Goal: Task Accomplishment & Management: Use online tool/utility

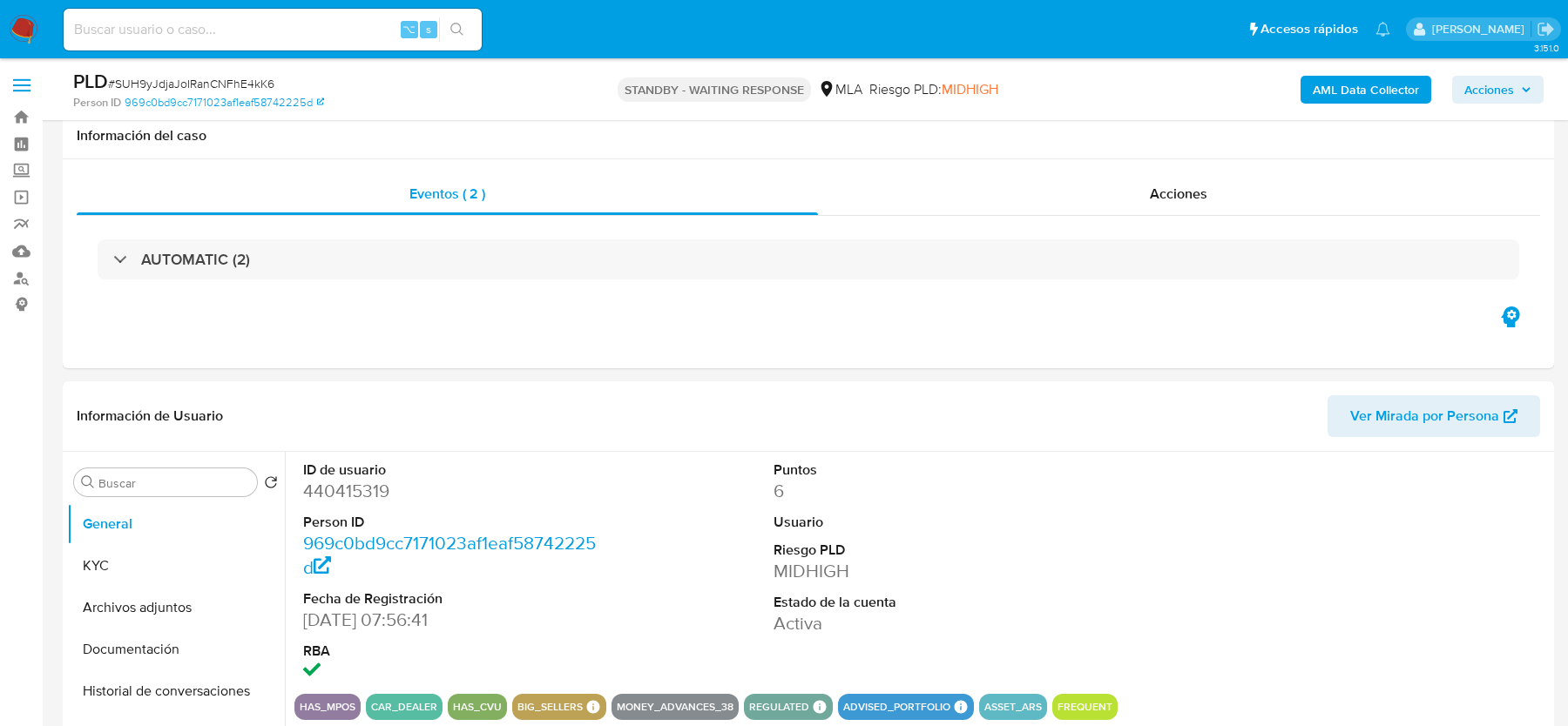
select select "10"
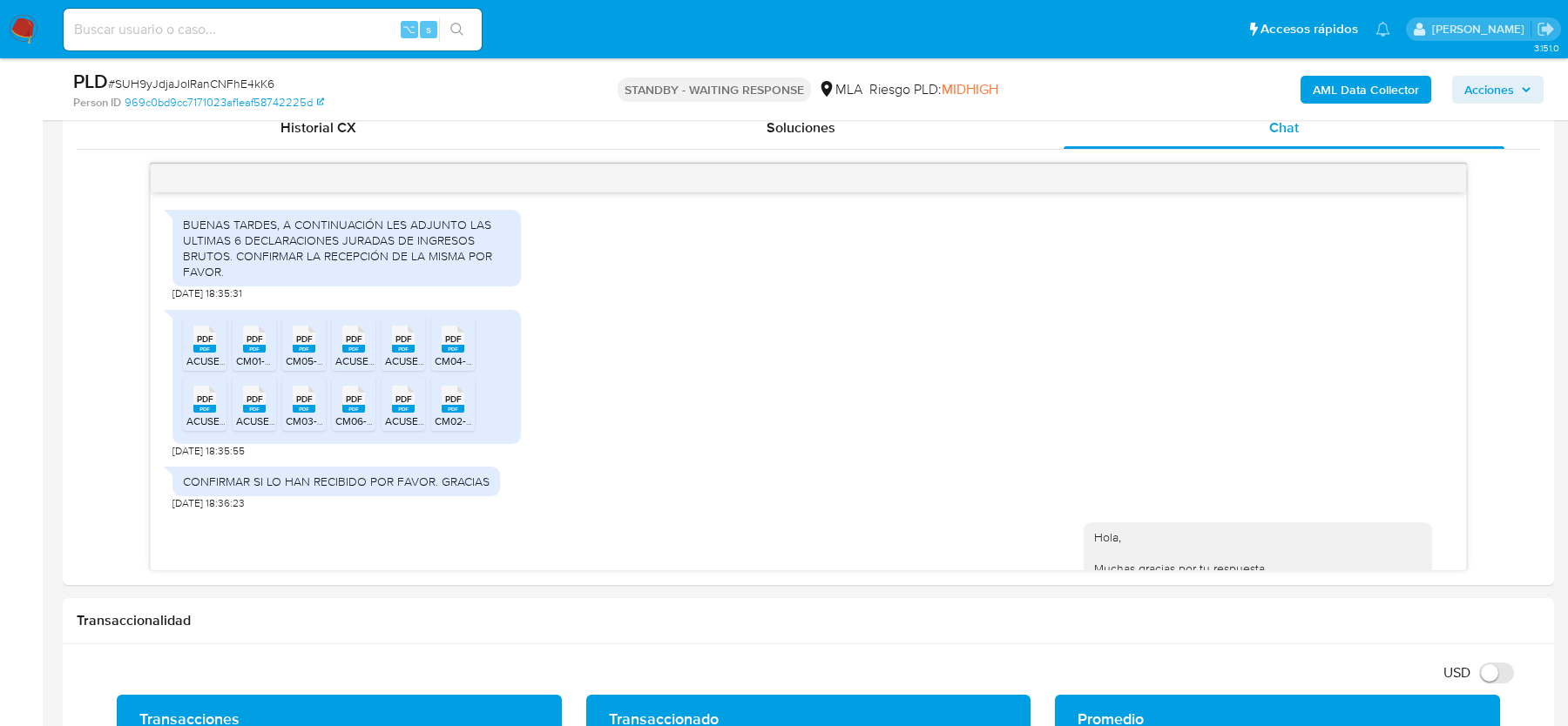
scroll to position [1054, 0]
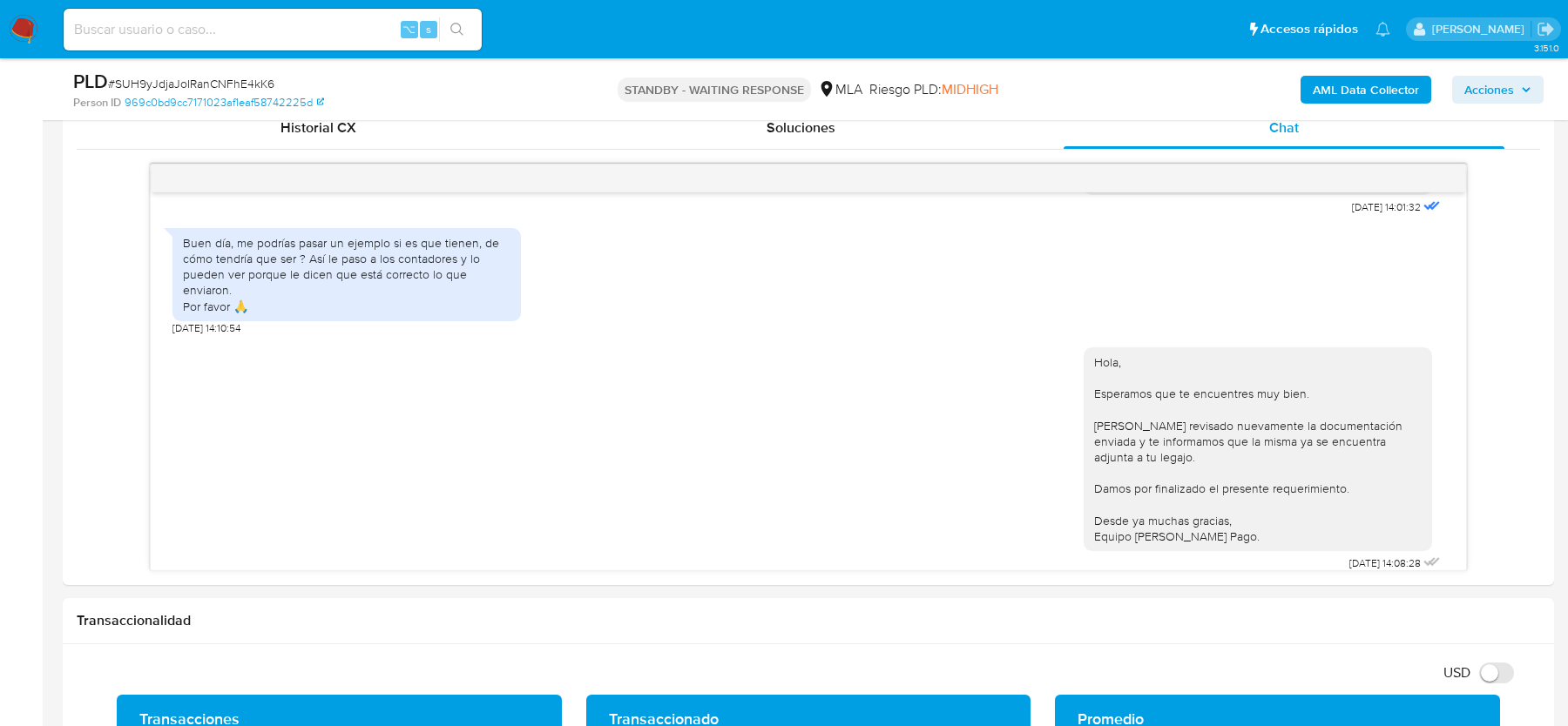
click at [171, 28] on input at bounding box center [273, 29] width 419 height 22
paste input "SUH9yJdjaJoIRanCNFhE4kK6"
type input "SUH9yJdjaJoIRanCNFhE4kK6"
click at [31, 33] on img at bounding box center [23, 29] width 30 height 30
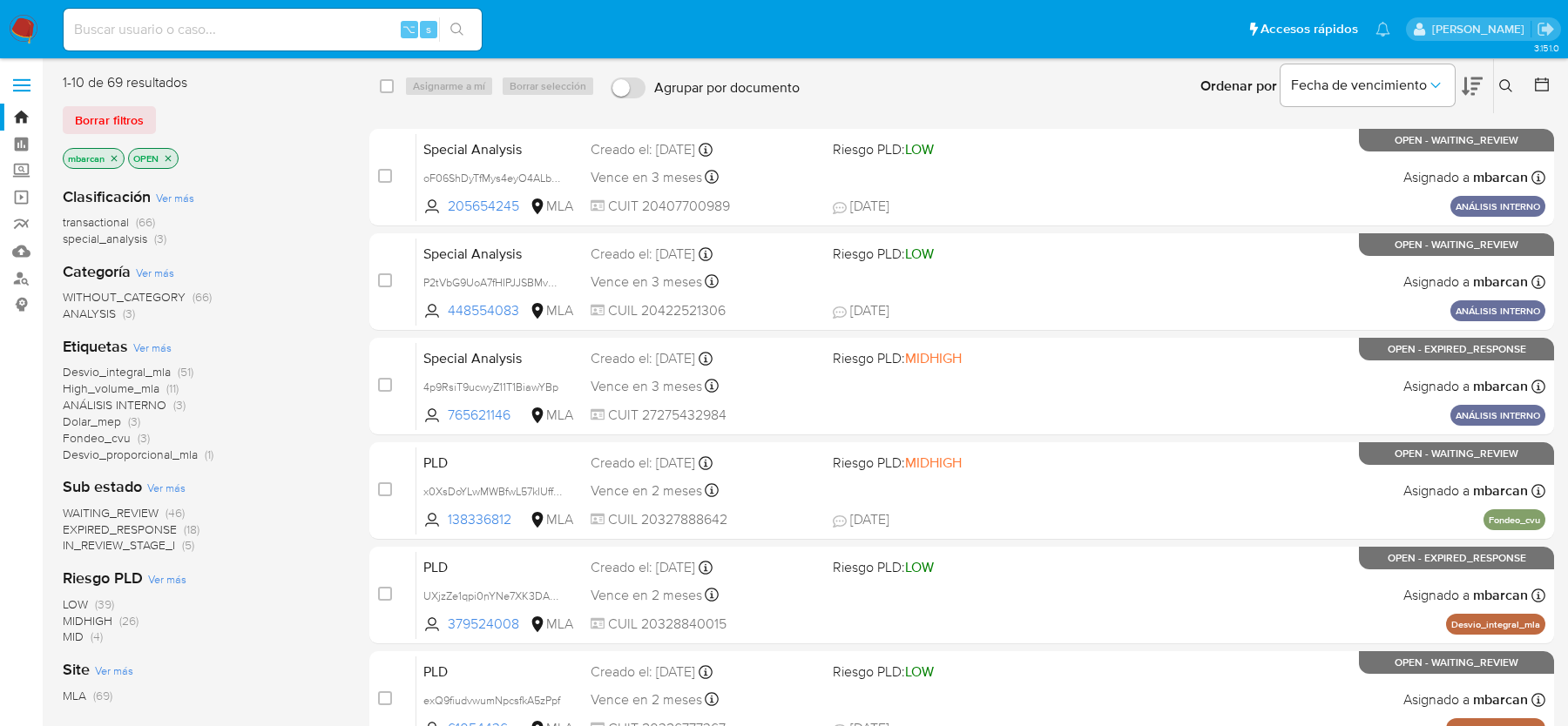
click at [1500, 84] on icon at bounding box center [1506, 86] width 14 height 13
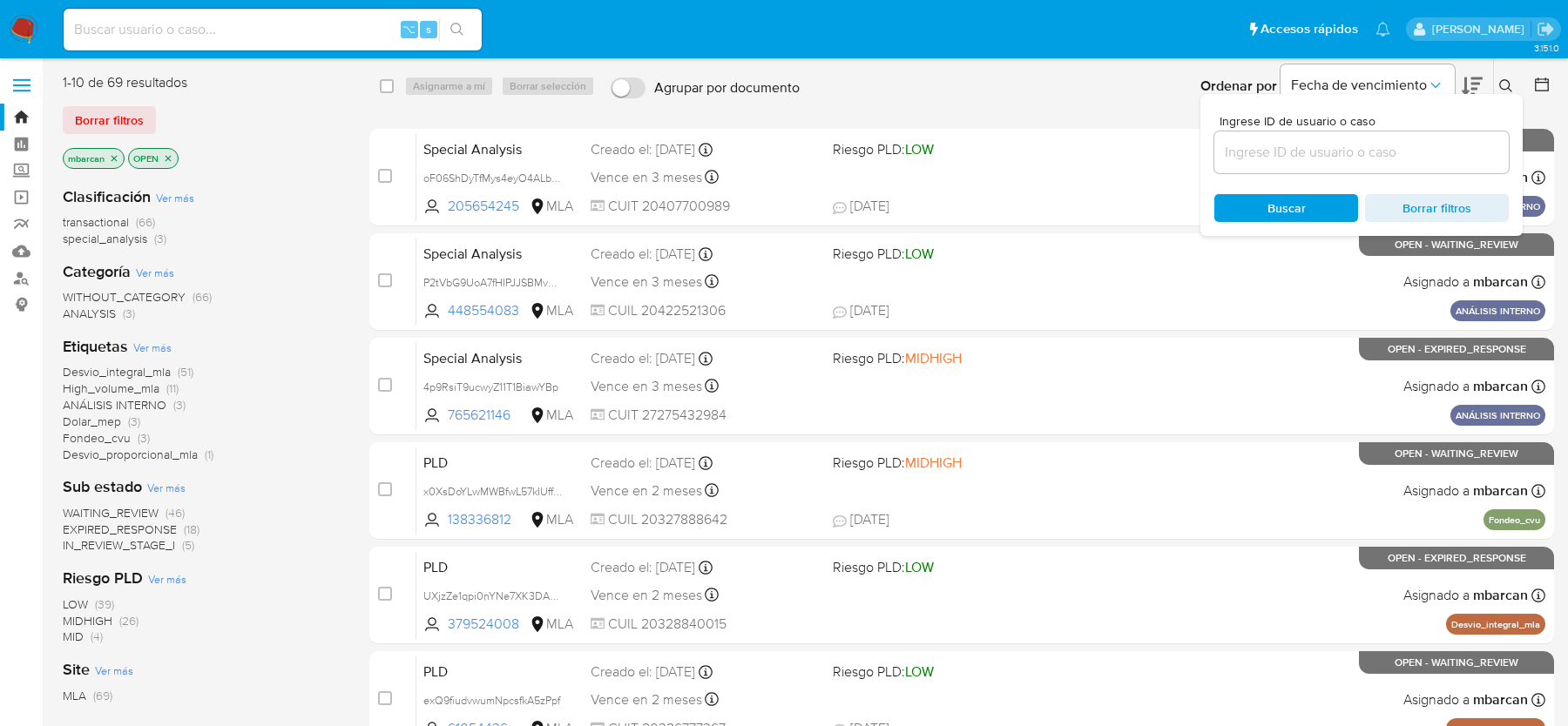
click at [1448, 157] on input at bounding box center [1361, 151] width 294 height 22
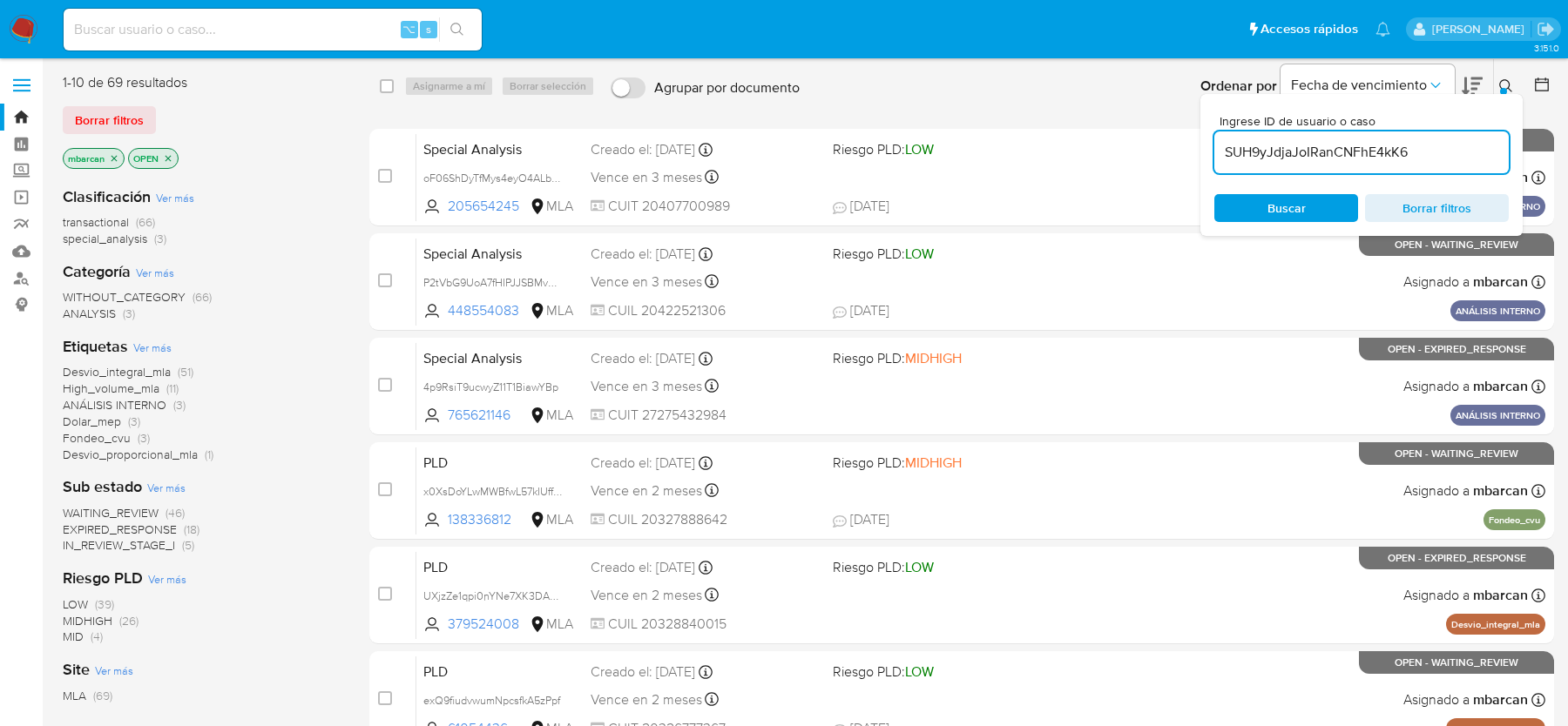
type input "SUH9yJdjaJoIRanCNFhE4kK6"
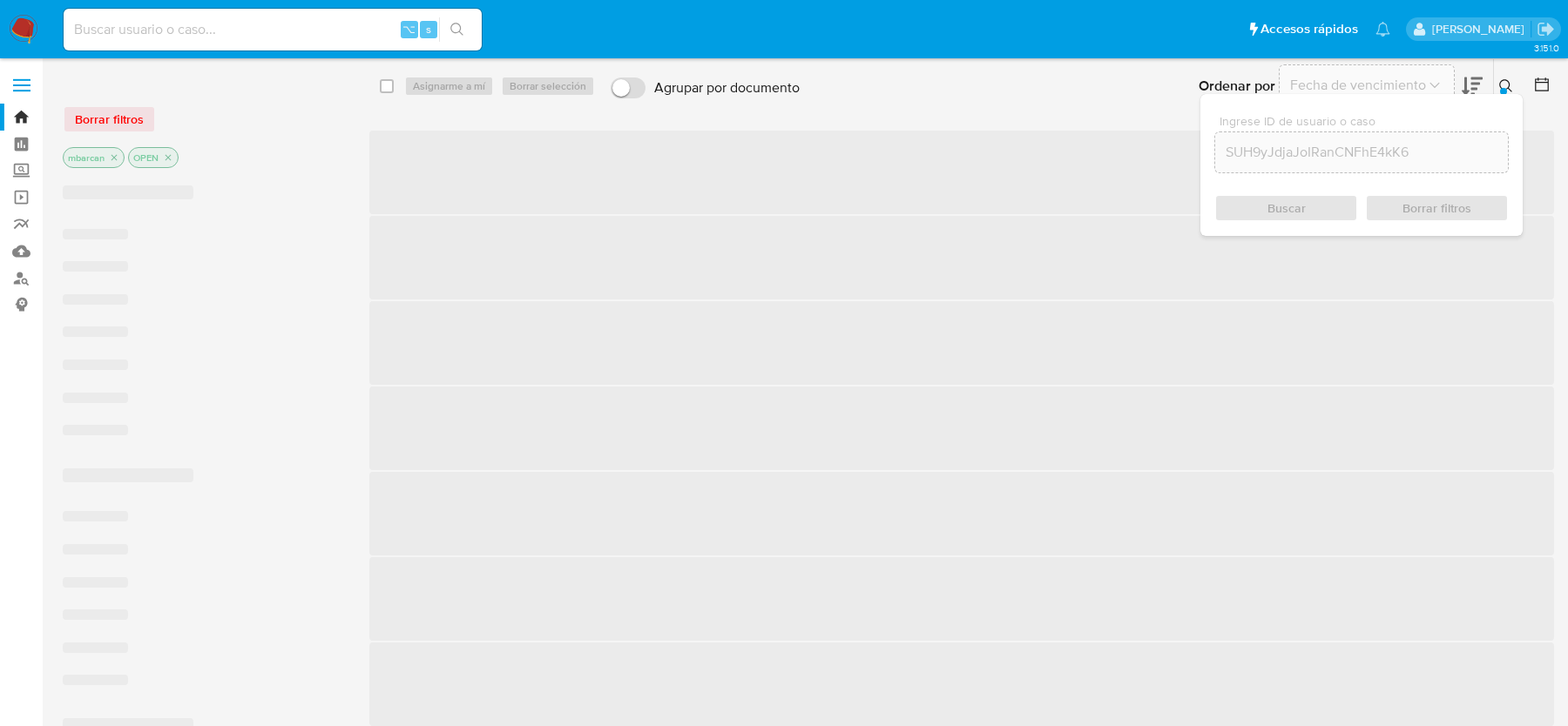
click at [1508, 79] on icon at bounding box center [1506, 86] width 14 height 13
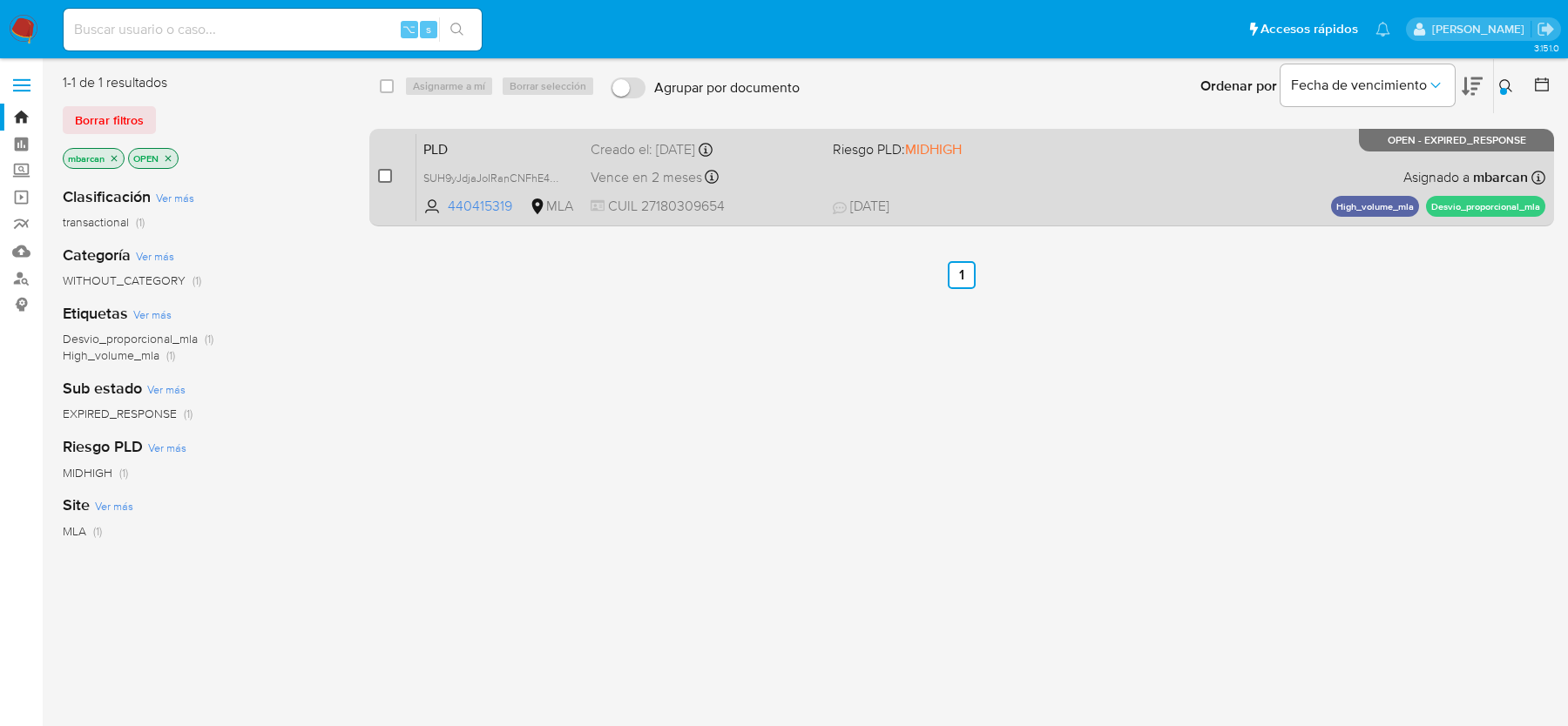
click at [392, 175] on input "checkbox" at bounding box center [385, 175] width 14 height 13
checkbox input "true"
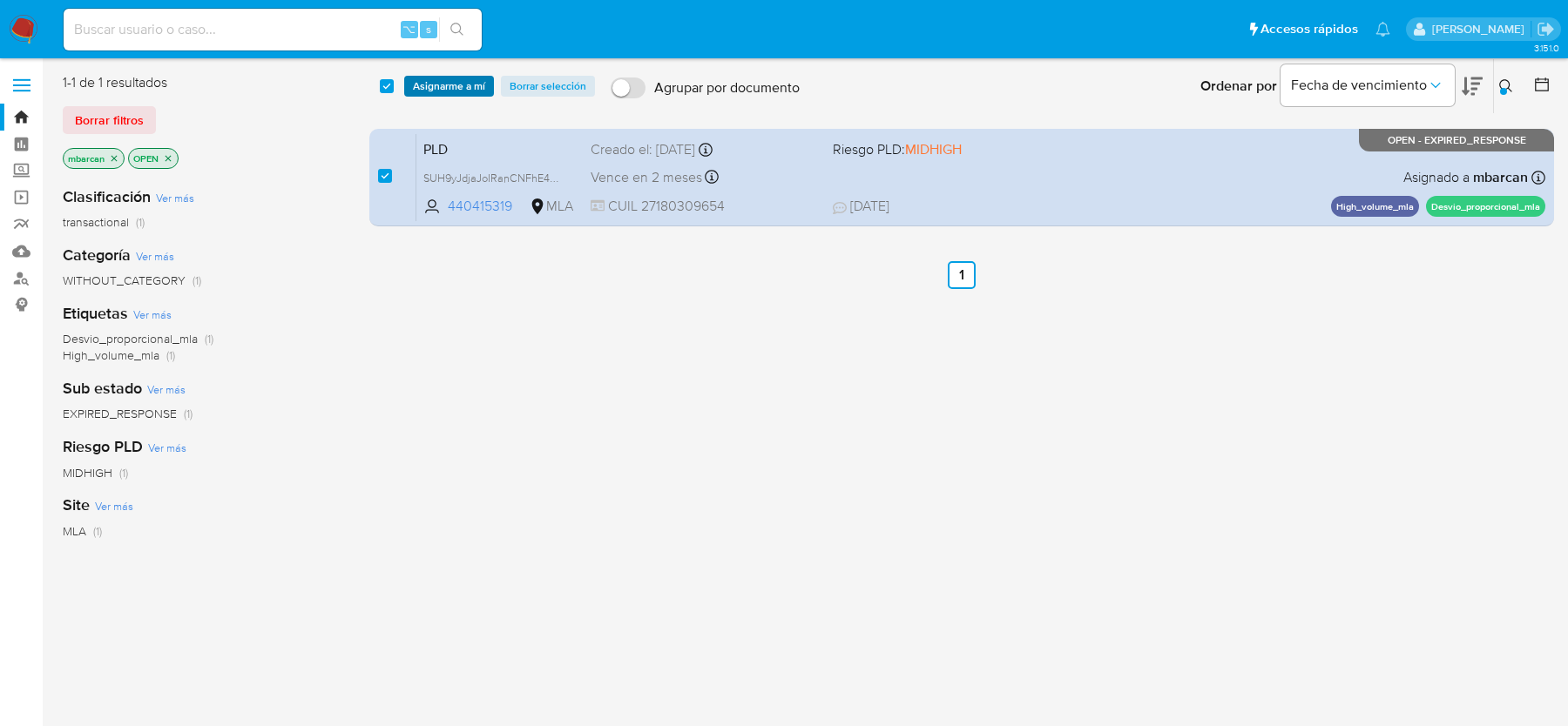
click at [444, 93] on span "Asignarme a mí" at bounding box center [448, 86] width 72 height 17
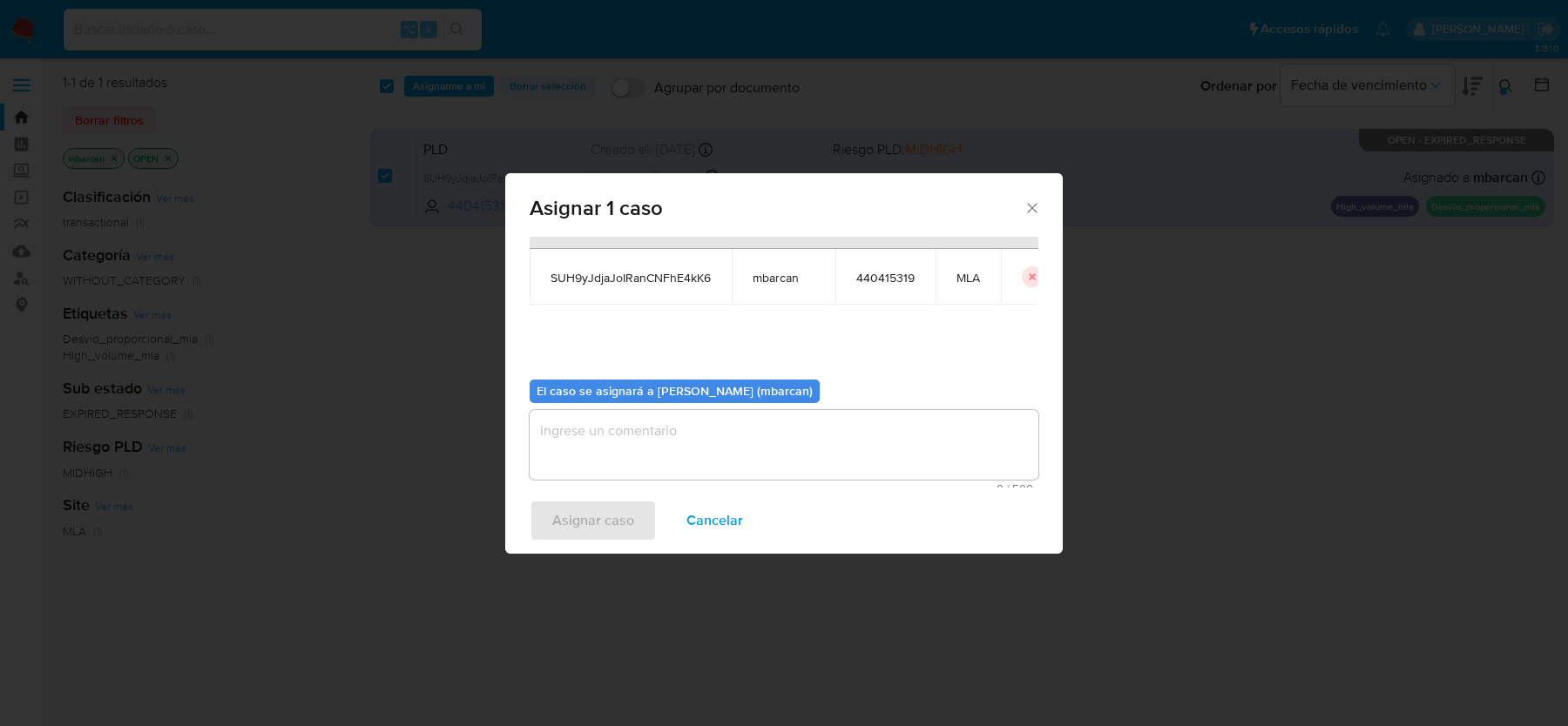
scroll to position [89, 0]
click at [720, 464] on textarea "assign-modal" at bounding box center [784, 436] width 509 height 69
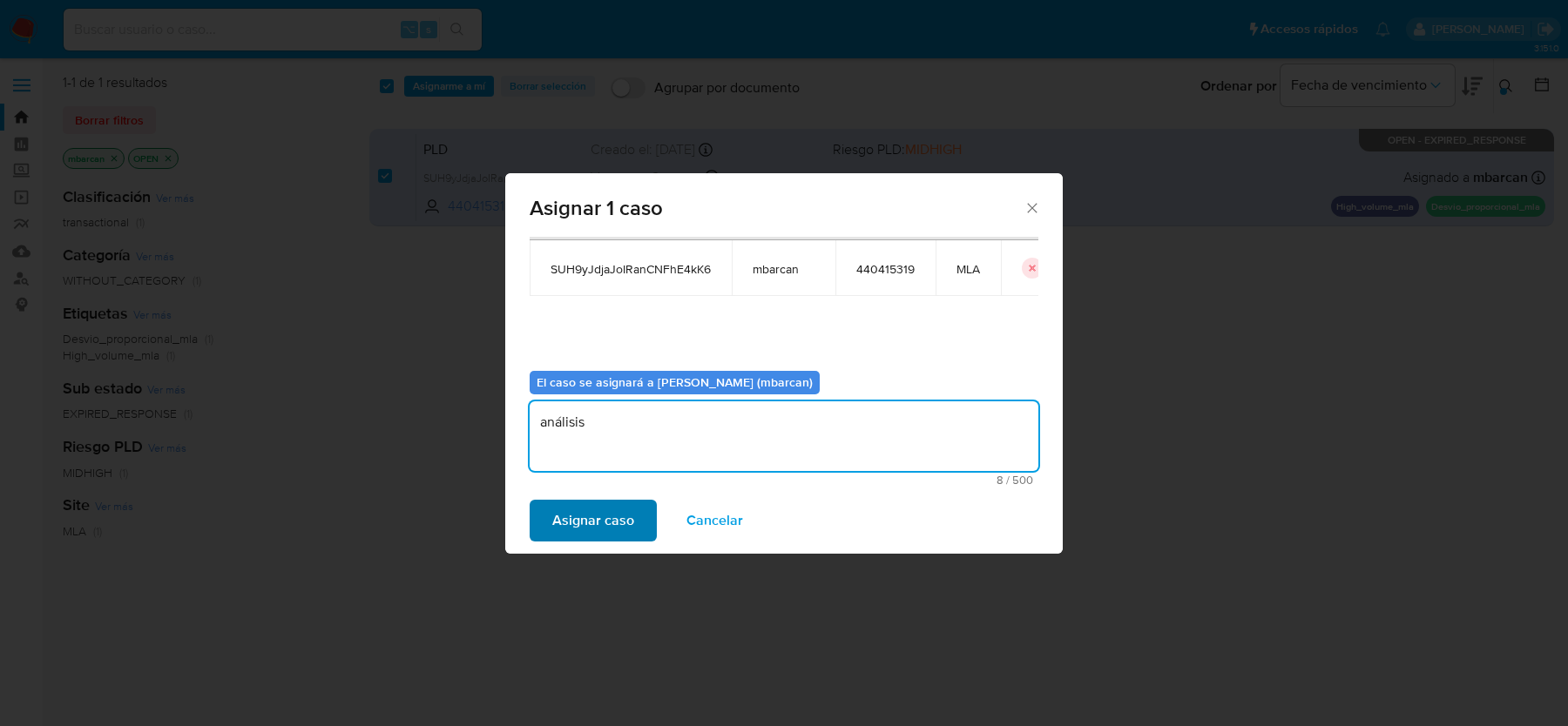
type textarea "análisis"
click at [584, 536] on span "Asignar caso" at bounding box center [593, 521] width 82 height 39
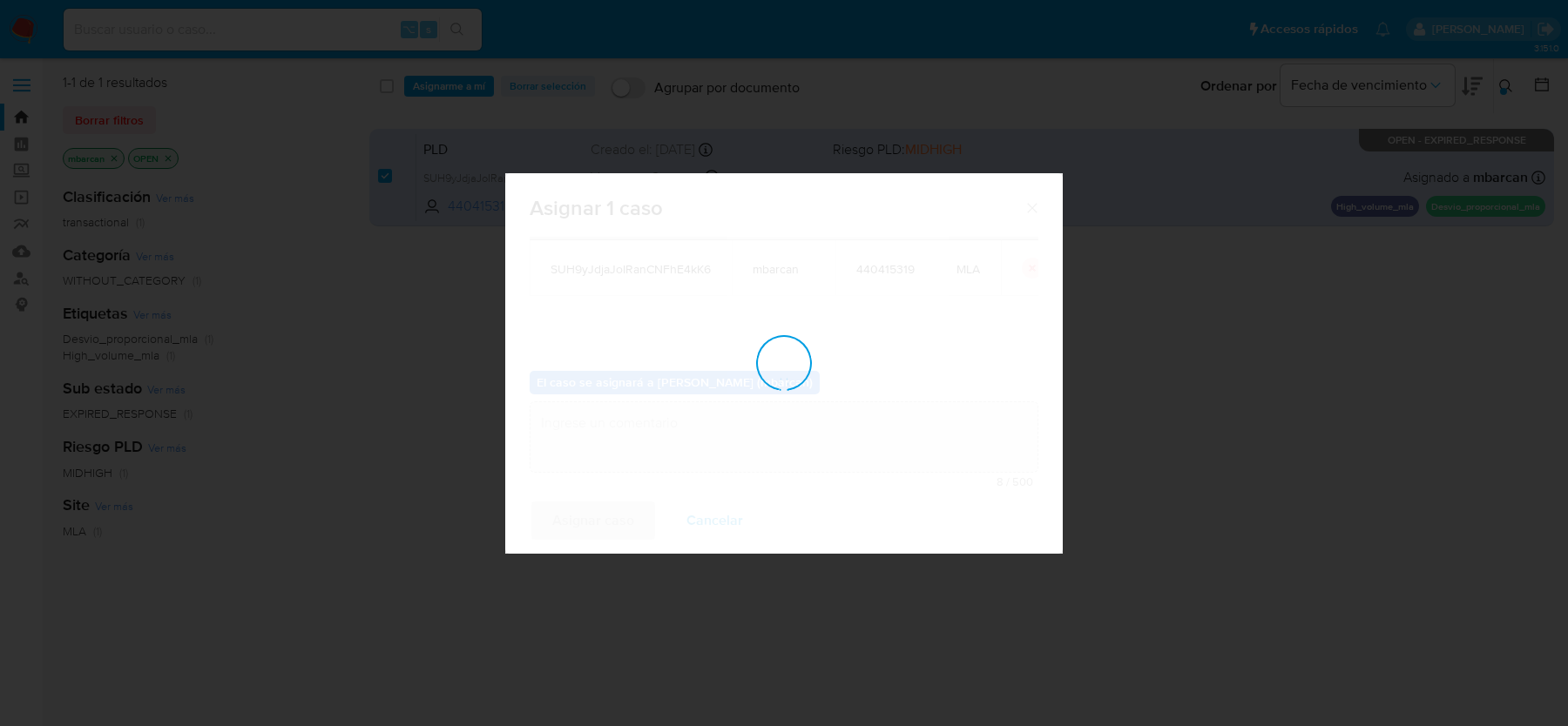
checkbox input "false"
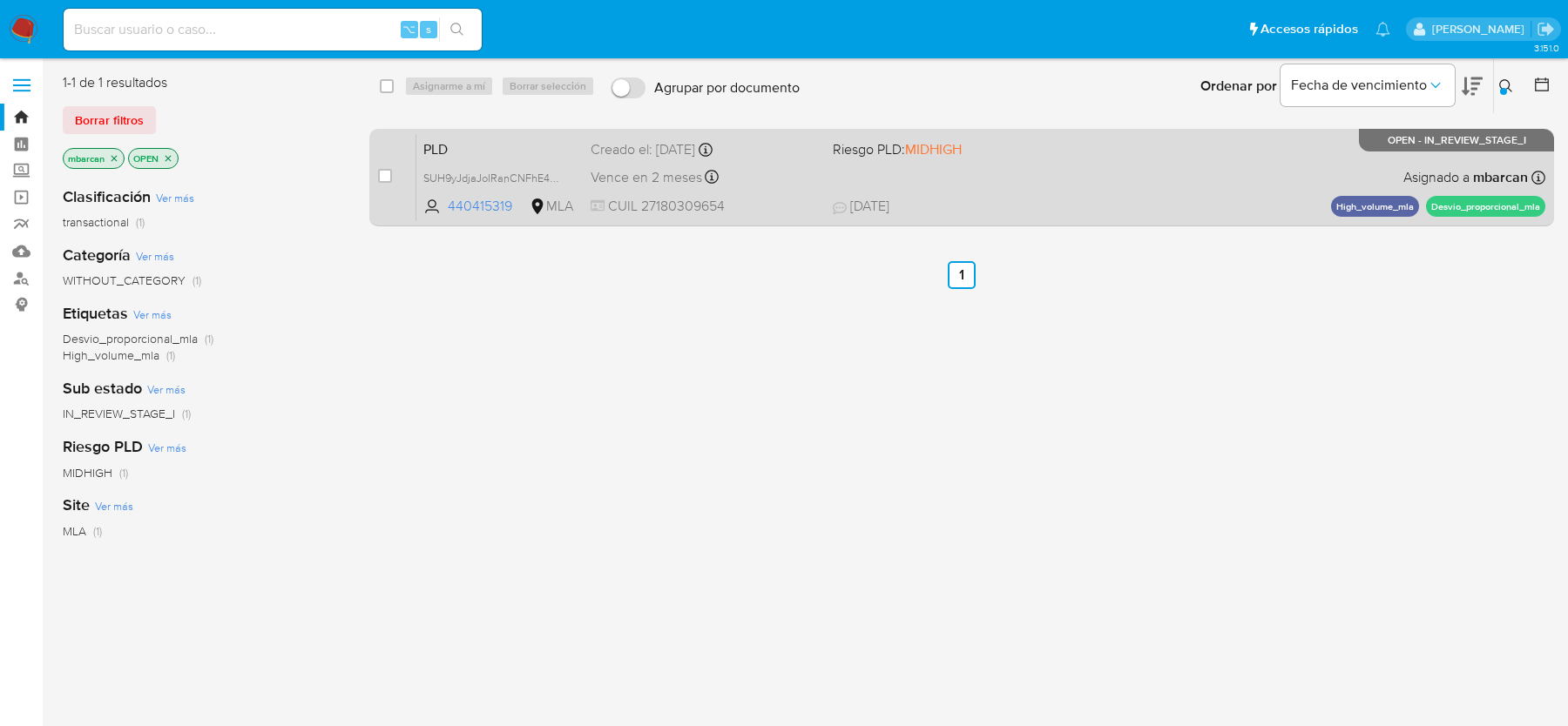
click at [502, 144] on span "PLD" at bounding box center [500, 148] width 153 height 22
click at [0, 0] on div "Pausado Ver notificaciones ⌥ s Accesos rápidos Presiona las siguientes teclas p…" at bounding box center [784, 429] width 1568 height 859
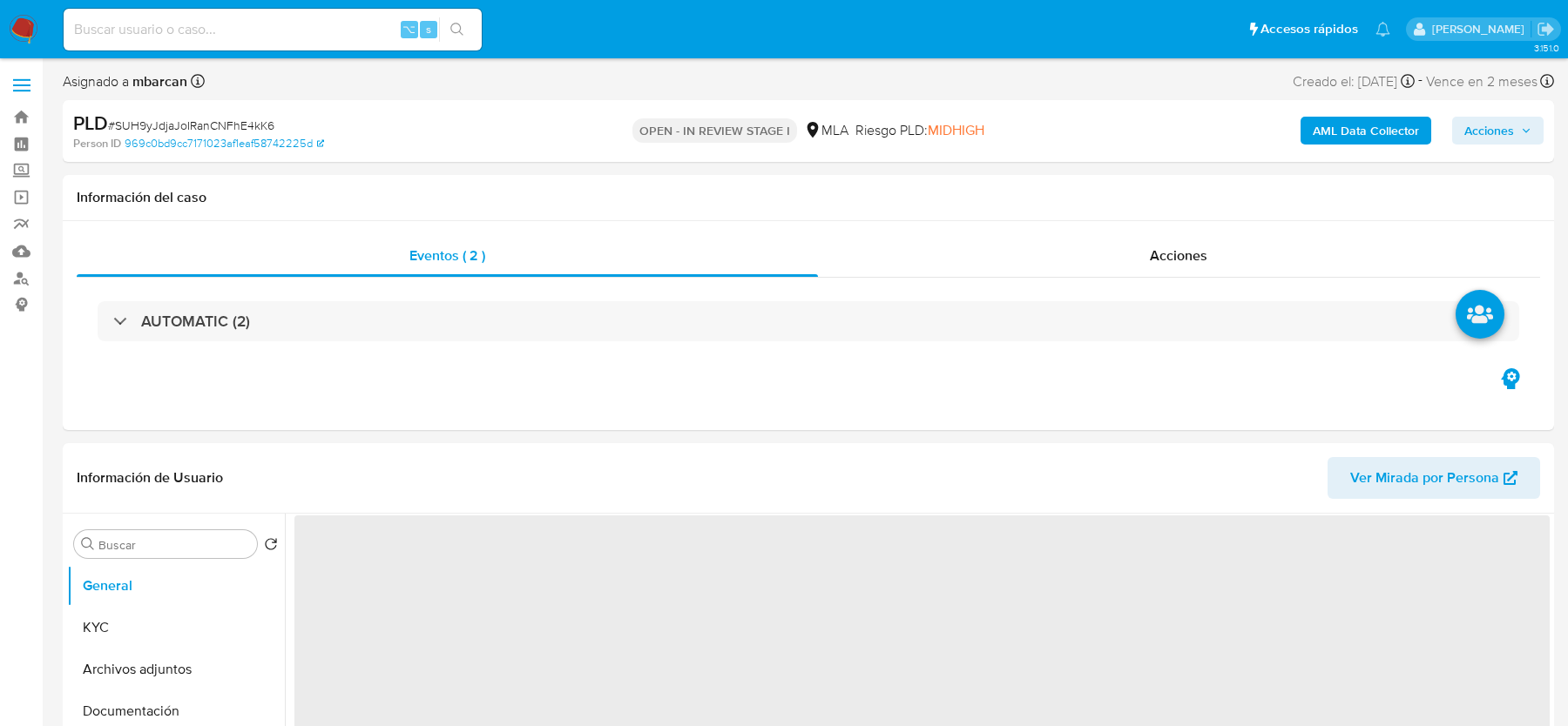
click at [180, 119] on span "# SUH9yJdjaJoIRanCNFhE4kK6" at bounding box center [191, 125] width 167 height 17
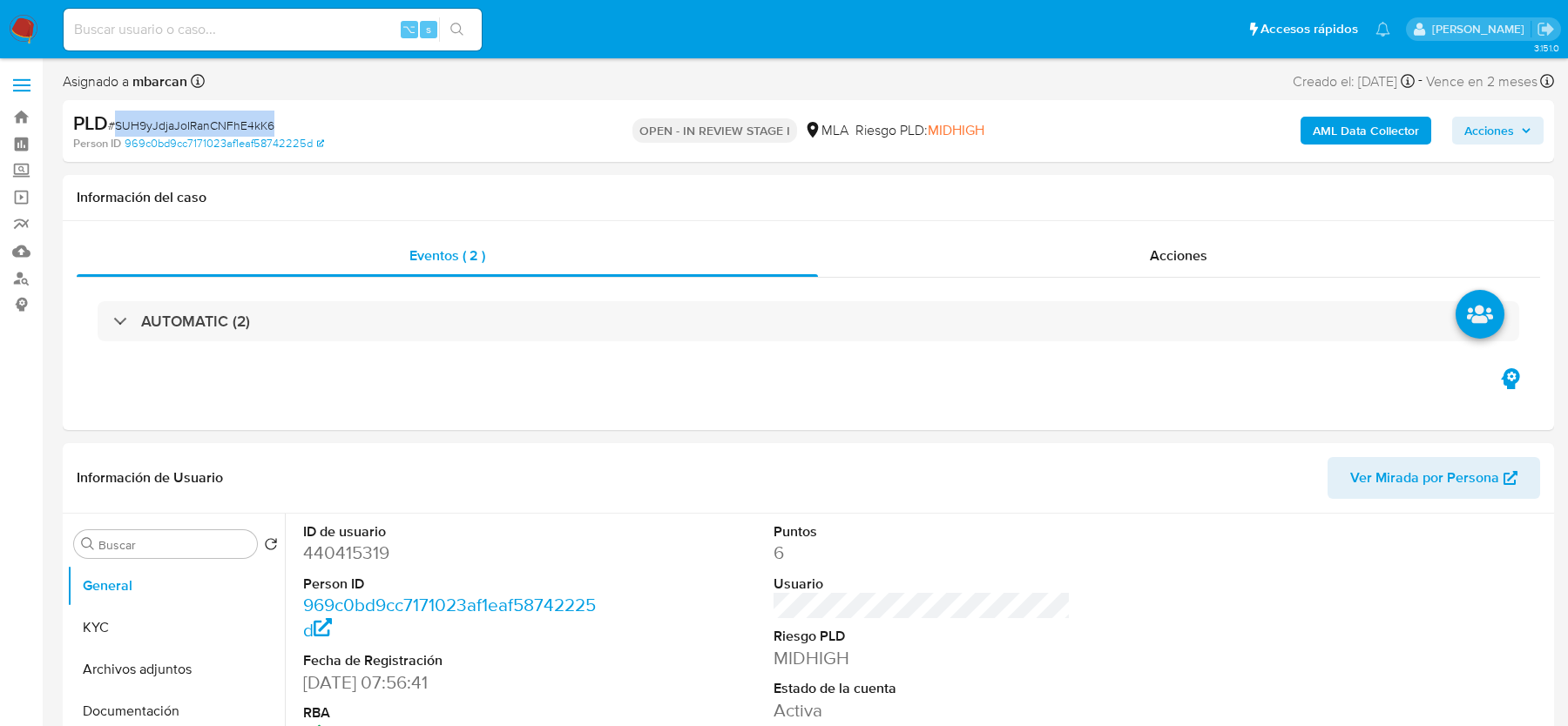
copy span "SUH9yJdjaJoIRanCNFhE4kK6"
select select "10"
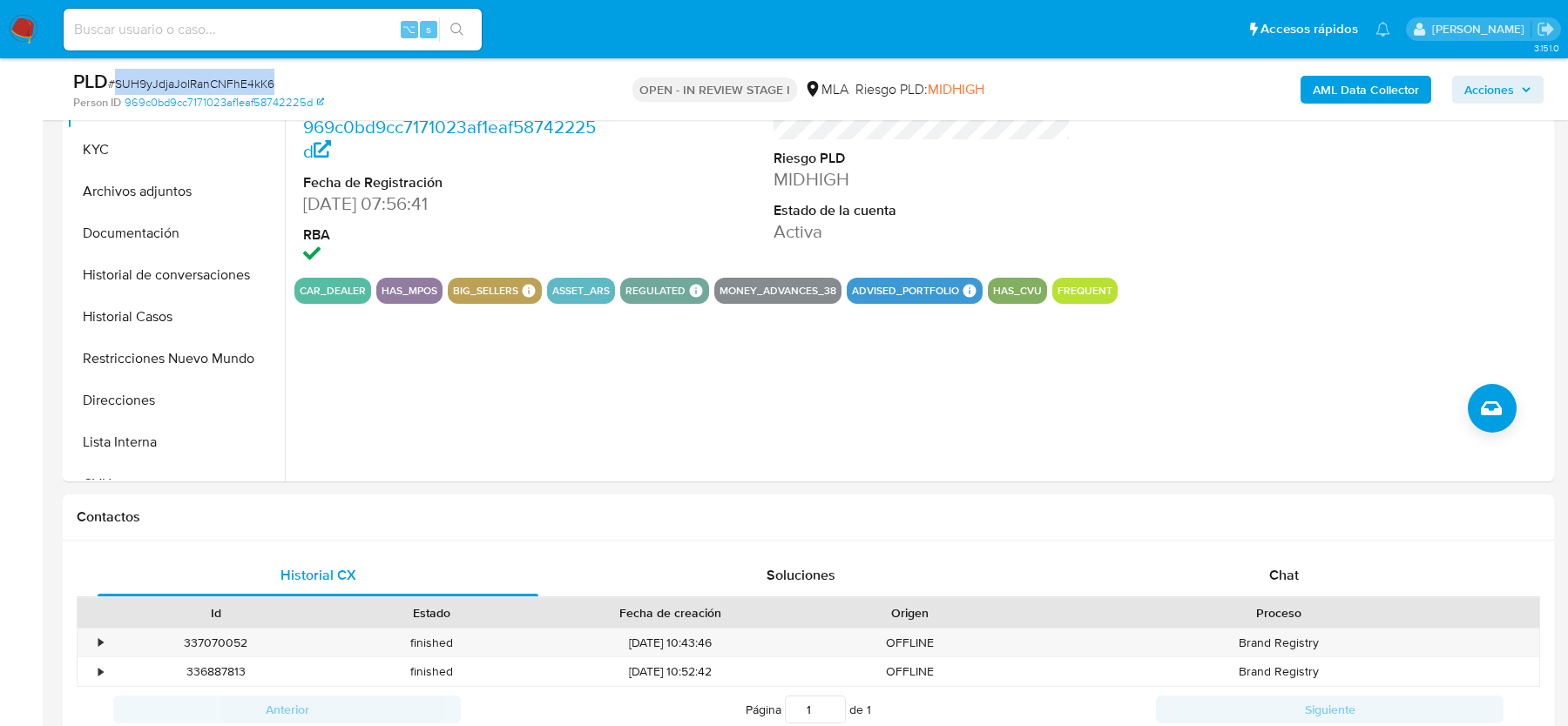
scroll to position [676, 0]
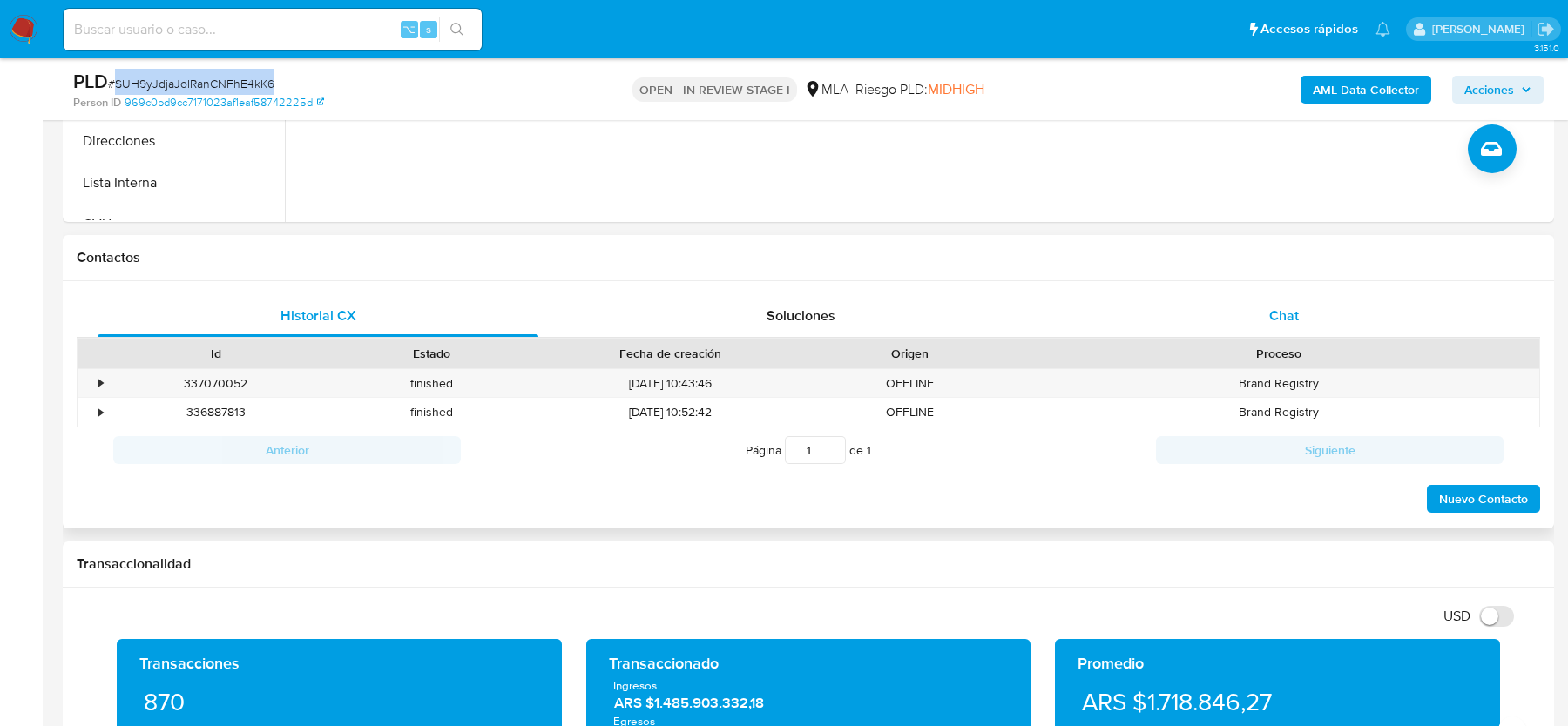
click at [1254, 311] on div "Chat" at bounding box center [1284, 315] width 441 height 41
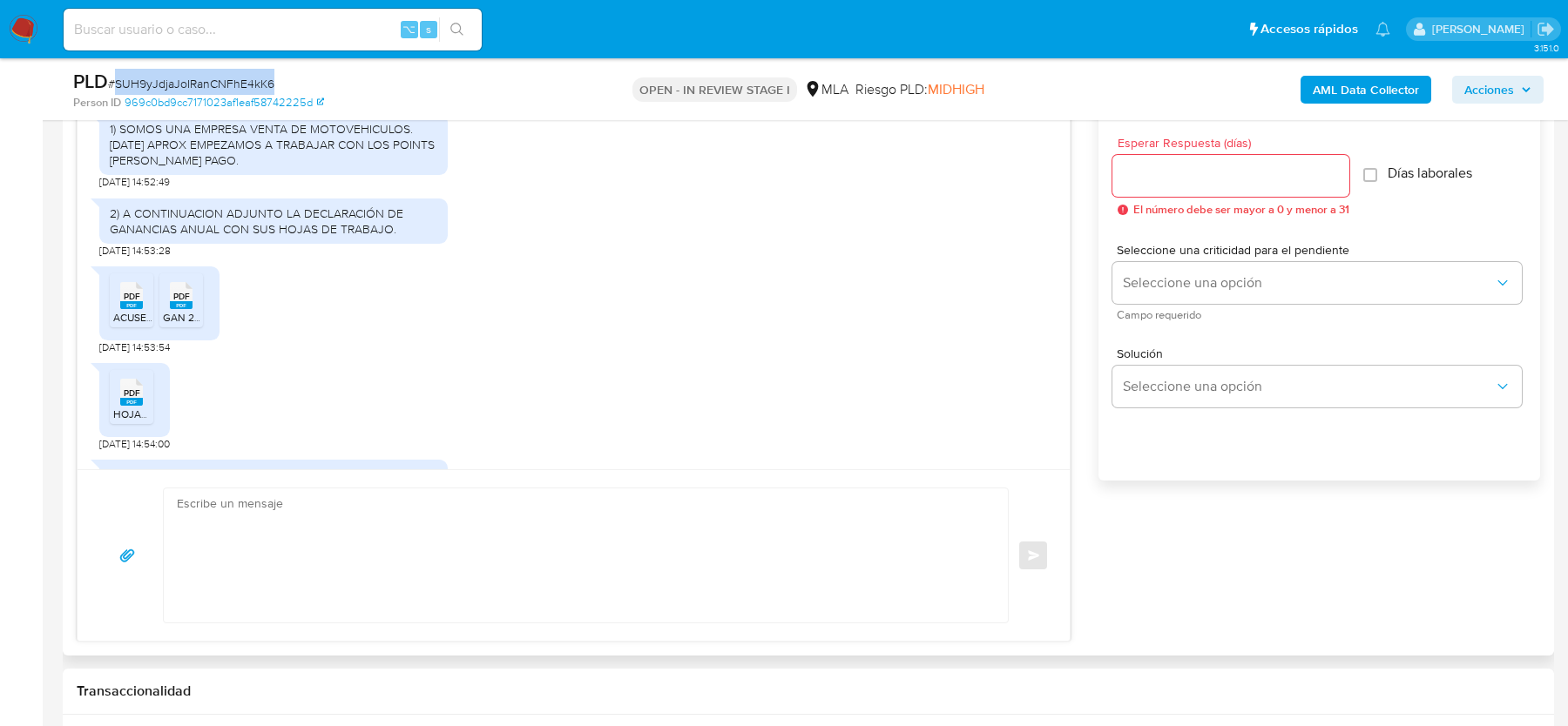
scroll to position [981, 0]
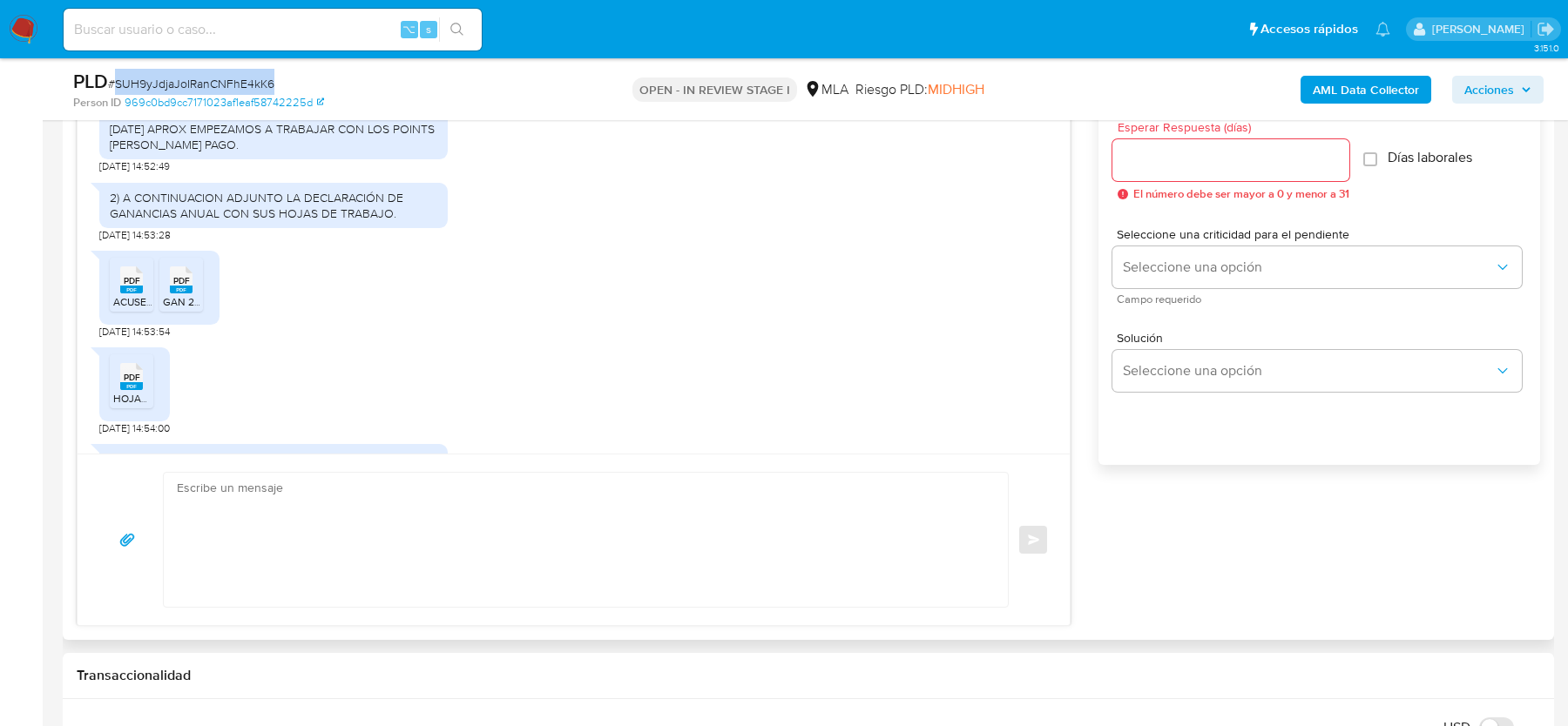
drag, startPoint x: 122, startPoint y: 163, endPoint x: 269, endPoint y: 189, distance: 149.3
click at [269, 153] on div "1) SOMOS UNA EMPRESA VENTA DE MOTOVEHICULOS. [DATE] APROX EMPEZAMOS A TRABAJAR …" at bounding box center [274, 129] width 328 height 48
copy div "SOMOS UNA EMPRESA VENTA DE MOTOVEHICULOS. [DATE] APROX EMPEZAMOS A TRABAJAR CON…"
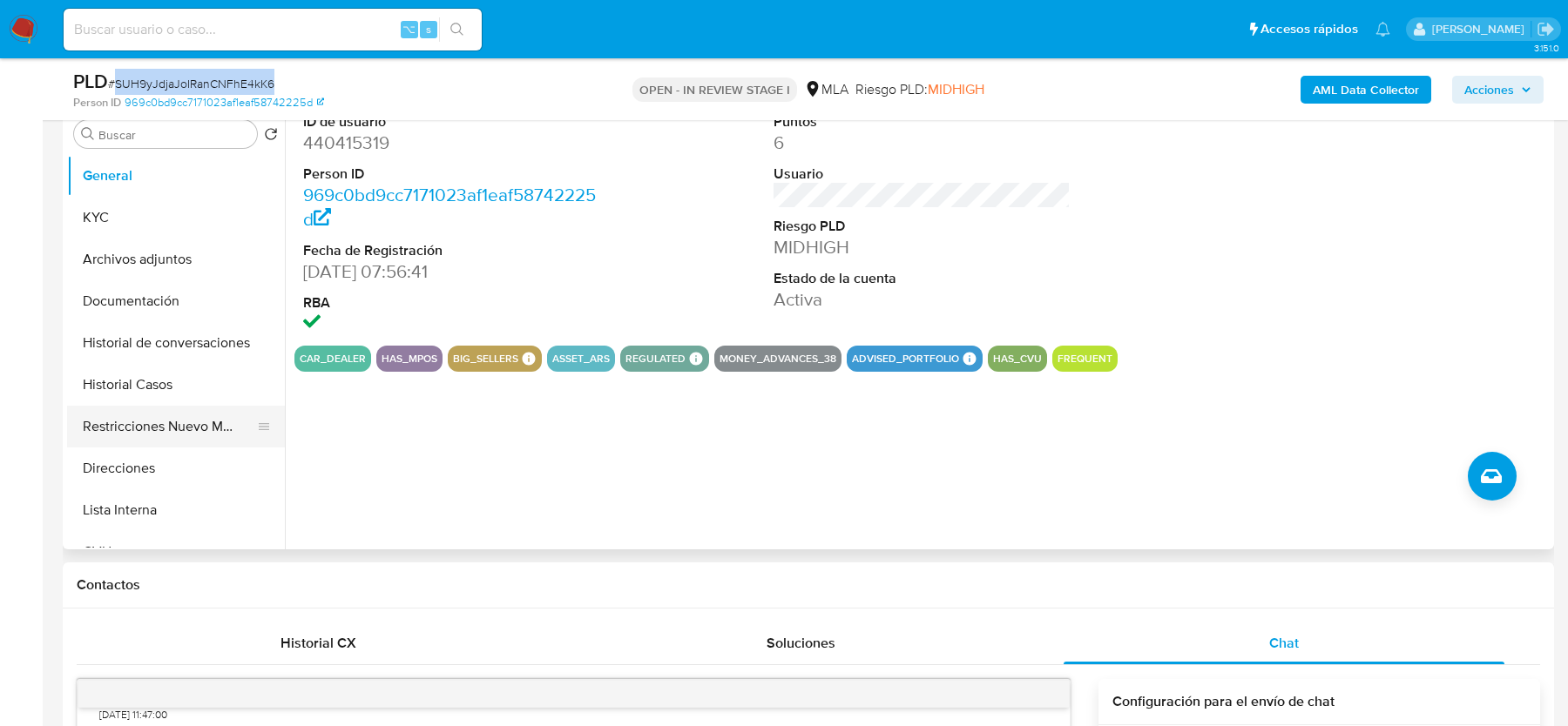
click at [137, 419] on button "Restricciones Nuevo Mundo" at bounding box center [169, 426] width 203 height 41
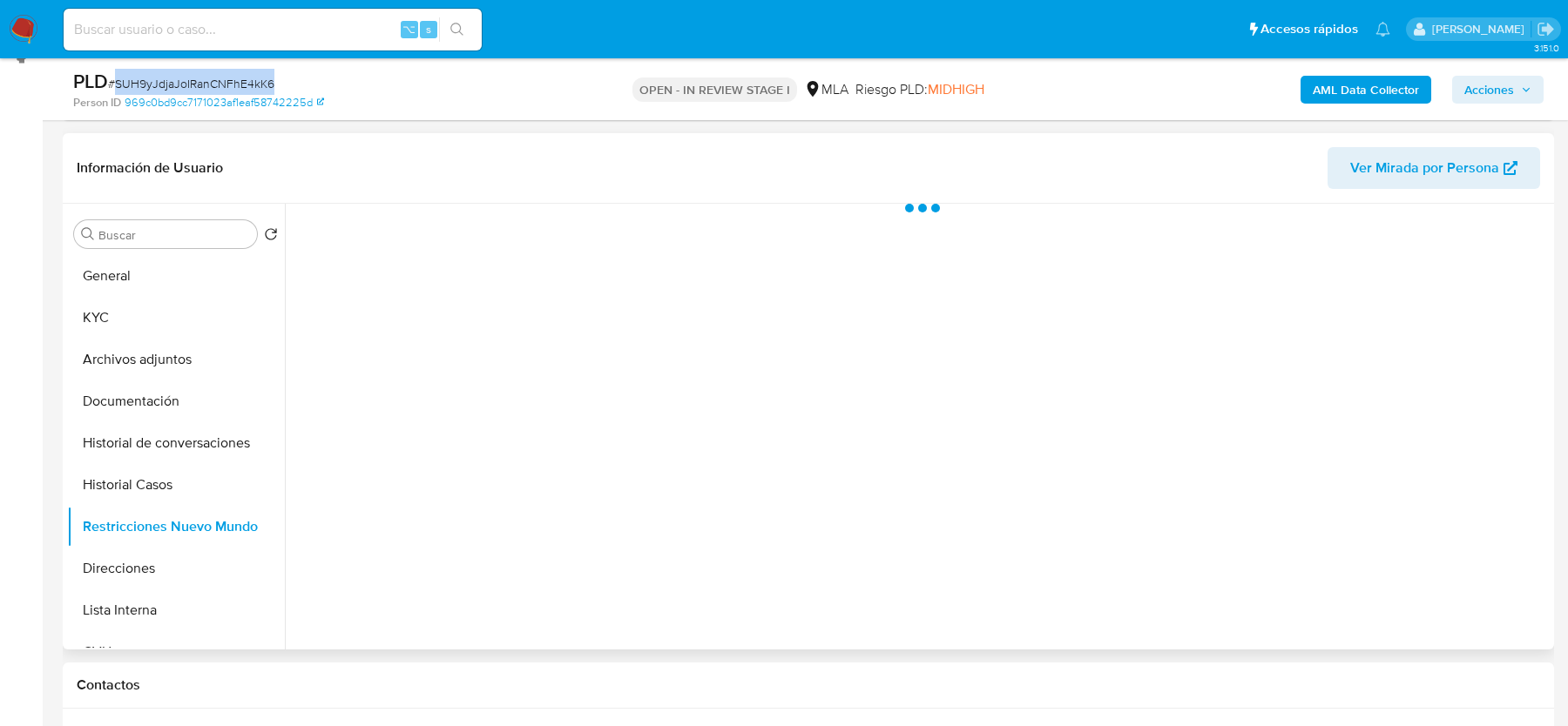
scroll to position [239, 0]
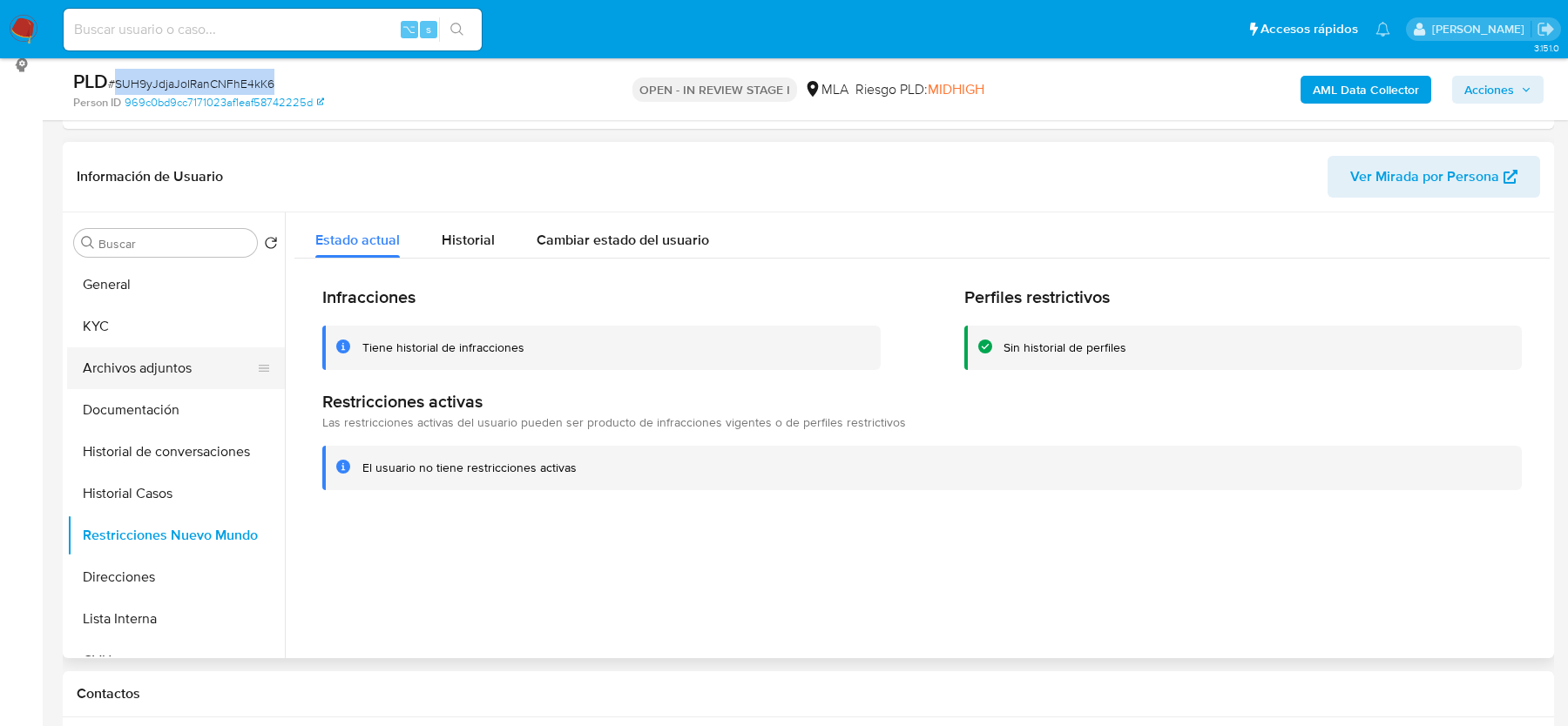
click at [145, 367] on button "Archivos adjuntos" at bounding box center [169, 367] width 203 height 41
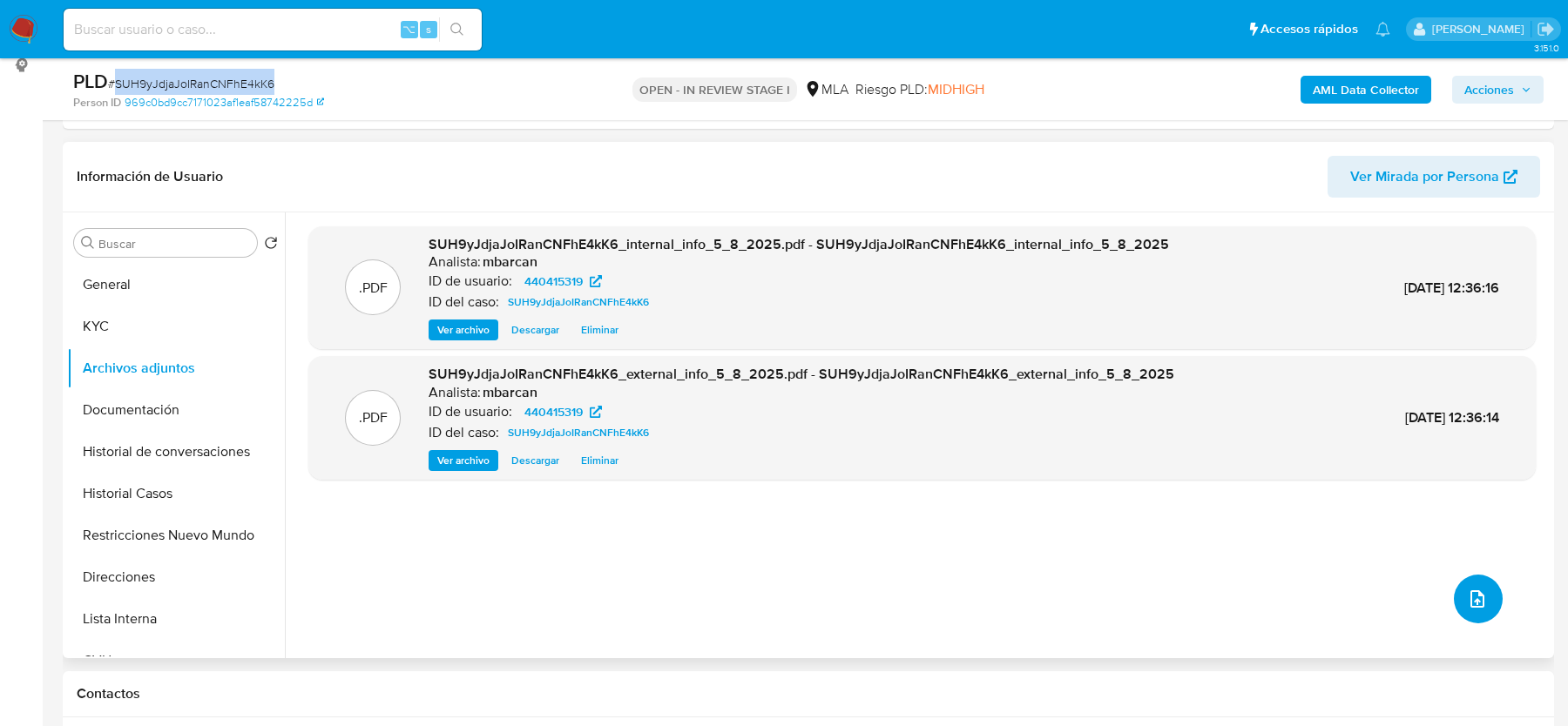
click at [1469, 598] on icon "upload-file" at bounding box center [1477, 600] width 21 height 21
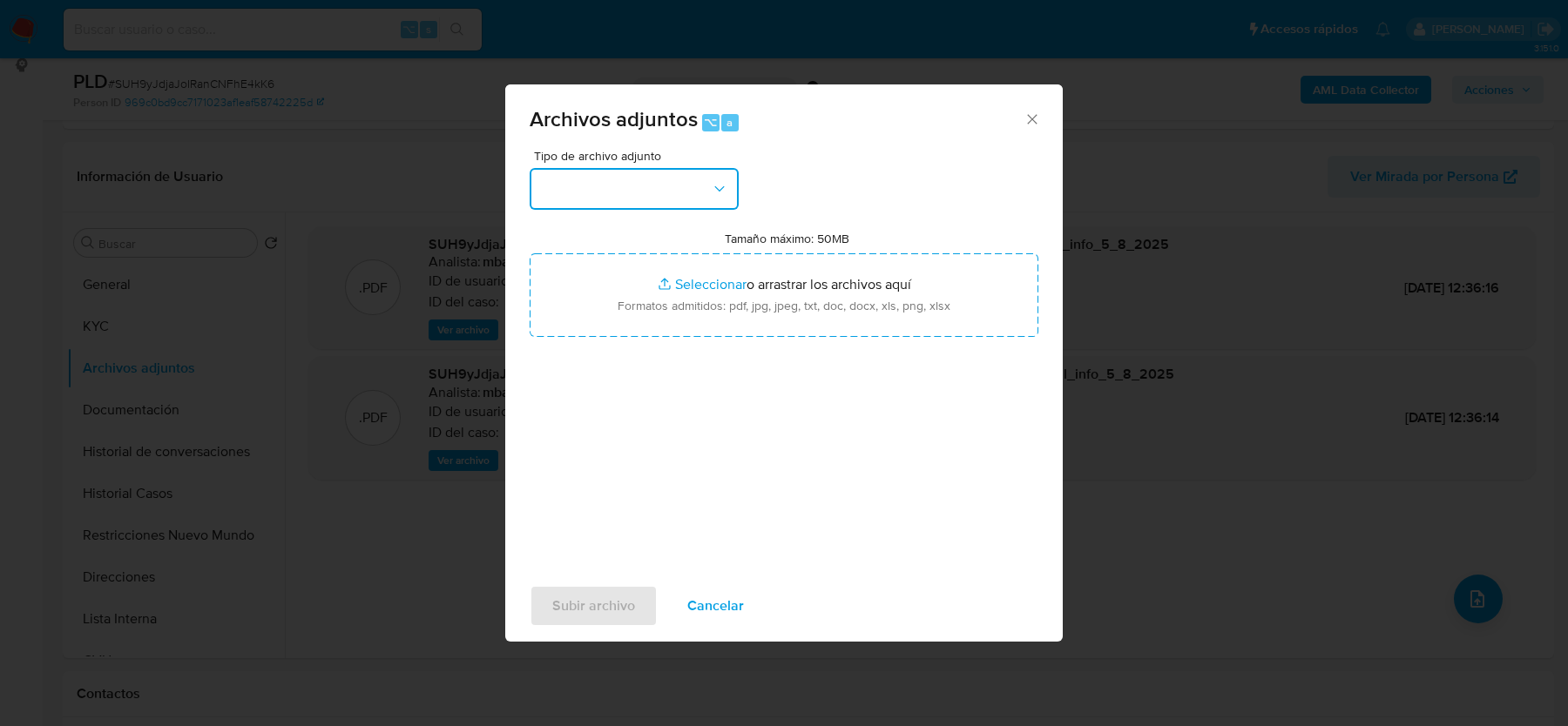
click at [636, 199] on button "button" at bounding box center [634, 188] width 209 height 41
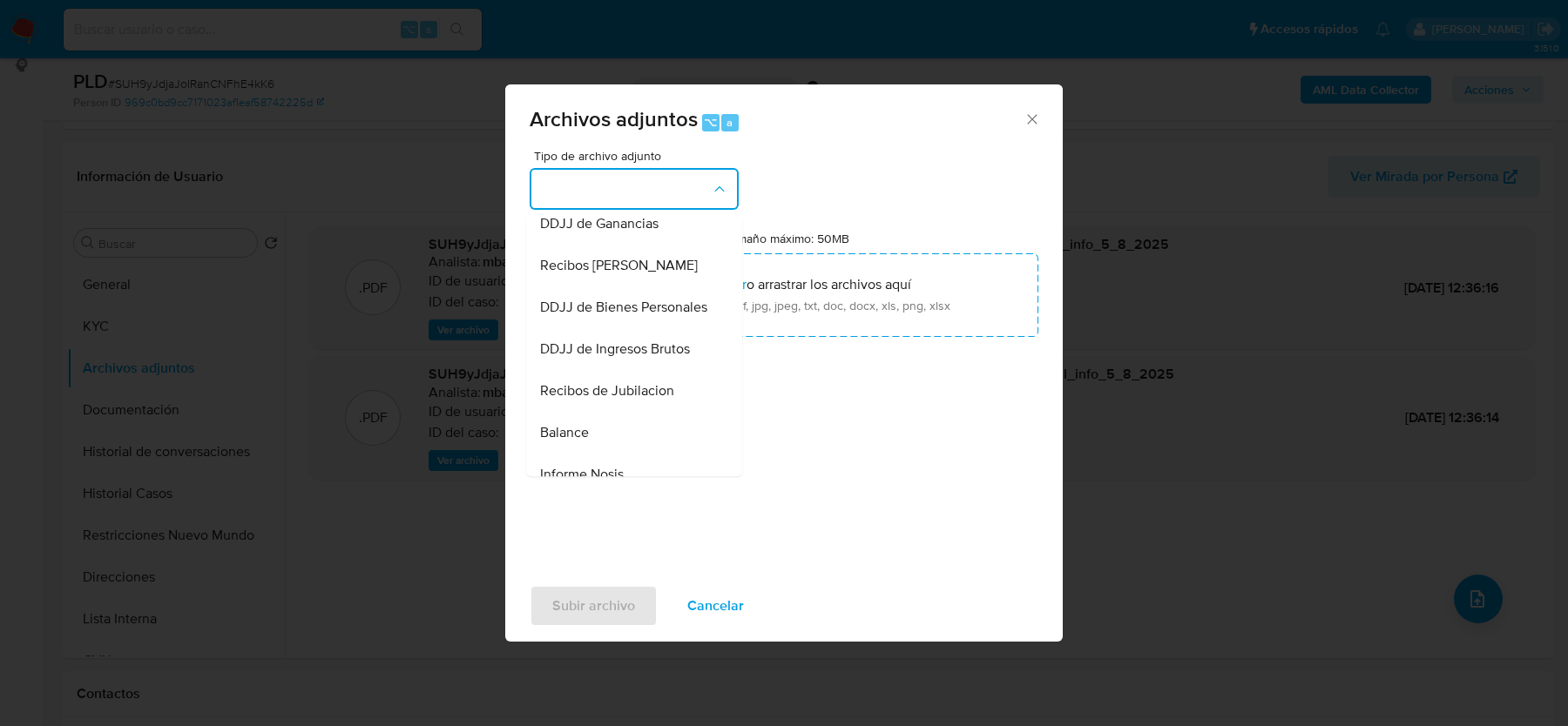
scroll to position [471, 0]
click at [593, 347] on span "DDJJ de Ingresos Brutos" at bounding box center [614, 350] width 149 height 17
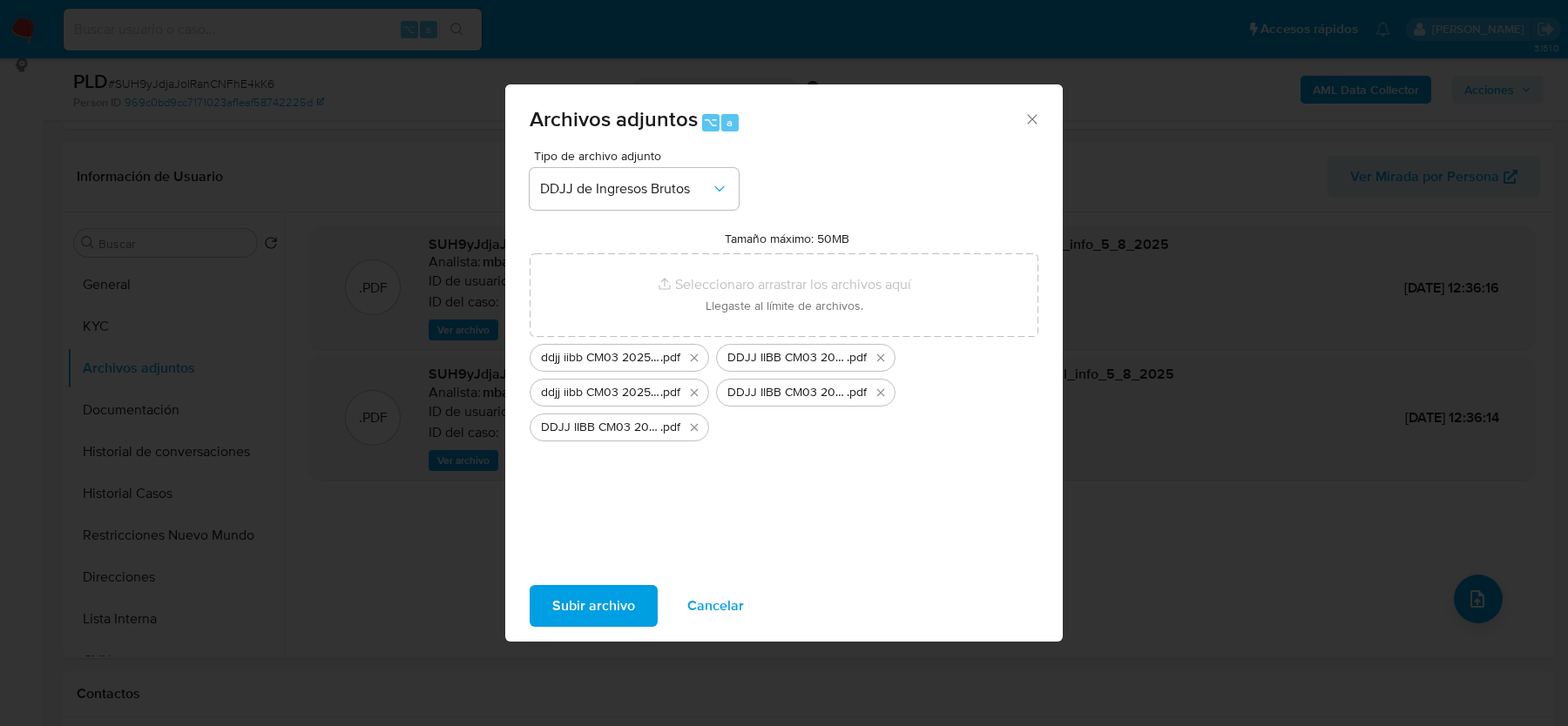
click at [573, 600] on span "Subir archivo" at bounding box center [594, 606] width 83 height 39
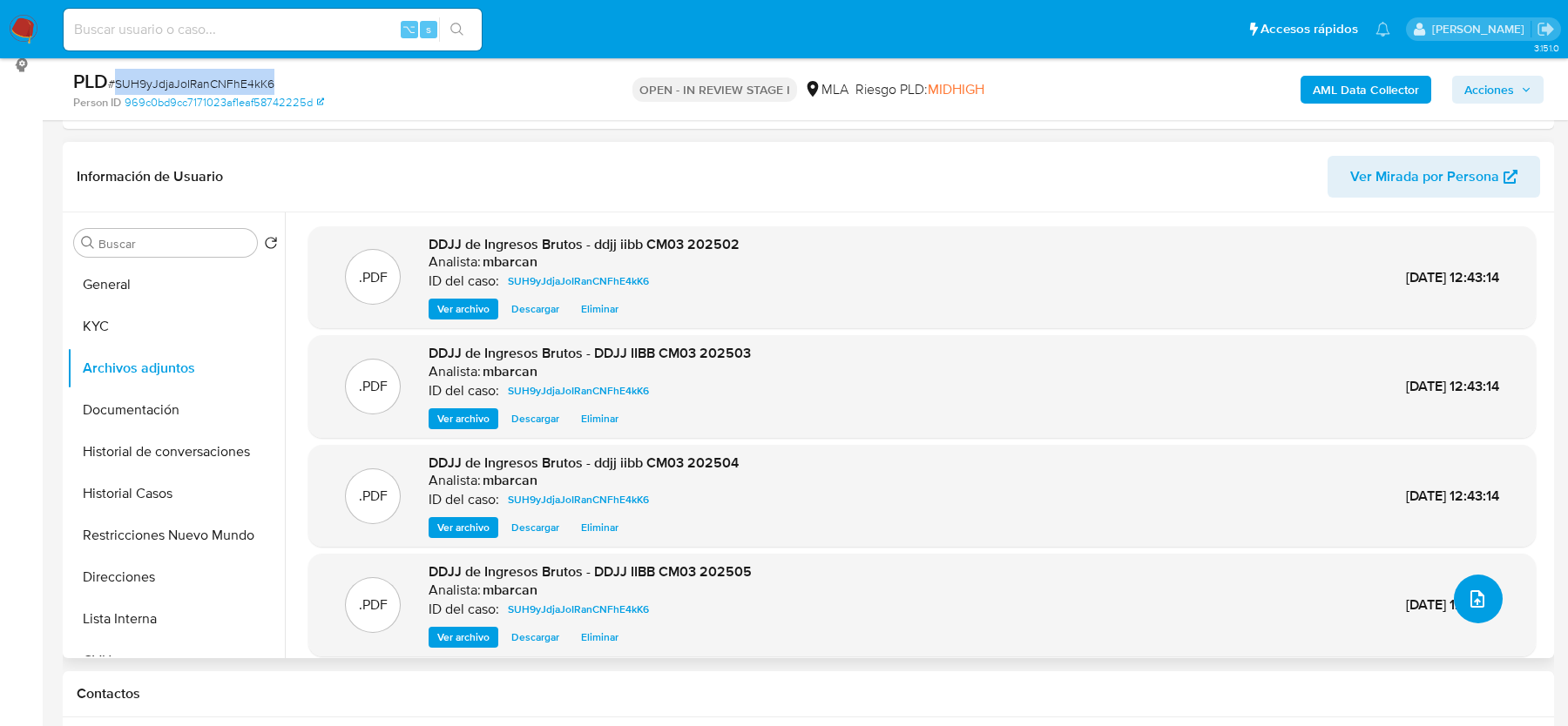
click at [1488, 597] on button "upload-file" at bounding box center [1478, 599] width 49 height 49
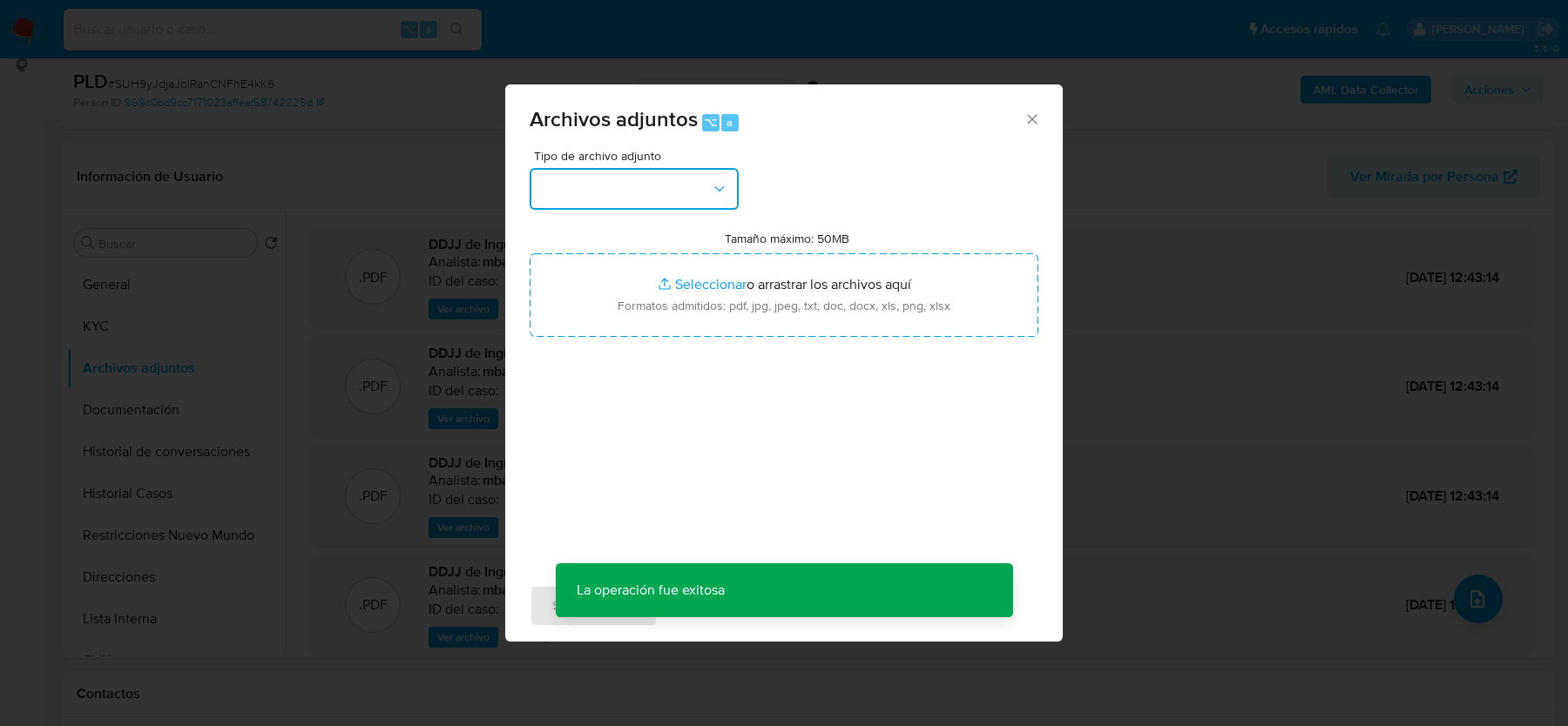
click at [700, 187] on button "button" at bounding box center [634, 188] width 209 height 41
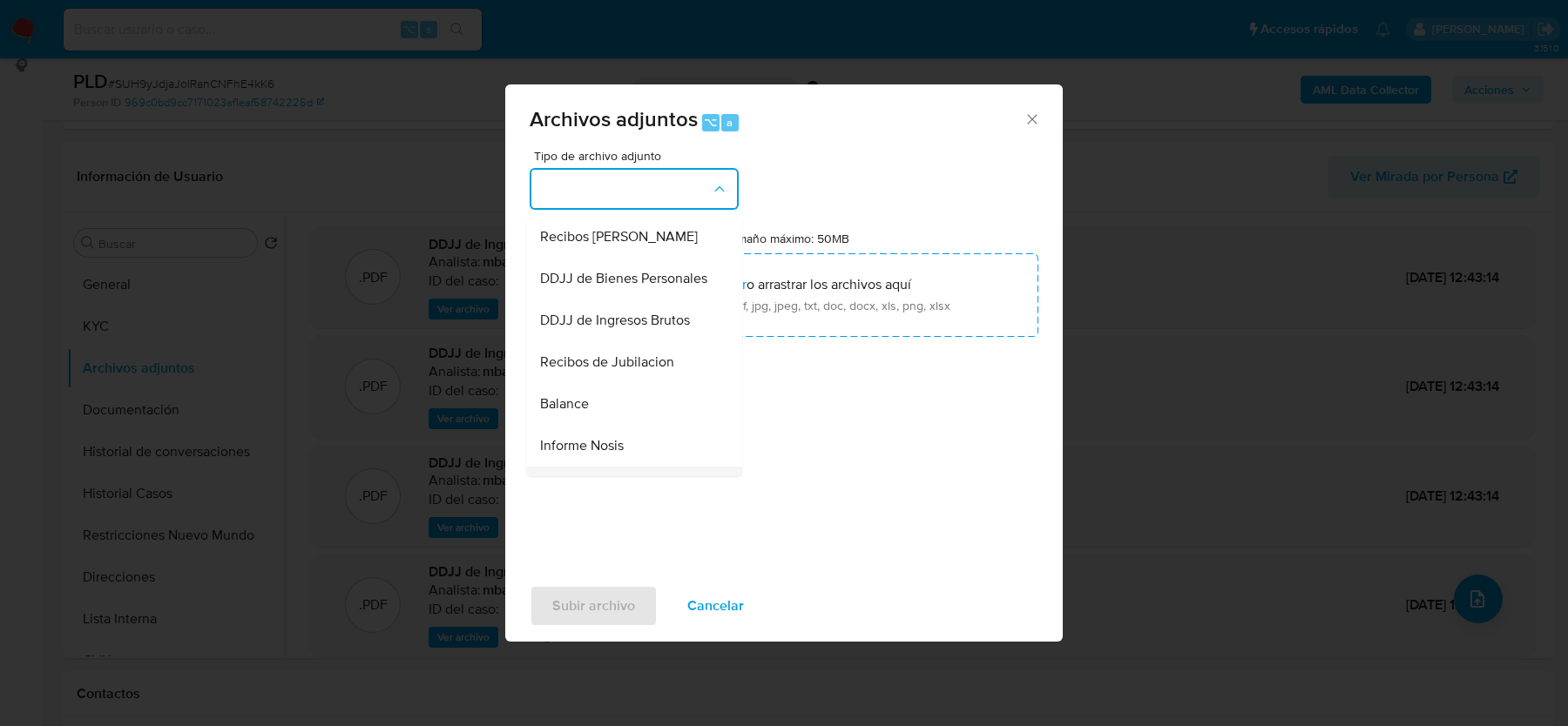
scroll to position [499, 0]
click at [591, 321] on span "DDJJ de Ingresos Brutos" at bounding box center [614, 322] width 149 height 17
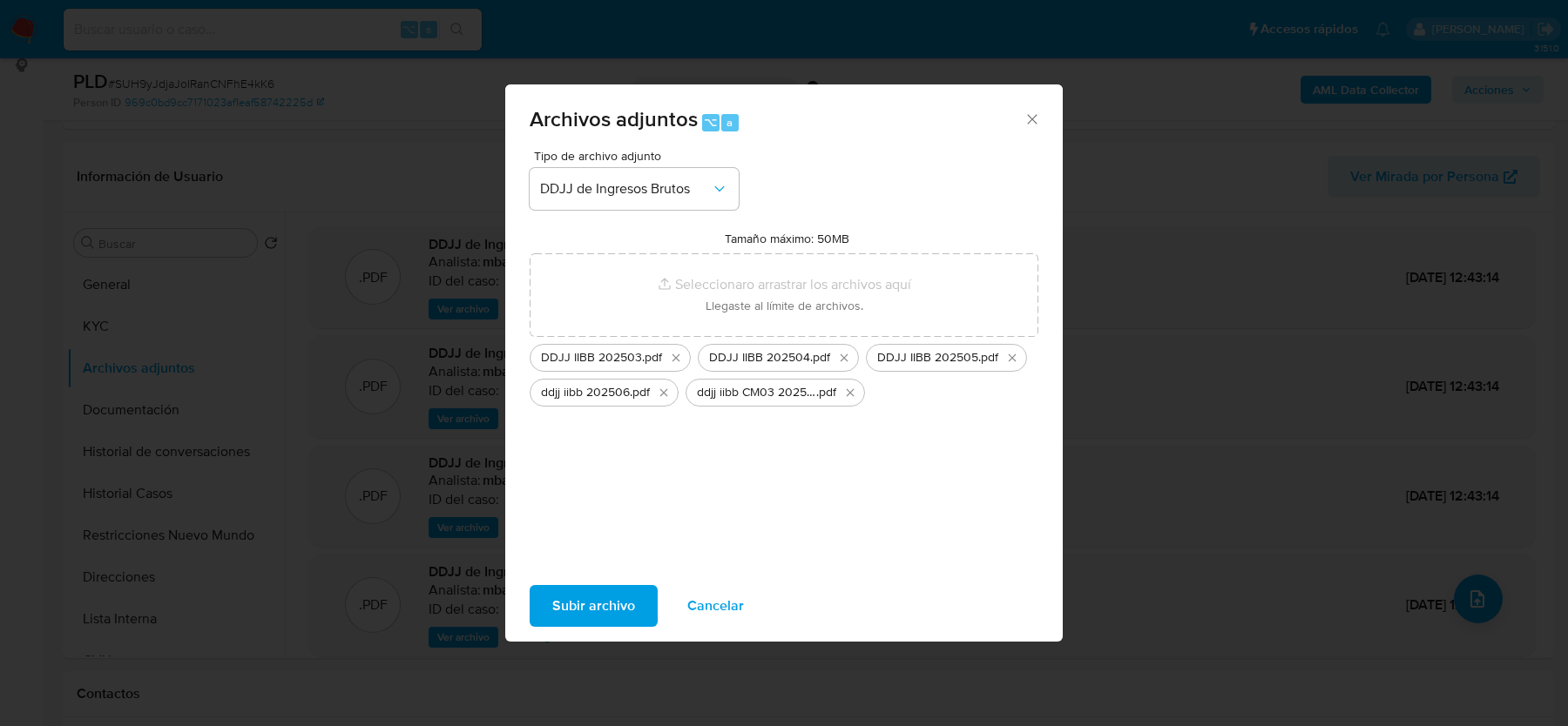
click at [590, 605] on span "Subir archivo" at bounding box center [594, 606] width 83 height 39
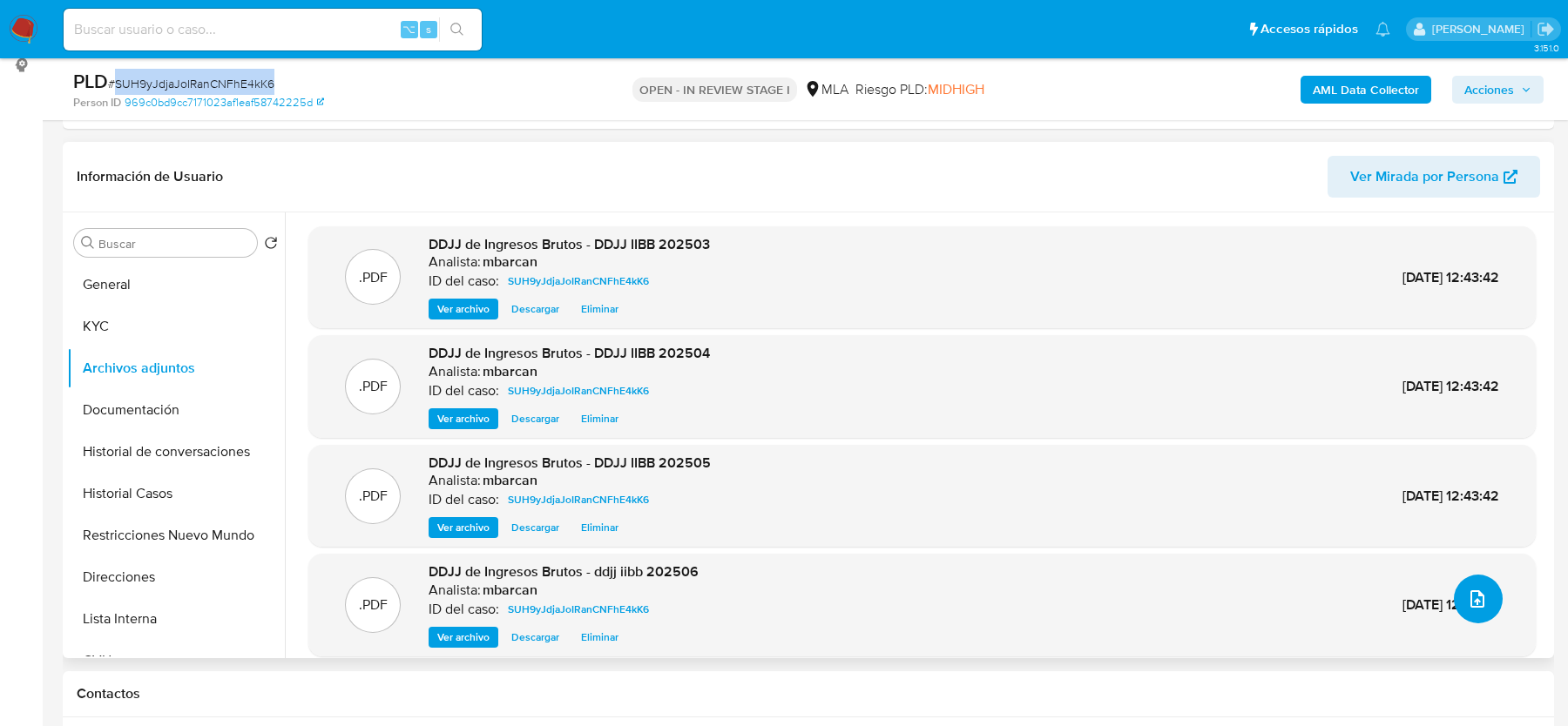
click at [1469, 597] on icon "upload-file" at bounding box center [1477, 600] width 21 height 21
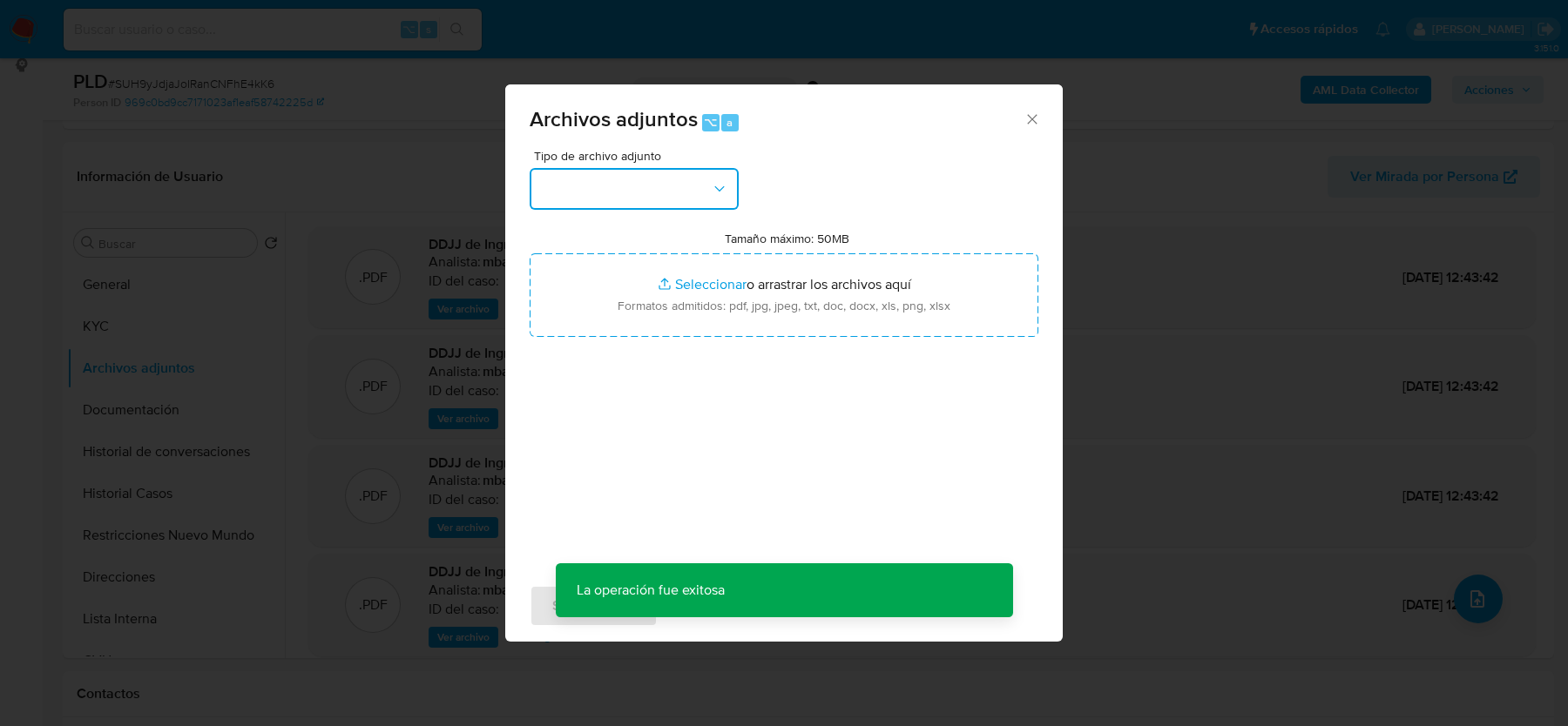
click at [703, 187] on button "button" at bounding box center [634, 188] width 209 height 41
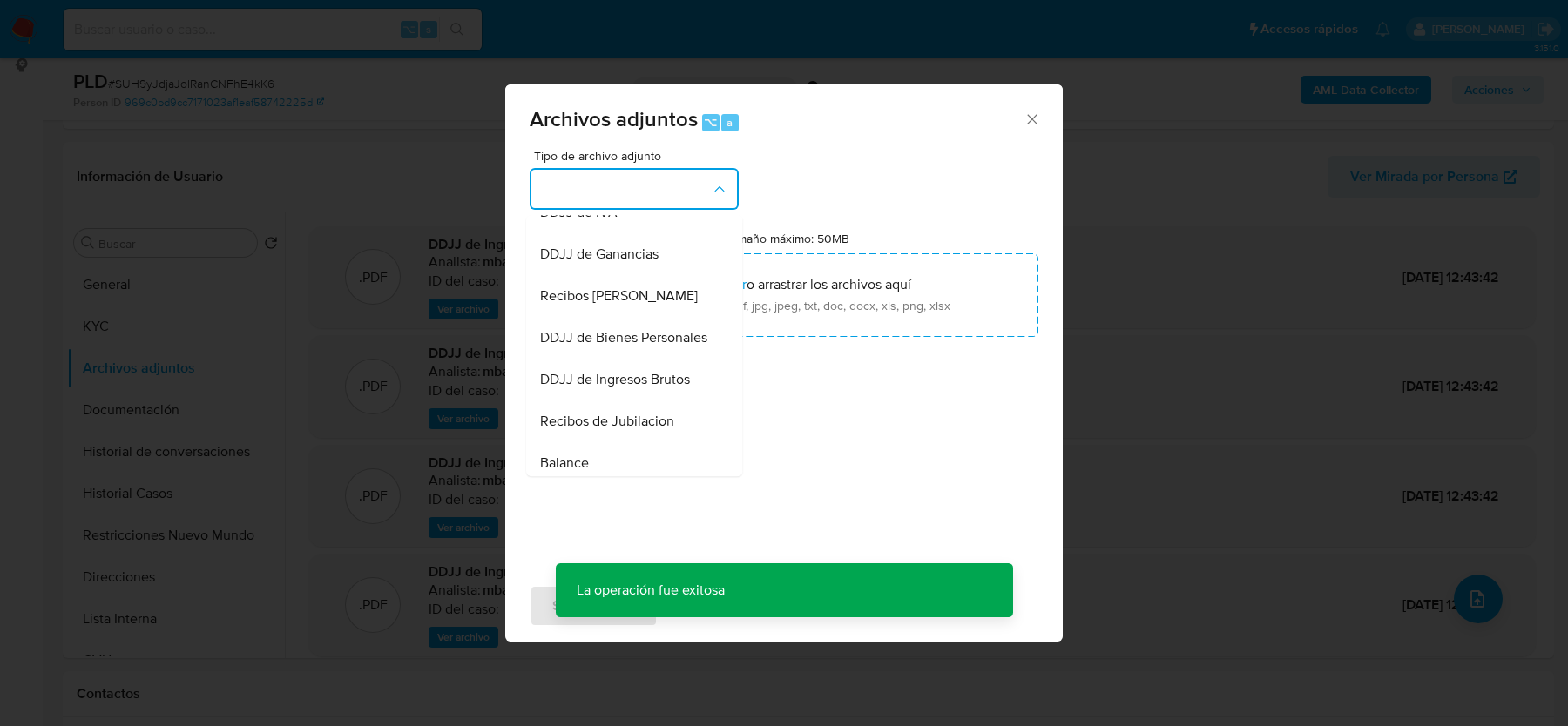
scroll to position [467, 0]
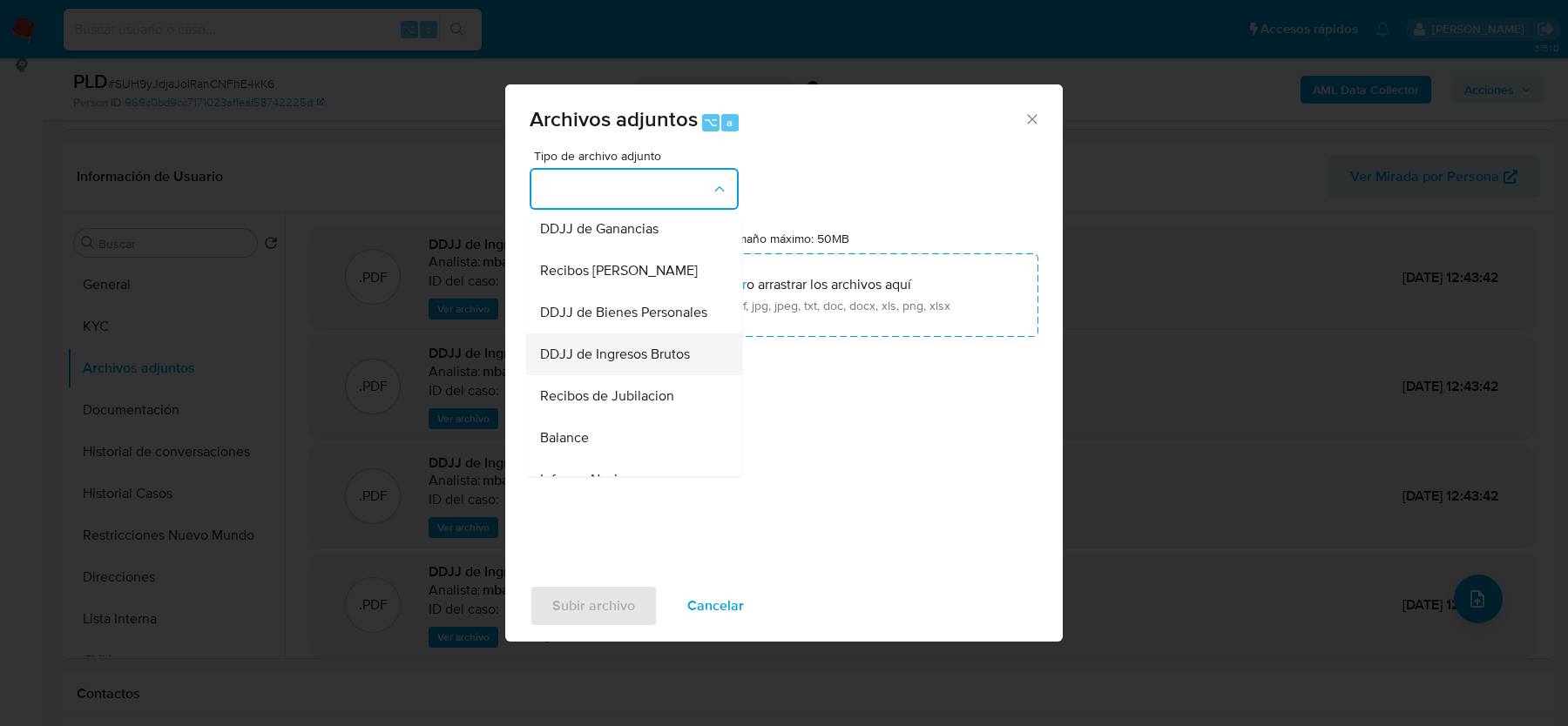
click at [662, 353] on span "DDJJ de Ingresos Brutos" at bounding box center [614, 355] width 149 height 17
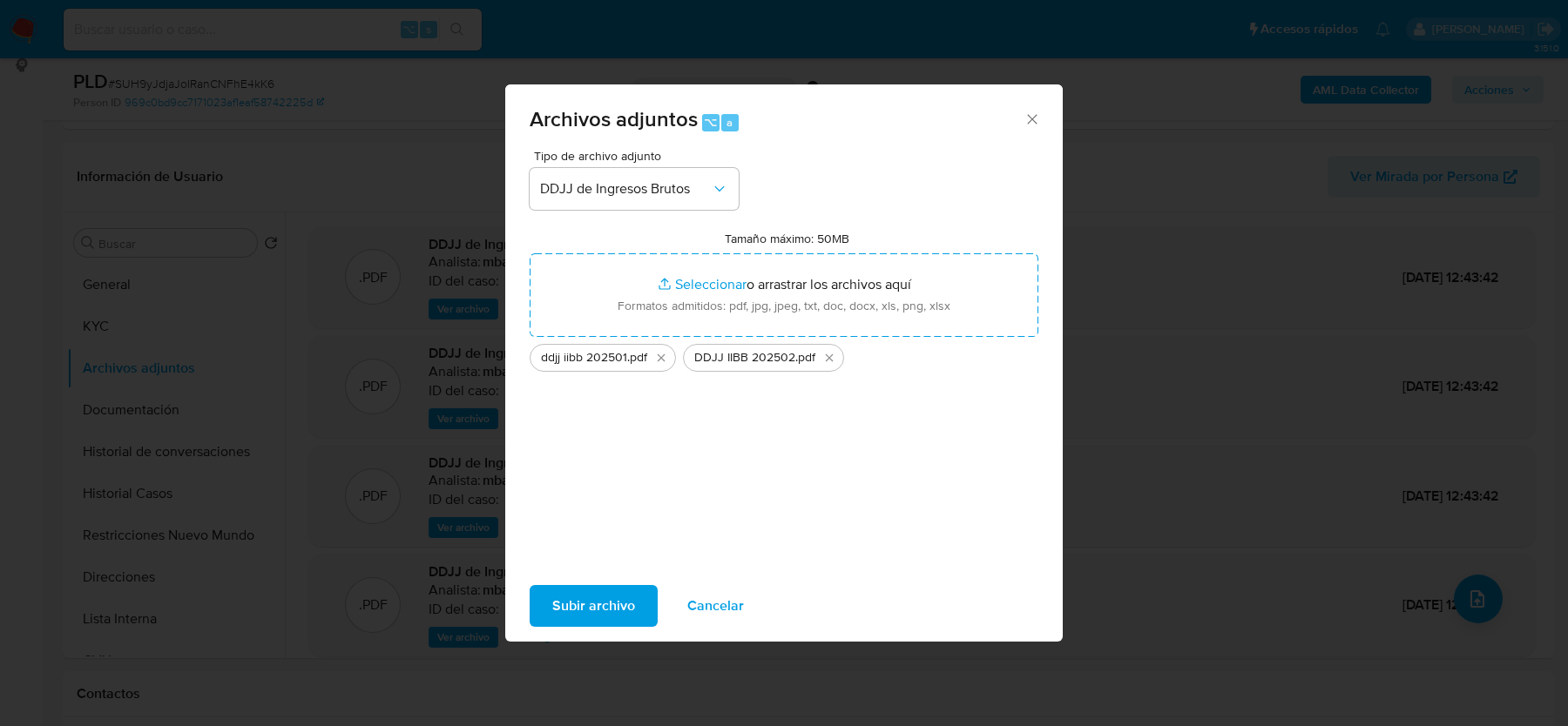
click at [553, 612] on span "Subir archivo" at bounding box center [594, 606] width 83 height 39
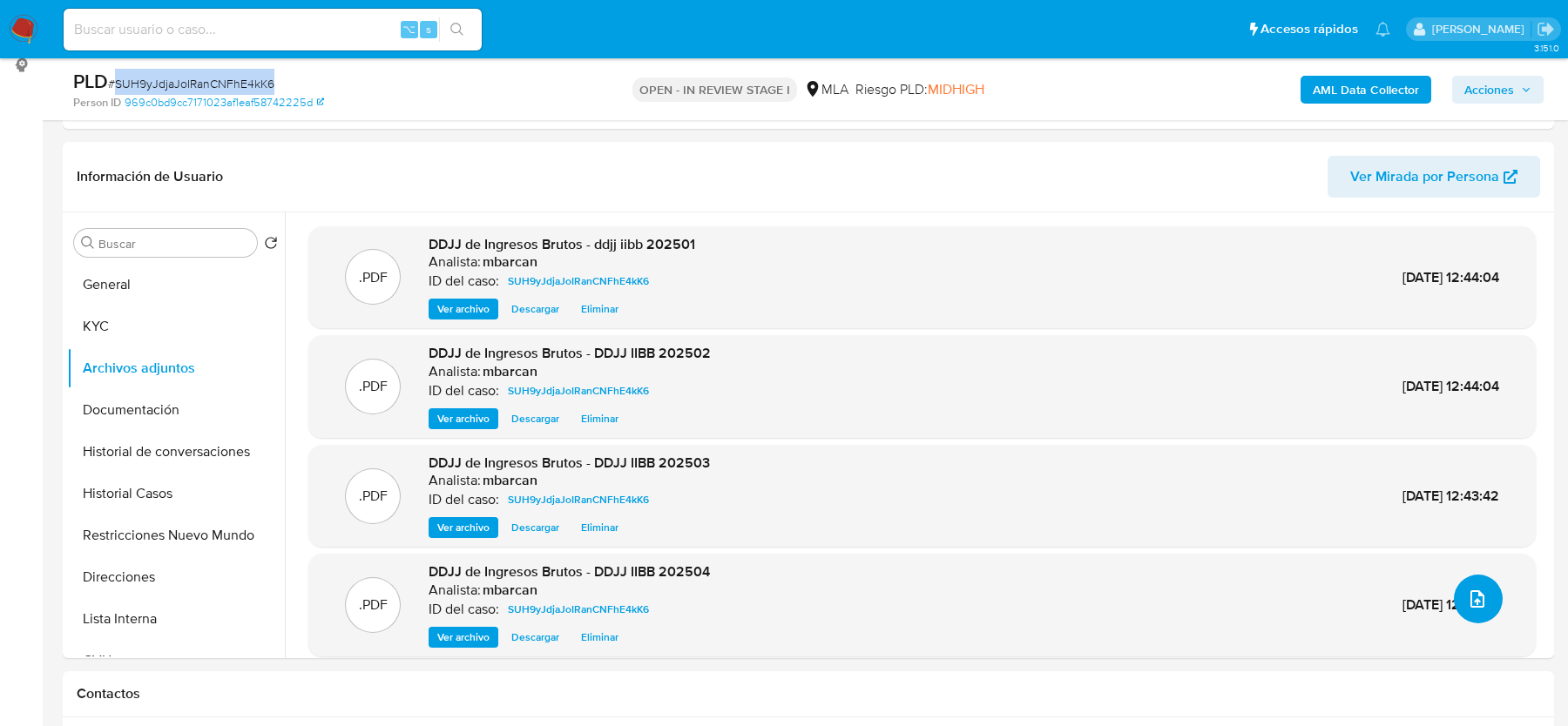
click at [1471, 601] on icon "upload-file" at bounding box center [1477, 600] width 21 height 21
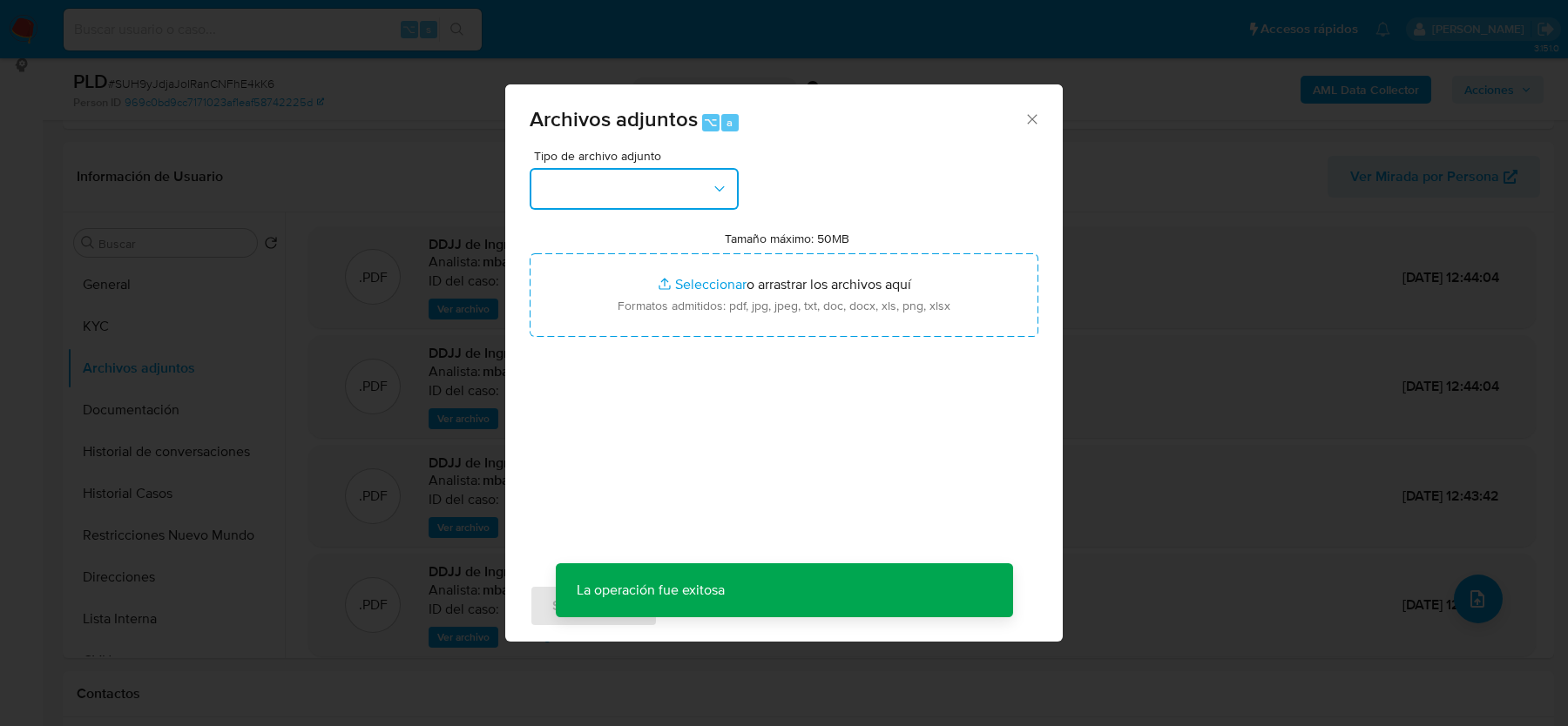
click at [639, 193] on button "button" at bounding box center [634, 188] width 209 height 41
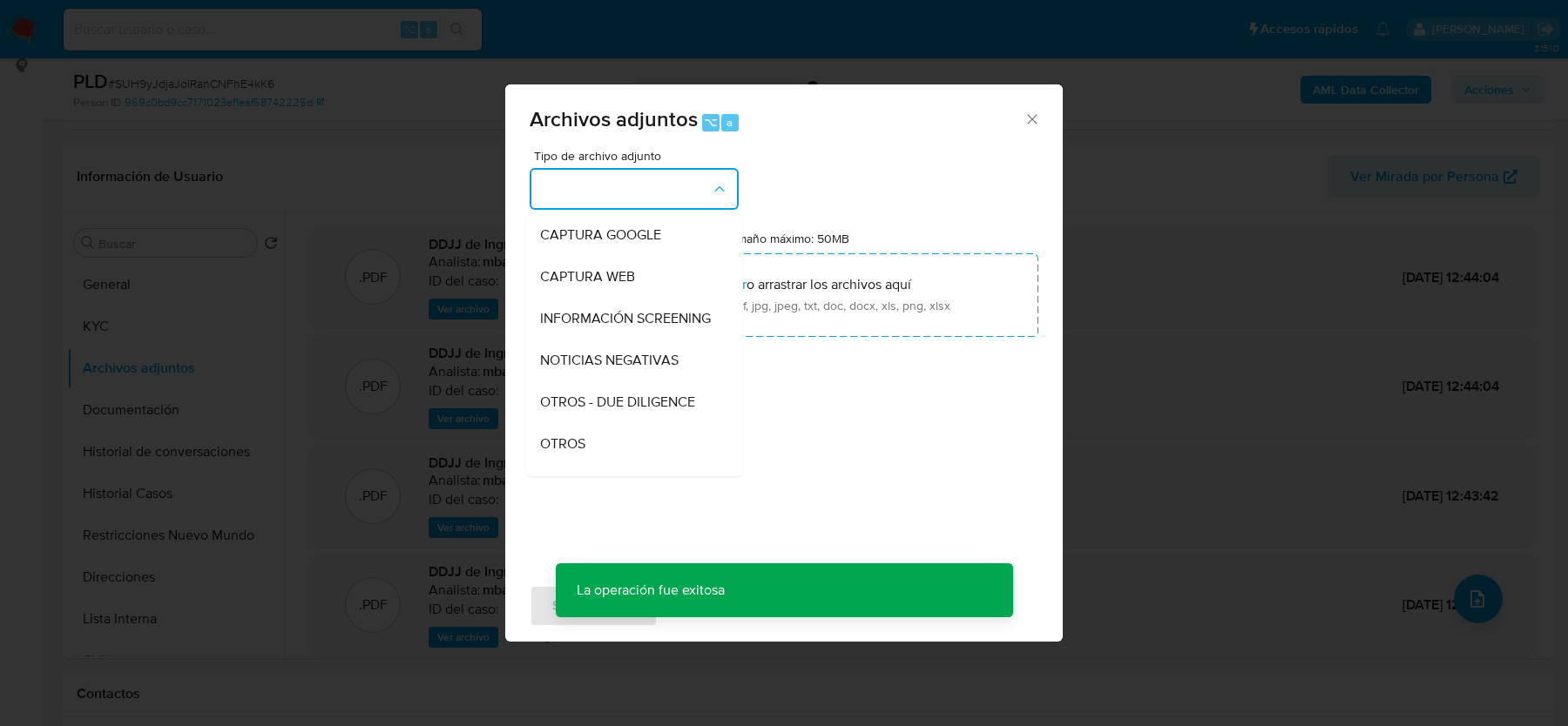
scroll to position [185, 0]
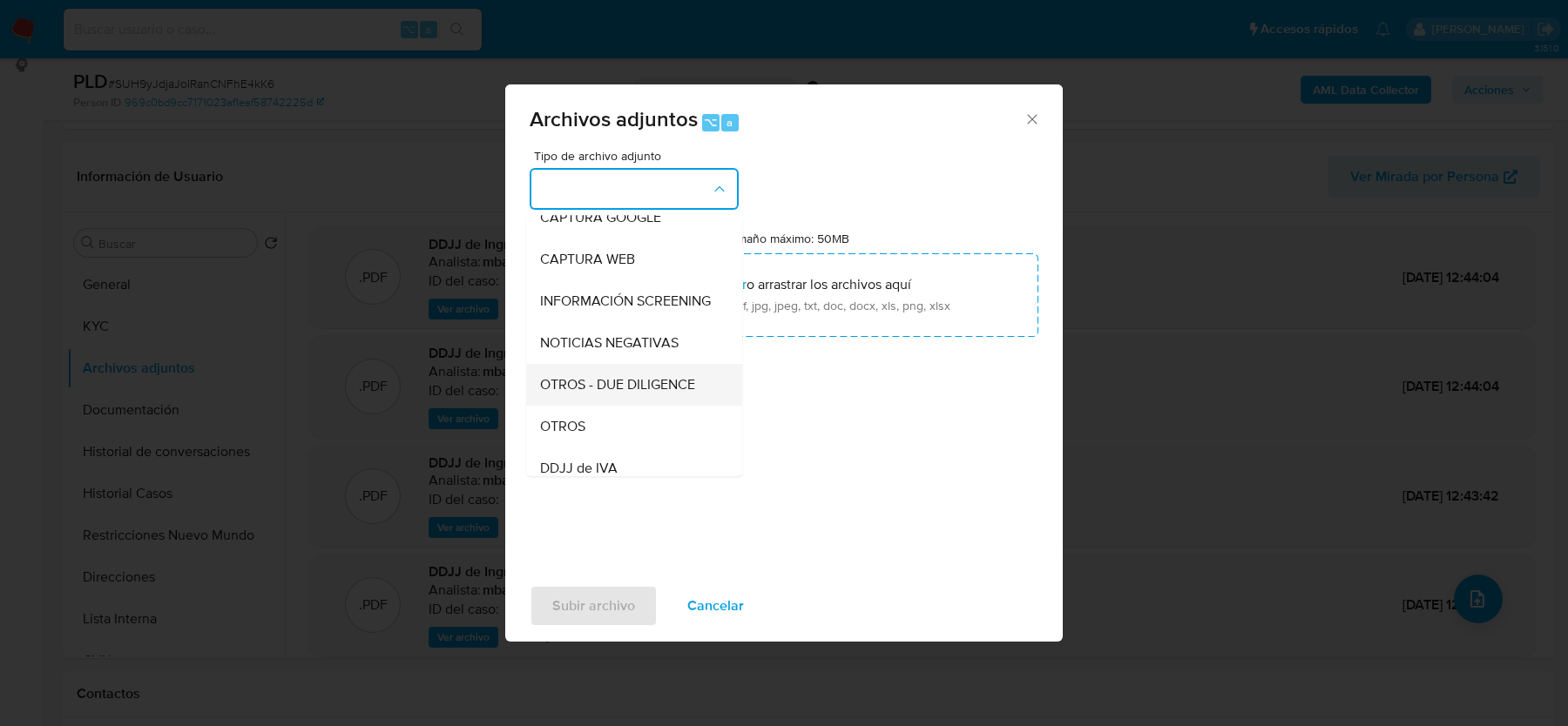
click at [588, 415] on ul "IDENTIFICACIÓN INGRESOS CAPTURA BUREAU CAPTURA DOWJONES CAPTURA GOOGLE CAPTURA …" at bounding box center [635, 477] width 216 height 896
click at [603, 426] on div "OTROS" at bounding box center [629, 426] width 177 height 41
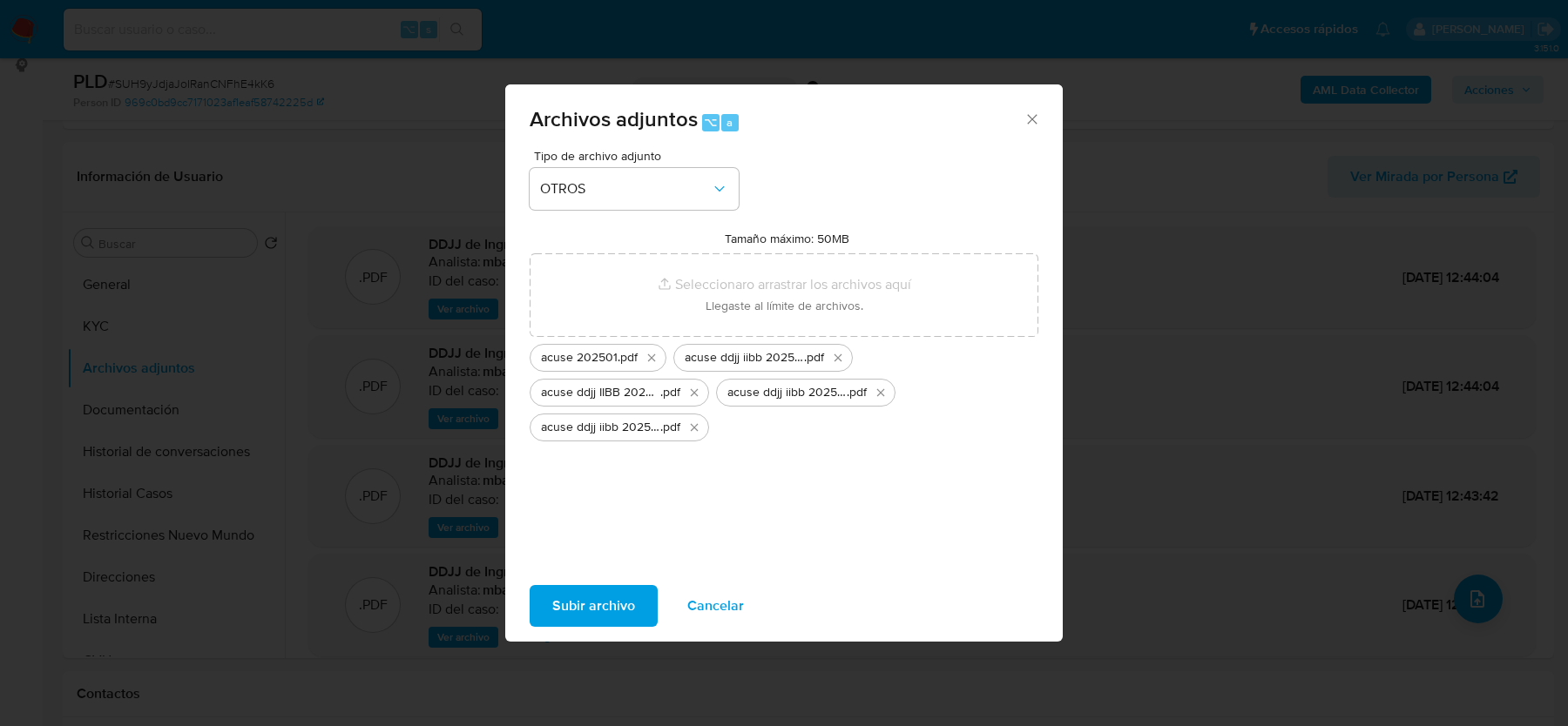
click at [624, 612] on span "Subir archivo" at bounding box center [594, 606] width 83 height 39
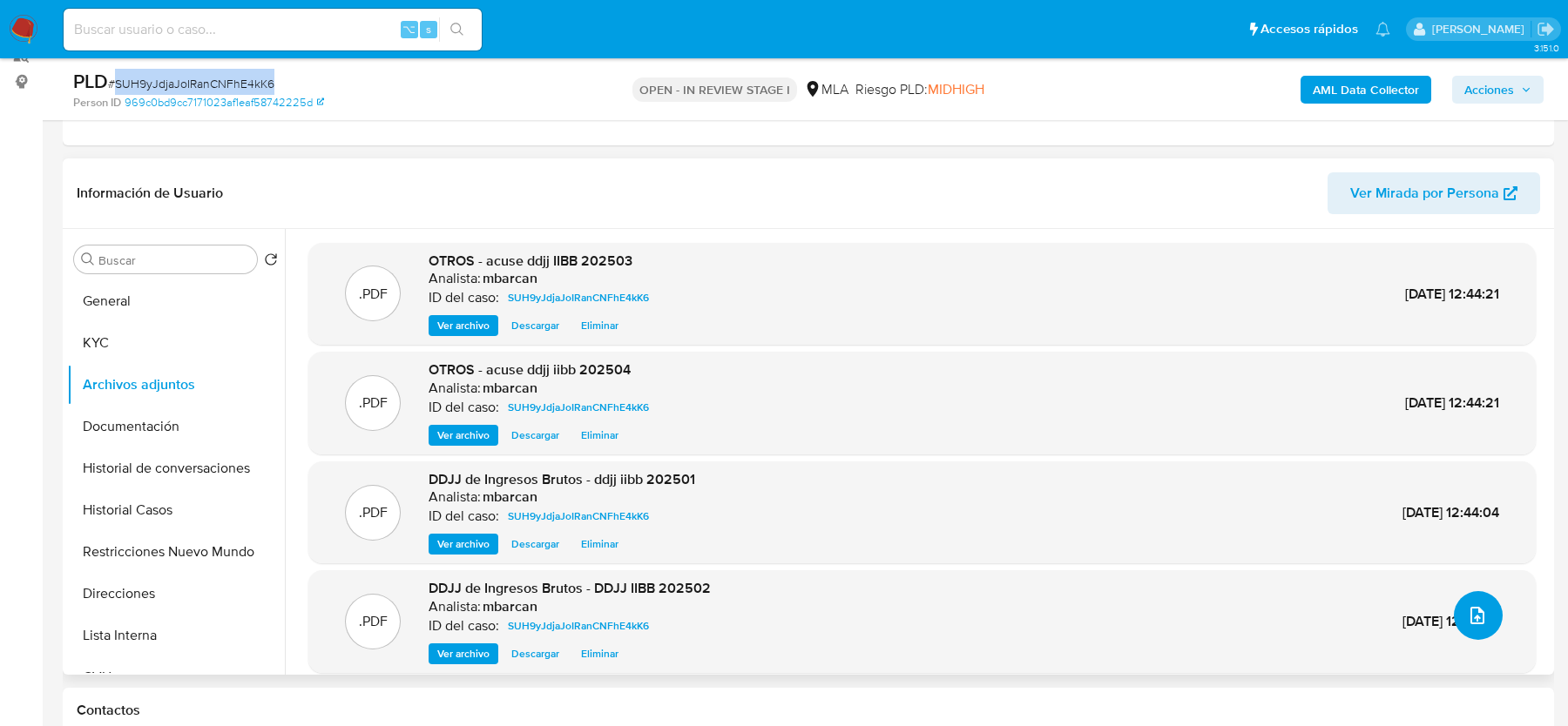
scroll to position [257, 0]
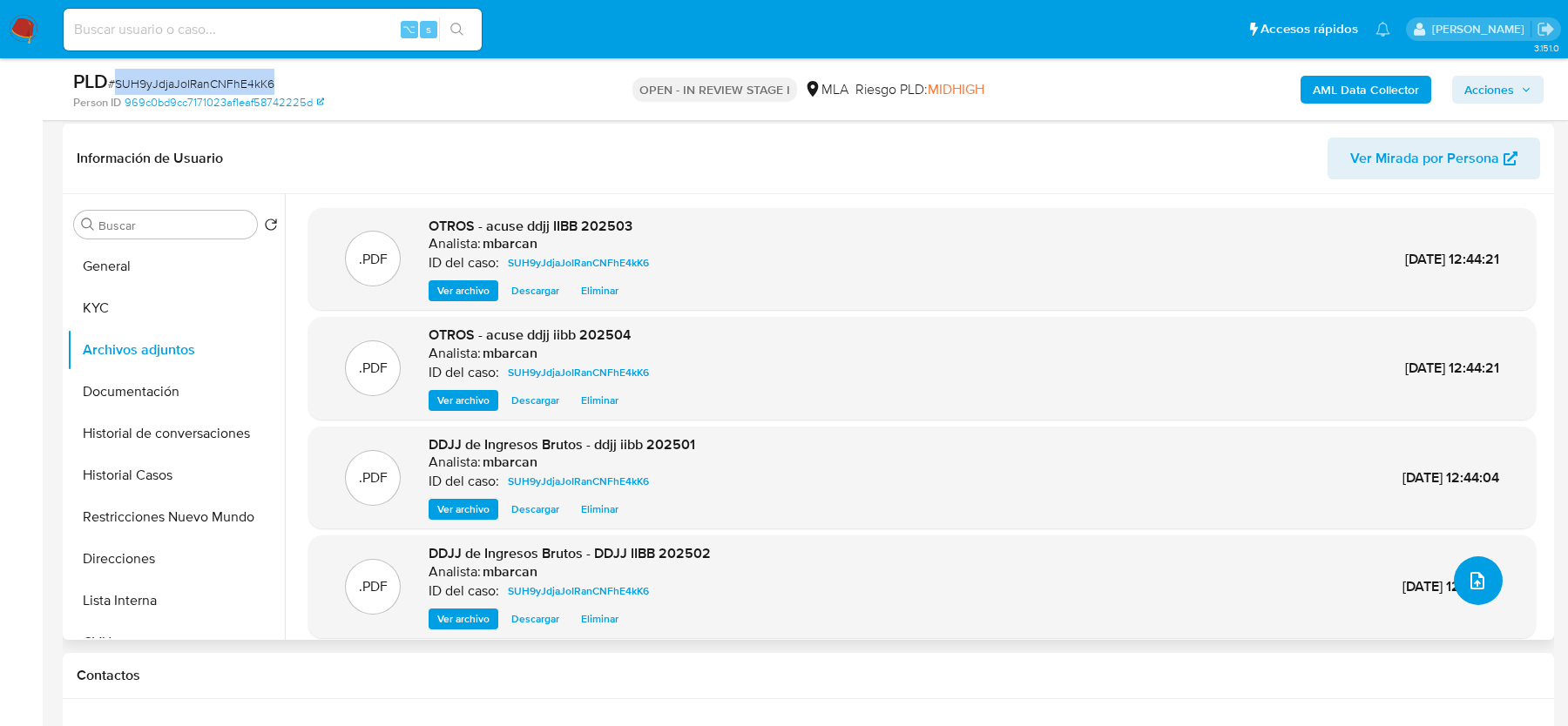
click at [1480, 592] on button "upload-file" at bounding box center [1478, 580] width 49 height 49
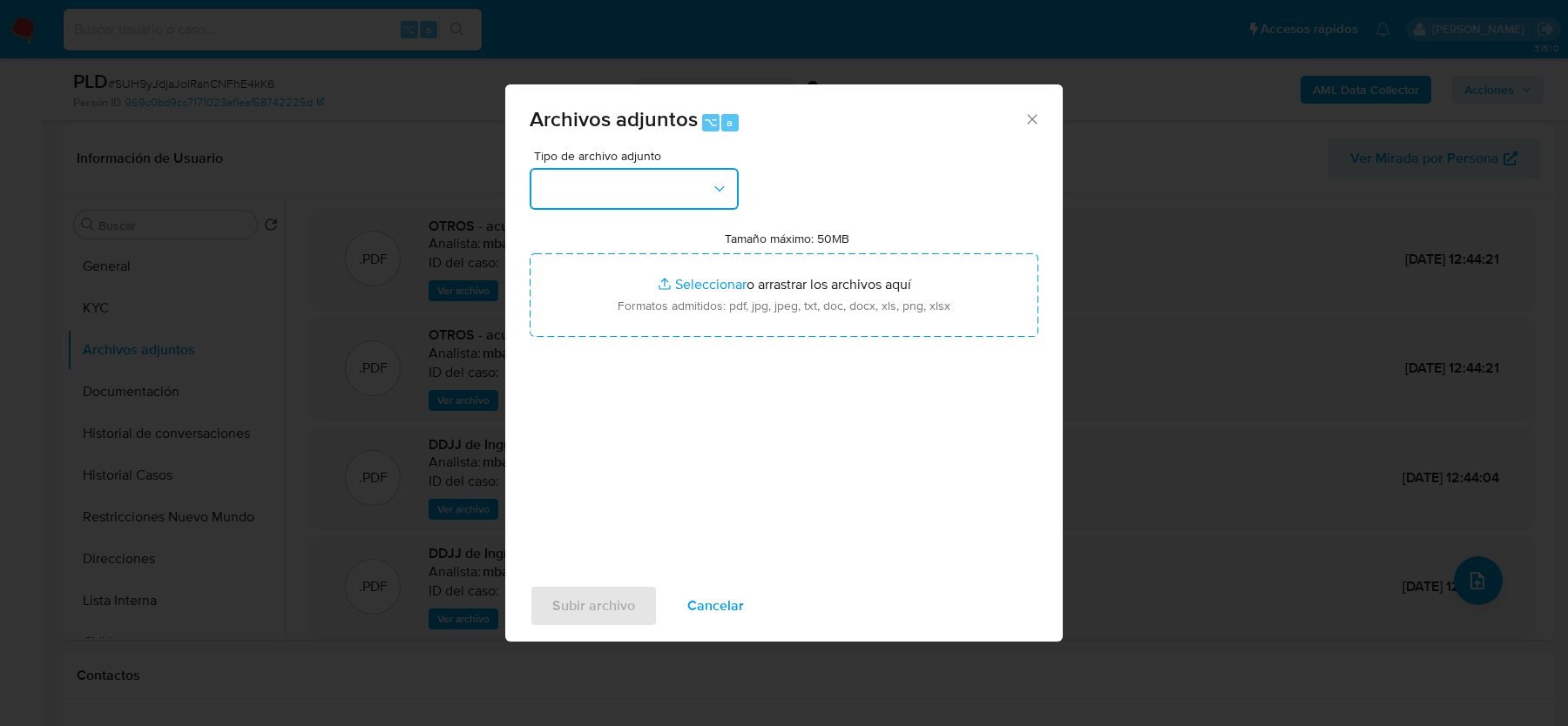
click at [648, 171] on button "button" at bounding box center [634, 188] width 209 height 41
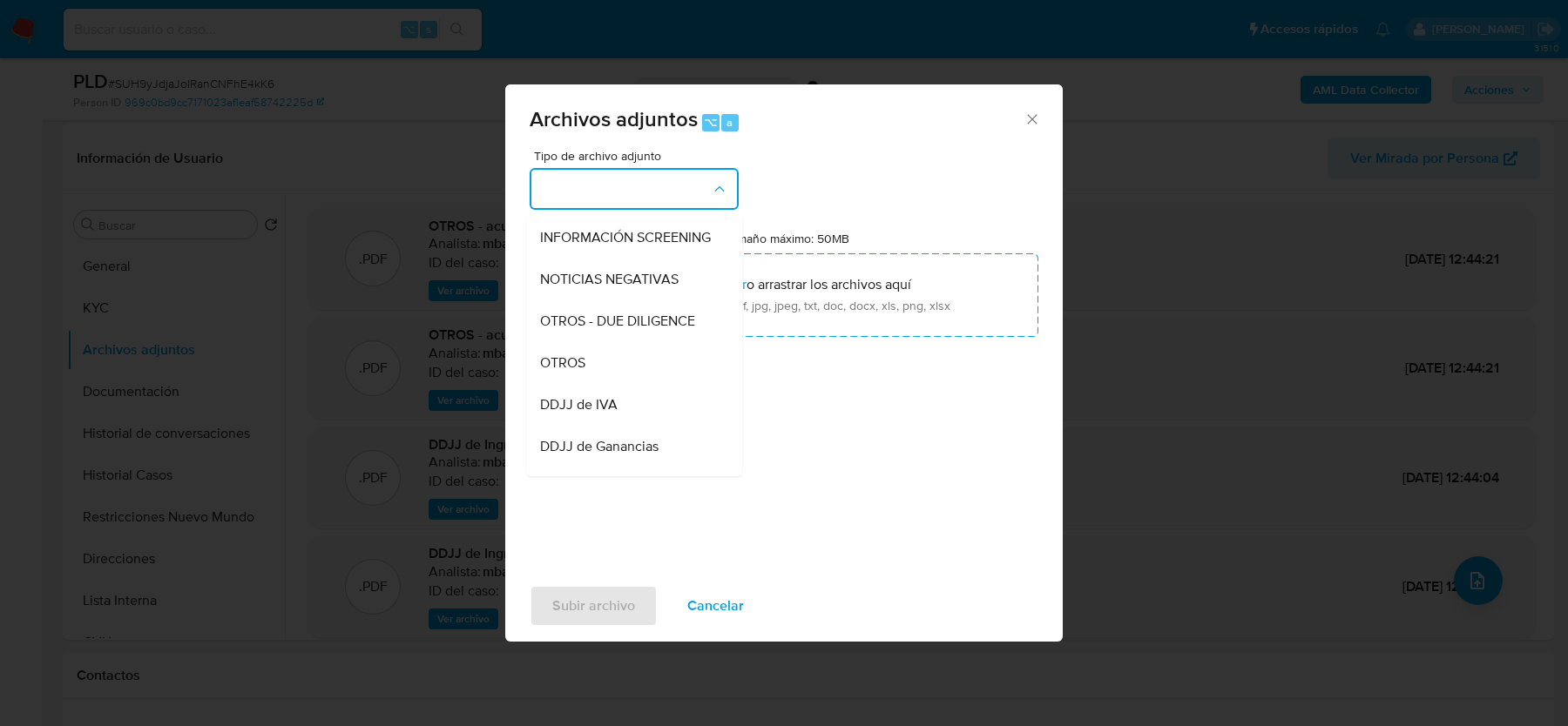
scroll to position [262, 0]
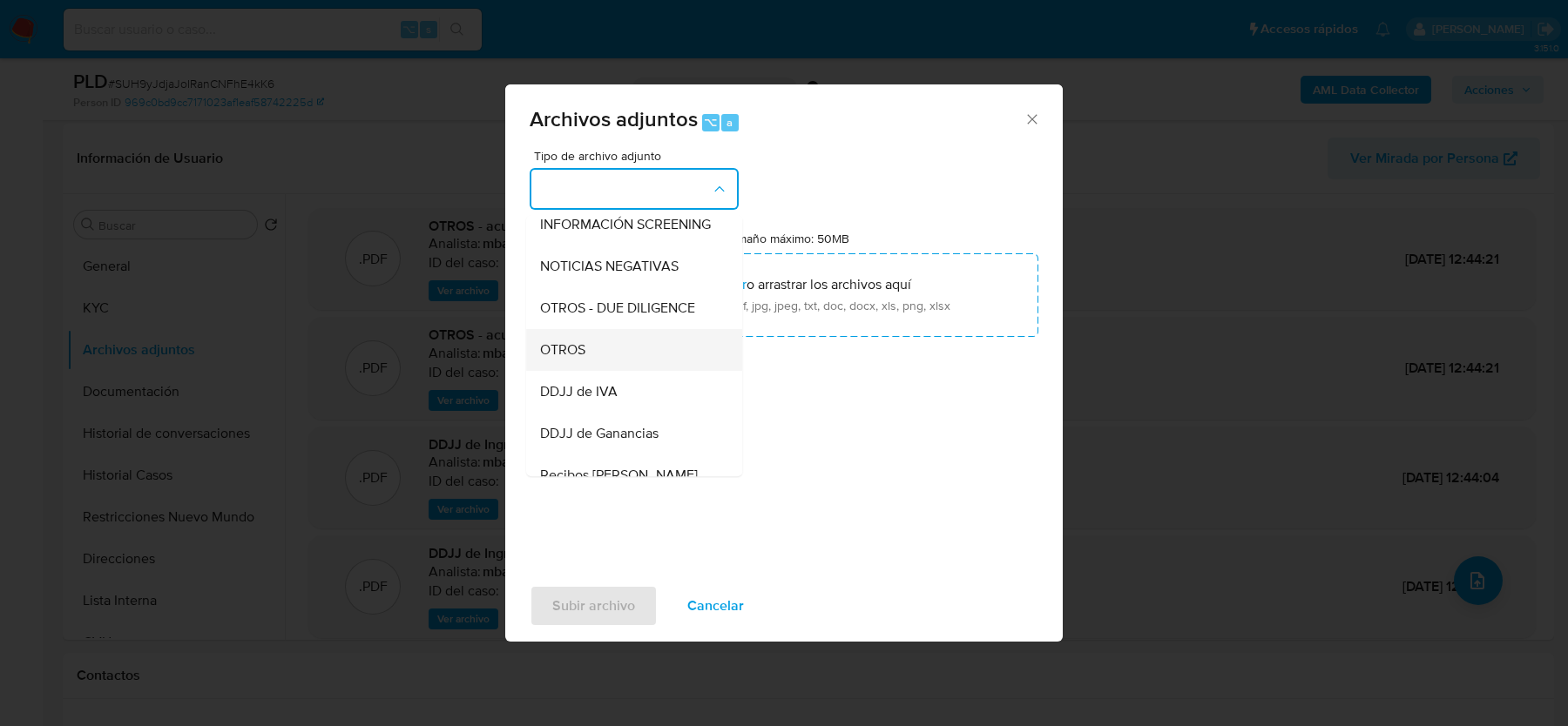
click at [569, 363] on div "OTROS" at bounding box center [629, 349] width 177 height 41
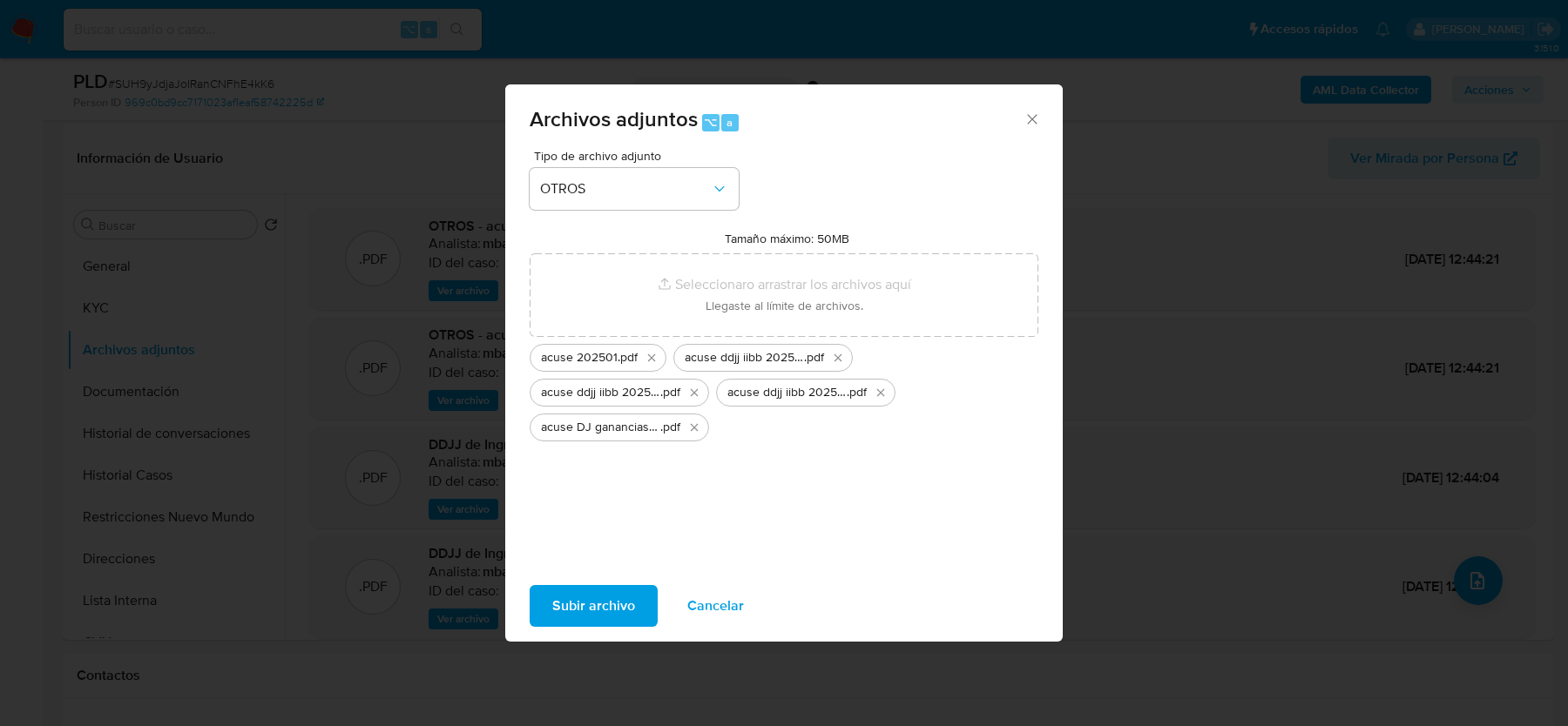
click at [576, 607] on span "Subir archivo" at bounding box center [594, 606] width 83 height 39
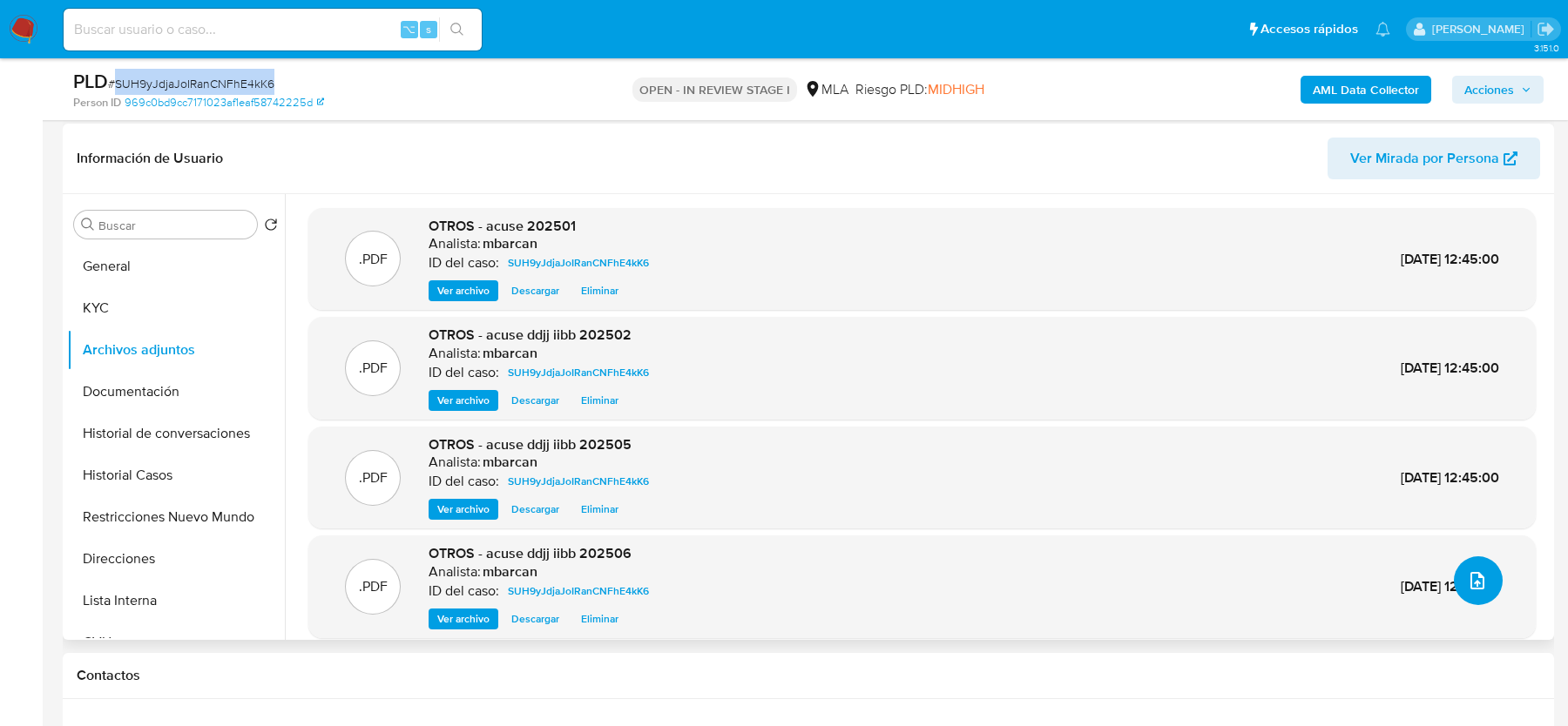
click at [1454, 583] on button "upload-file" at bounding box center [1478, 580] width 49 height 49
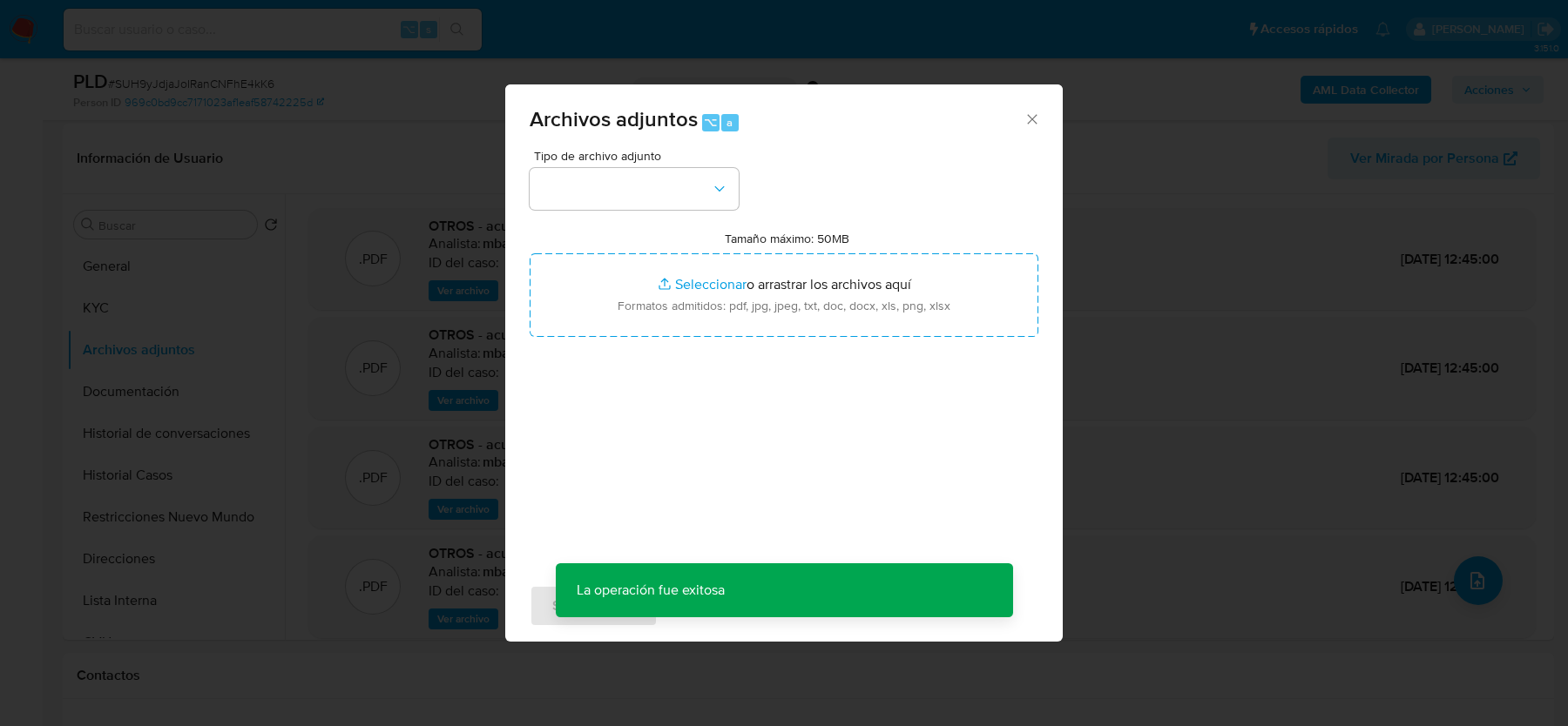
click at [671, 147] on div "Archivos adjuntos ⌥ a" at bounding box center [784, 118] width 557 height 66
click at [671, 178] on button "button" at bounding box center [634, 188] width 209 height 41
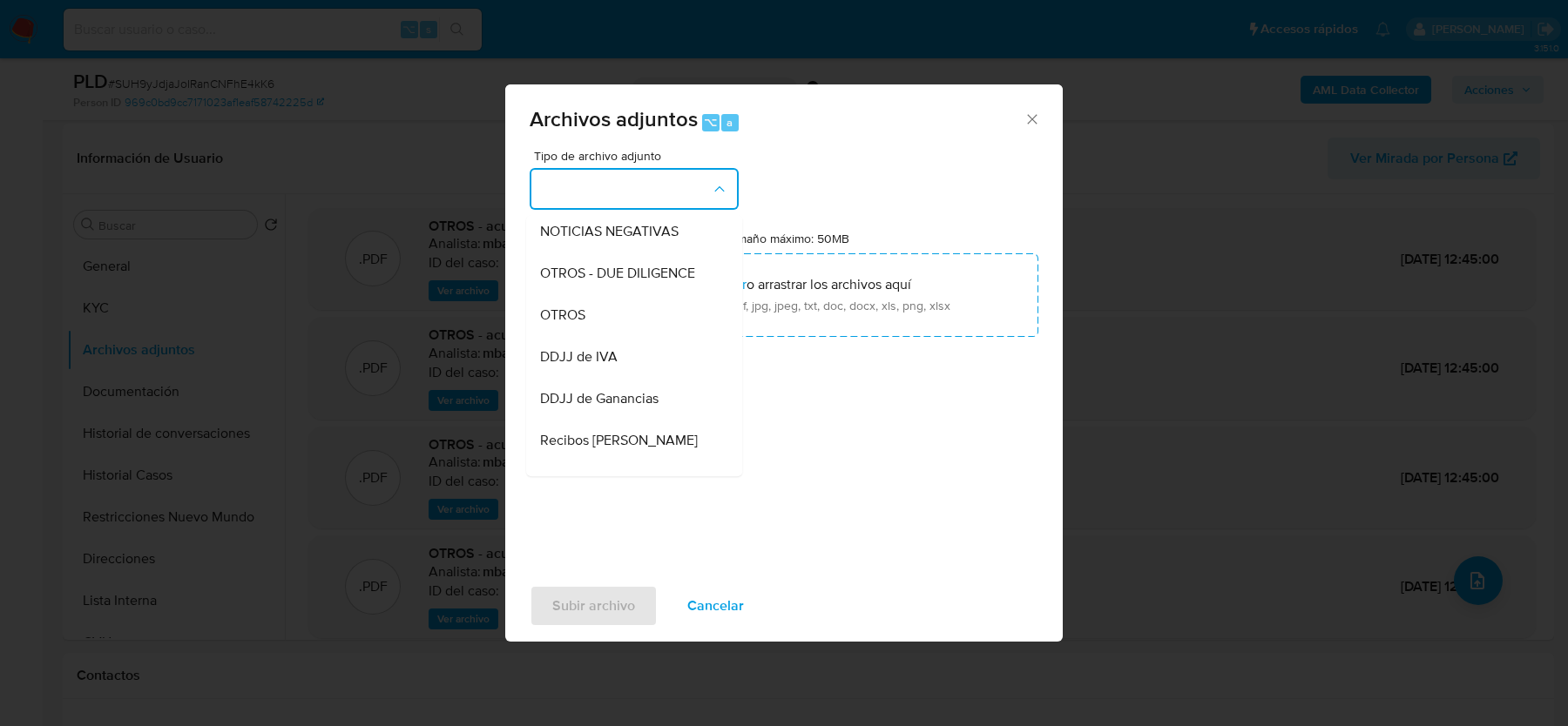
scroll to position [272, 0]
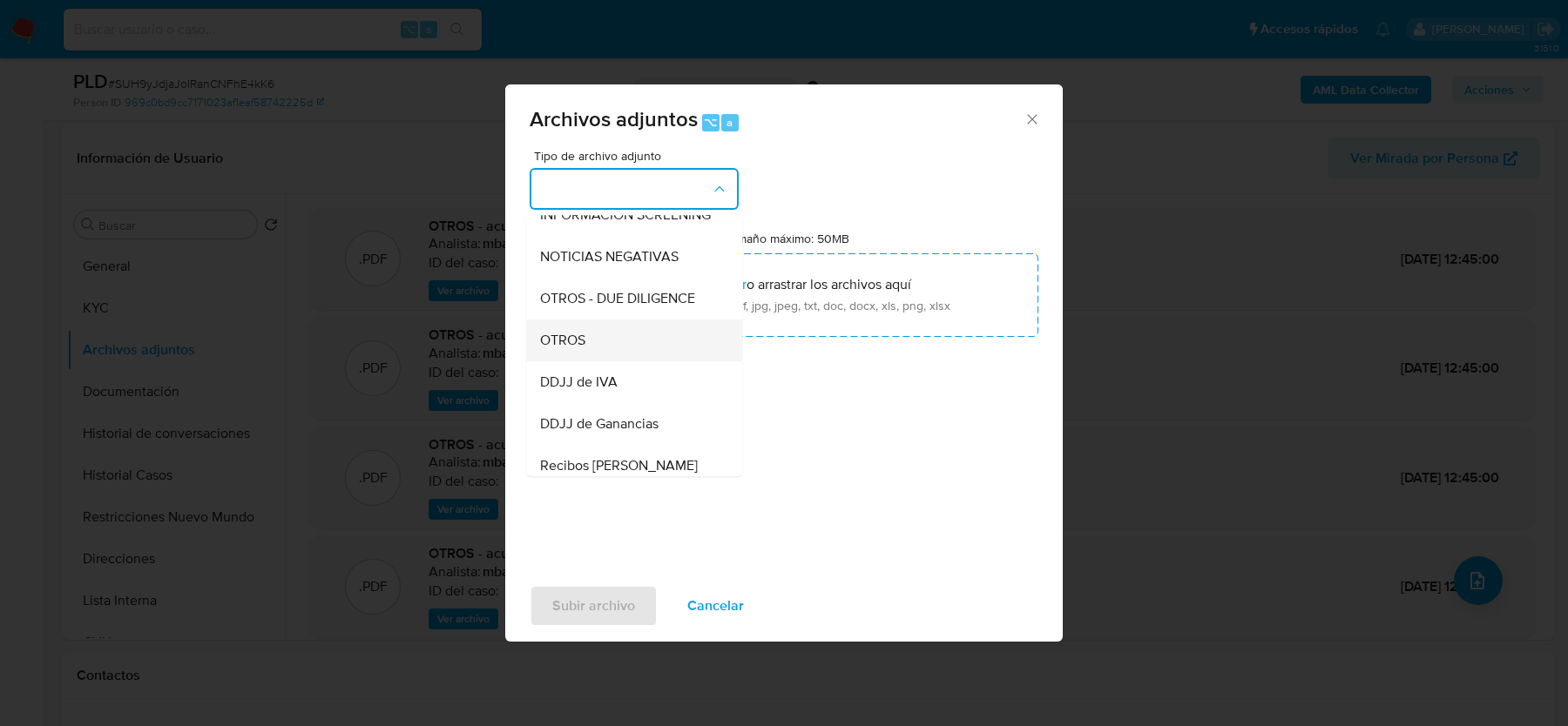
click at [581, 332] on span "OTROS" at bounding box center [562, 340] width 45 height 17
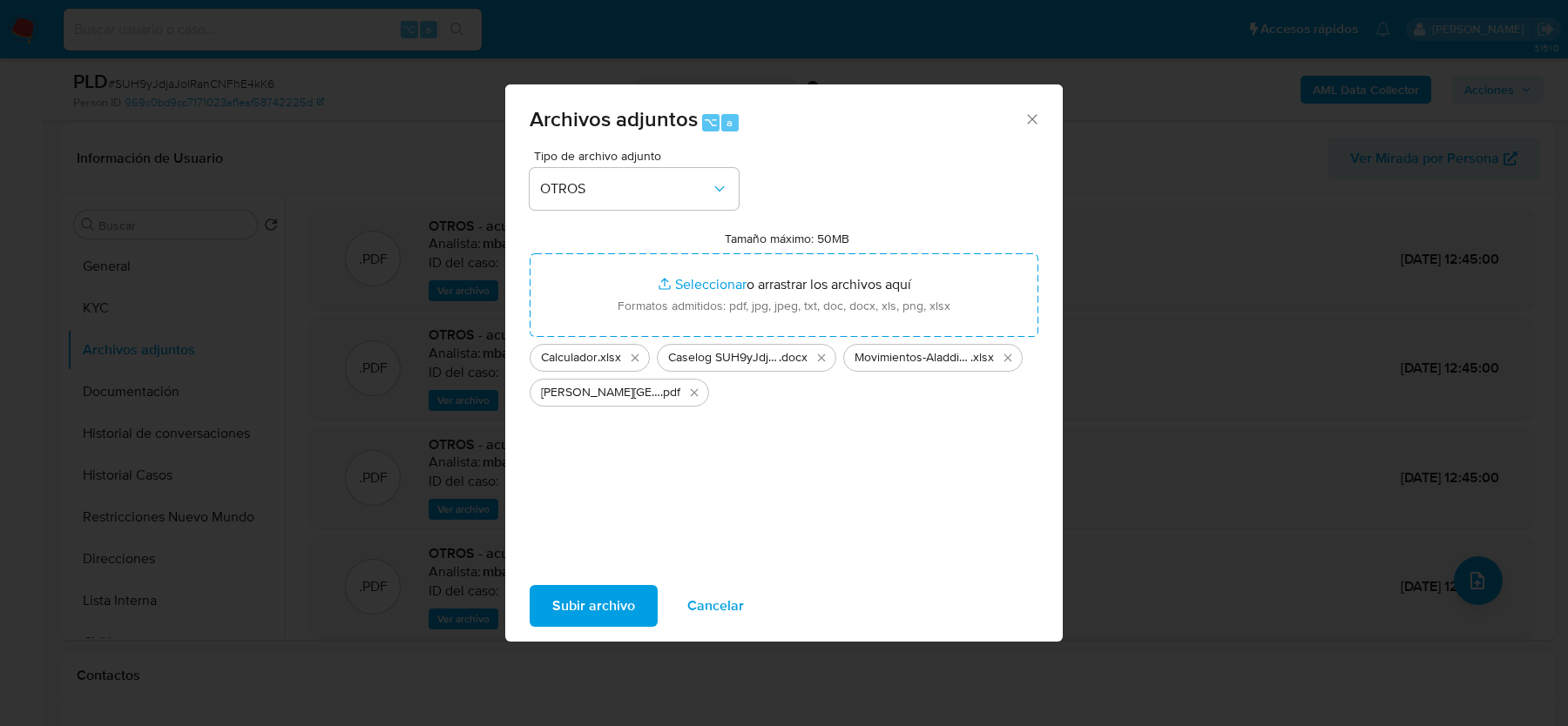
click at [607, 612] on span "Subir archivo" at bounding box center [594, 606] width 83 height 39
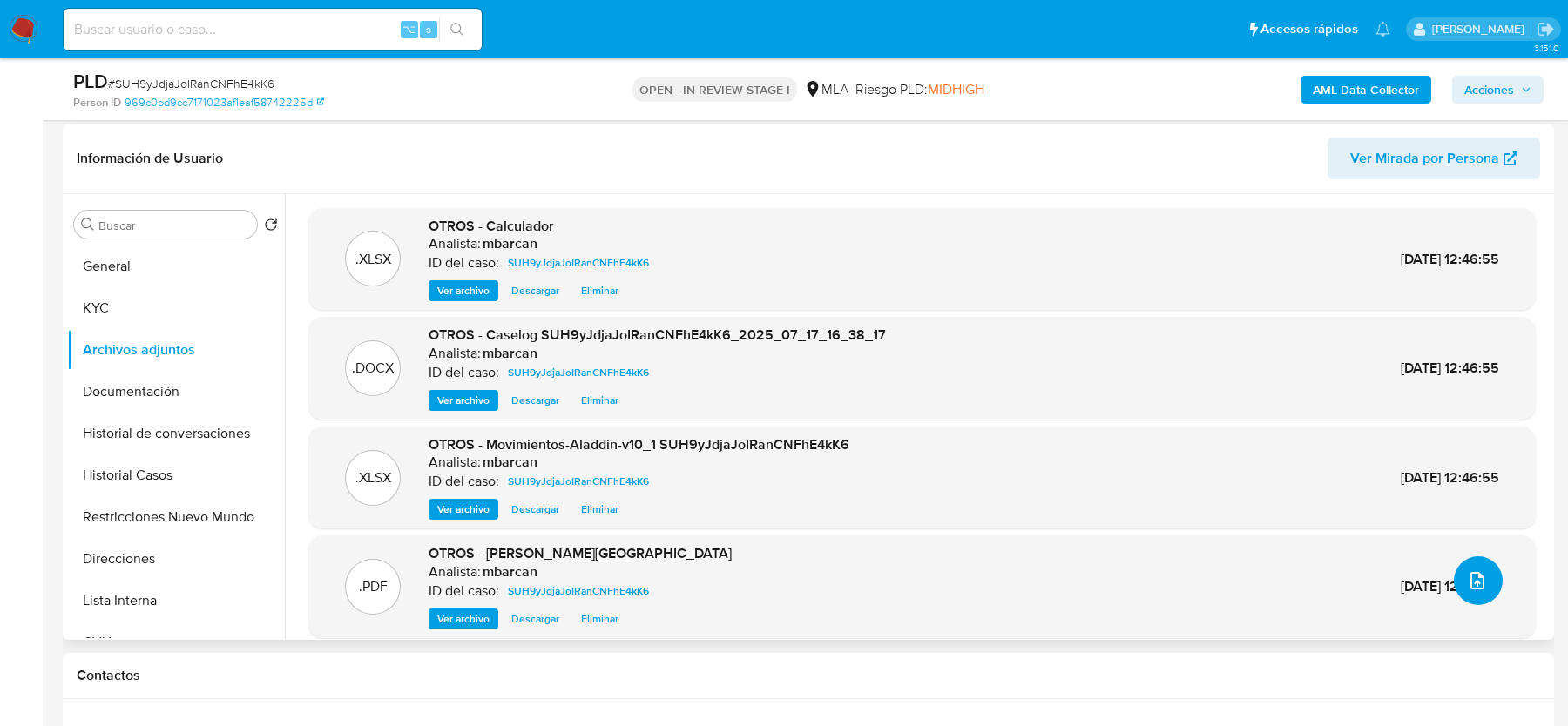
click at [1471, 578] on icon "upload-file" at bounding box center [1477, 581] width 21 height 21
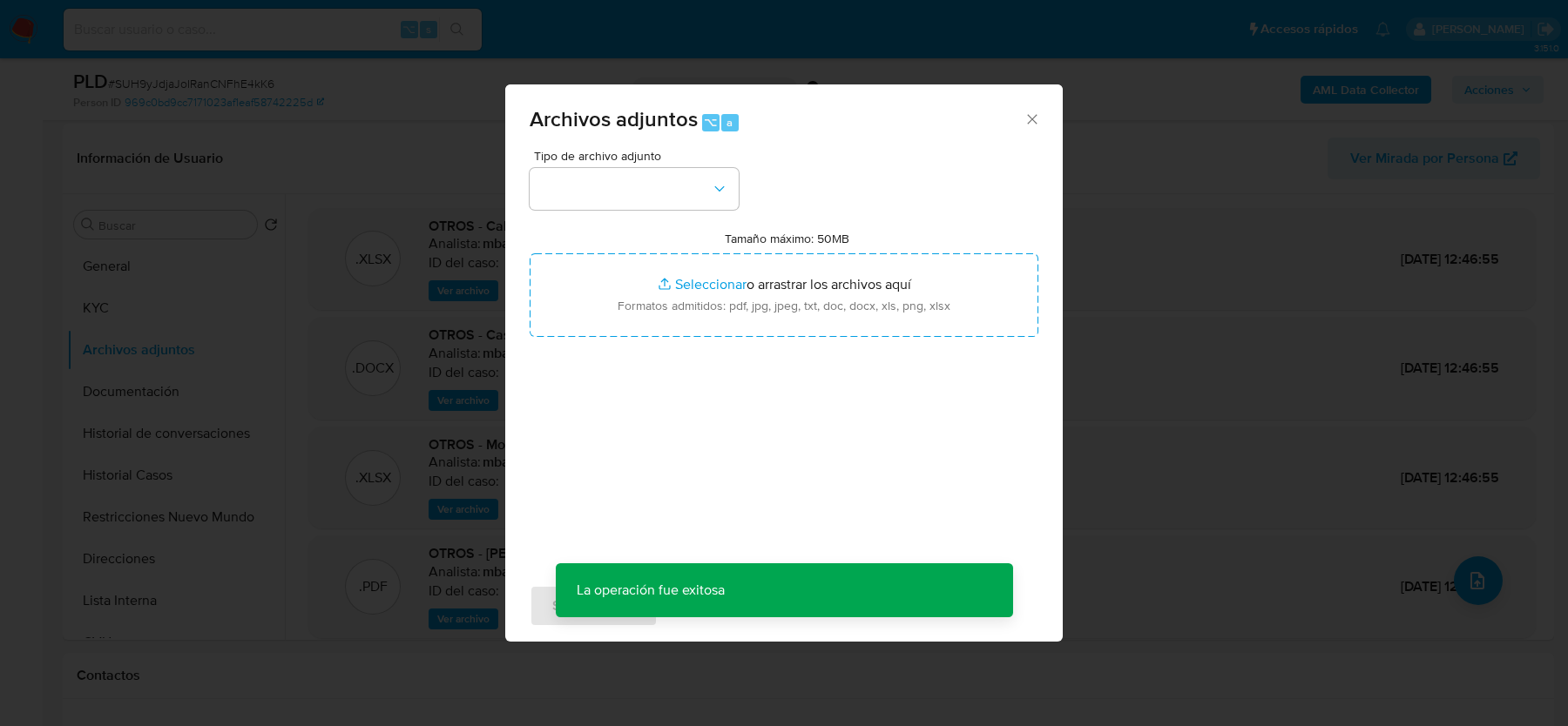
click at [689, 212] on div "Tipo de archivo adjunto Tamaño máximo: 50MB Seleccionar archivos Seleccionar o …" at bounding box center [784, 355] width 509 height 411
click at [689, 202] on button "button" at bounding box center [634, 188] width 209 height 41
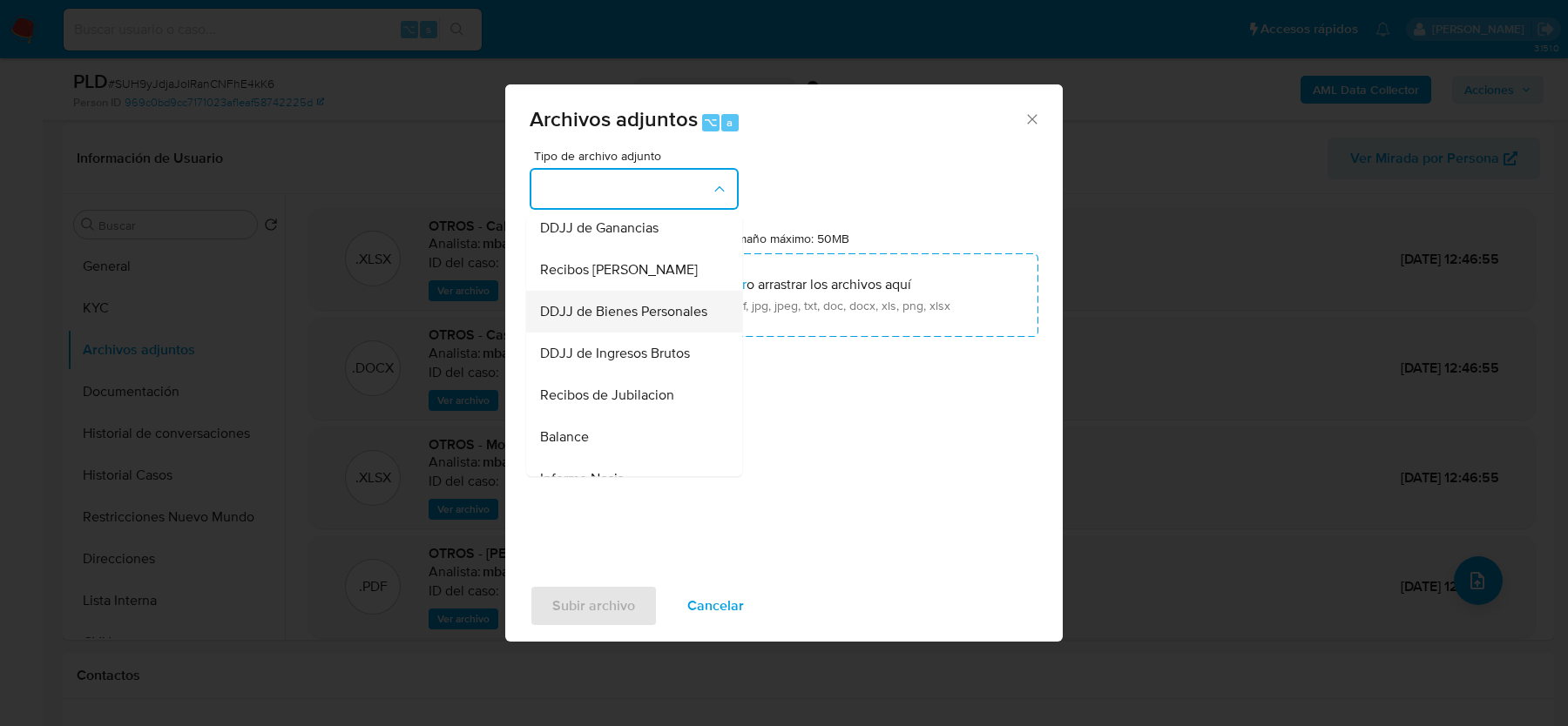
scroll to position [436, 0]
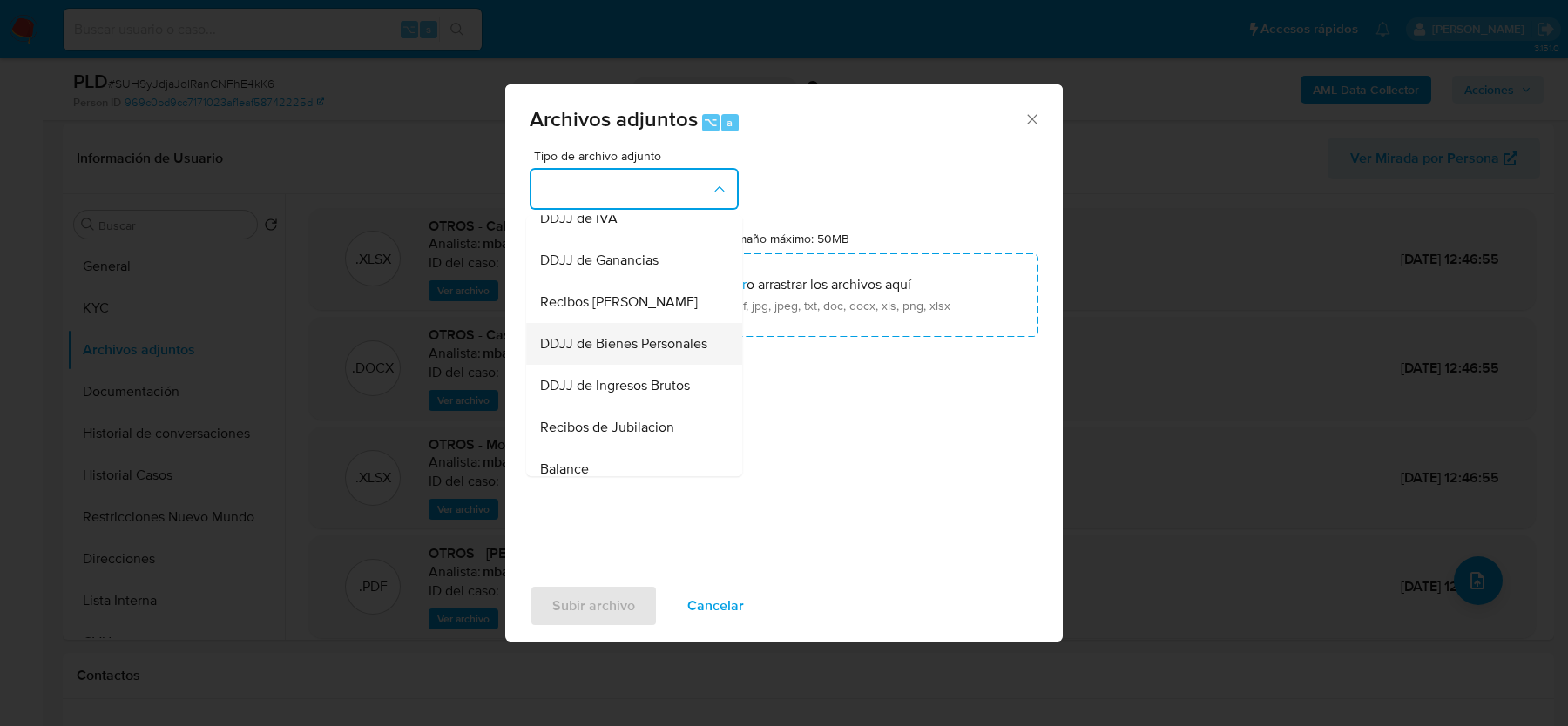
click at [611, 262] on span "DDJJ de Ganancias" at bounding box center [599, 260] width 119 height 17
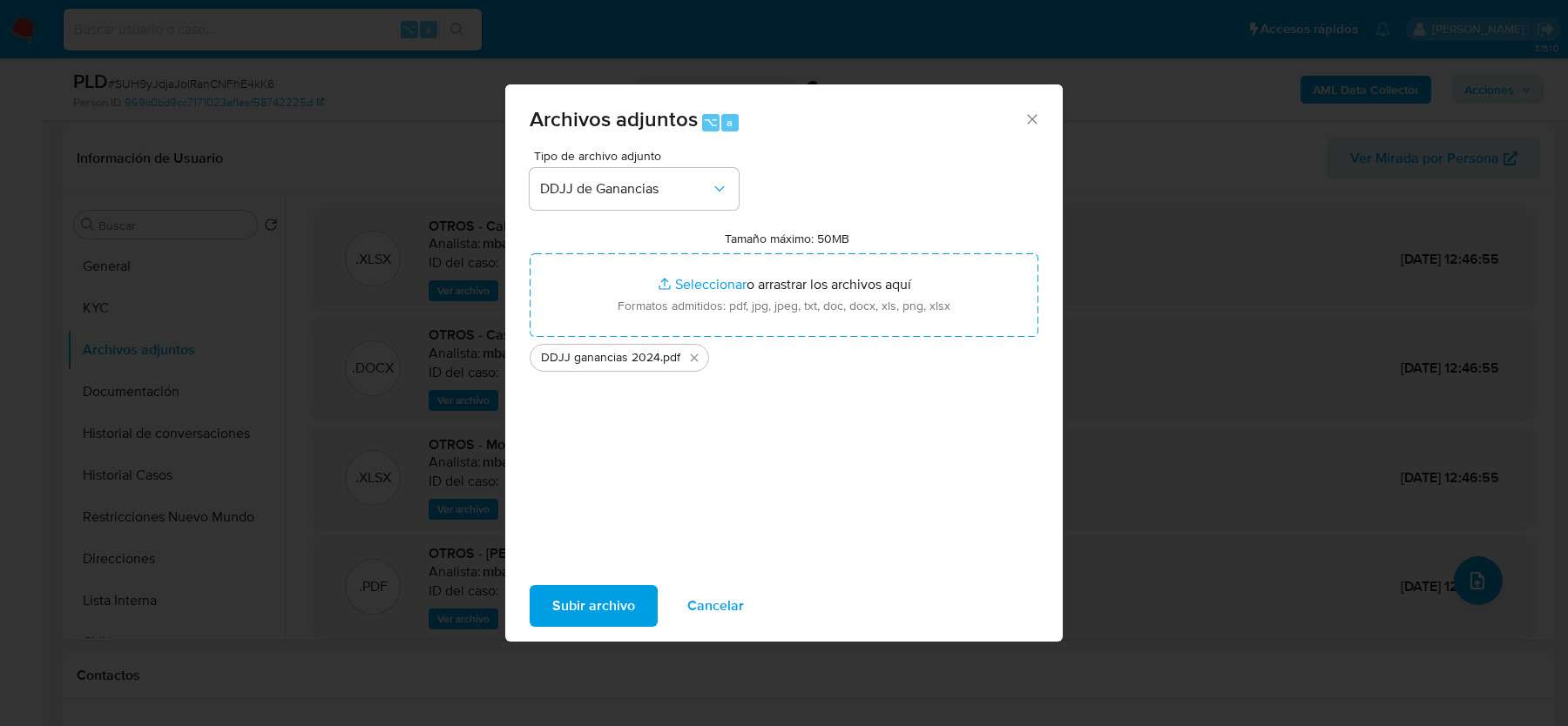
click at [602, 553] on div "Tipo de archivo adjunto DDJJ de Ganancias Tamaño máximo: 50MB Seleccionar archi…" at bounding box center [784, 355] width 509 height 411
click at [590, 603] on span "Subir archivo" at bounding box center [594, 606] width 83 height 39
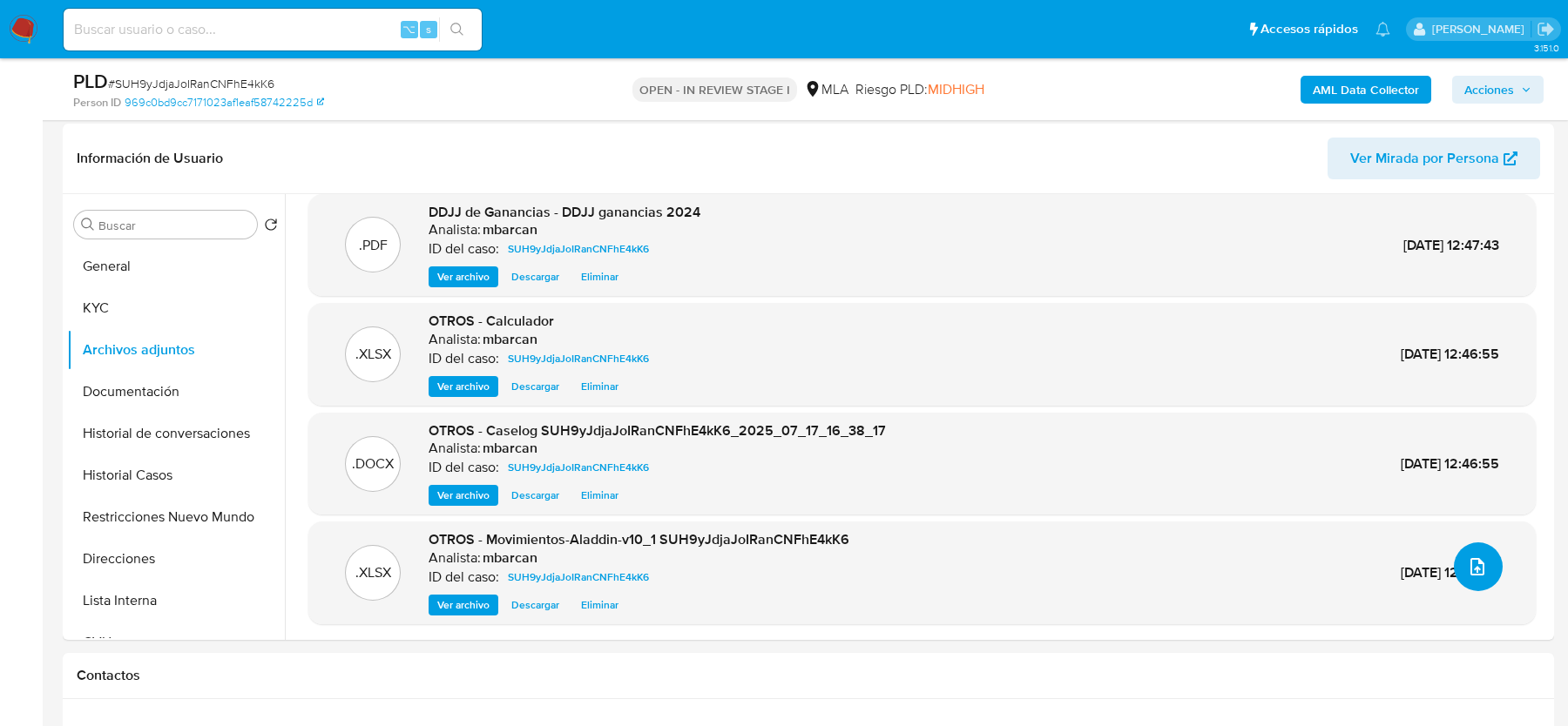
scroll to position [0, 0]
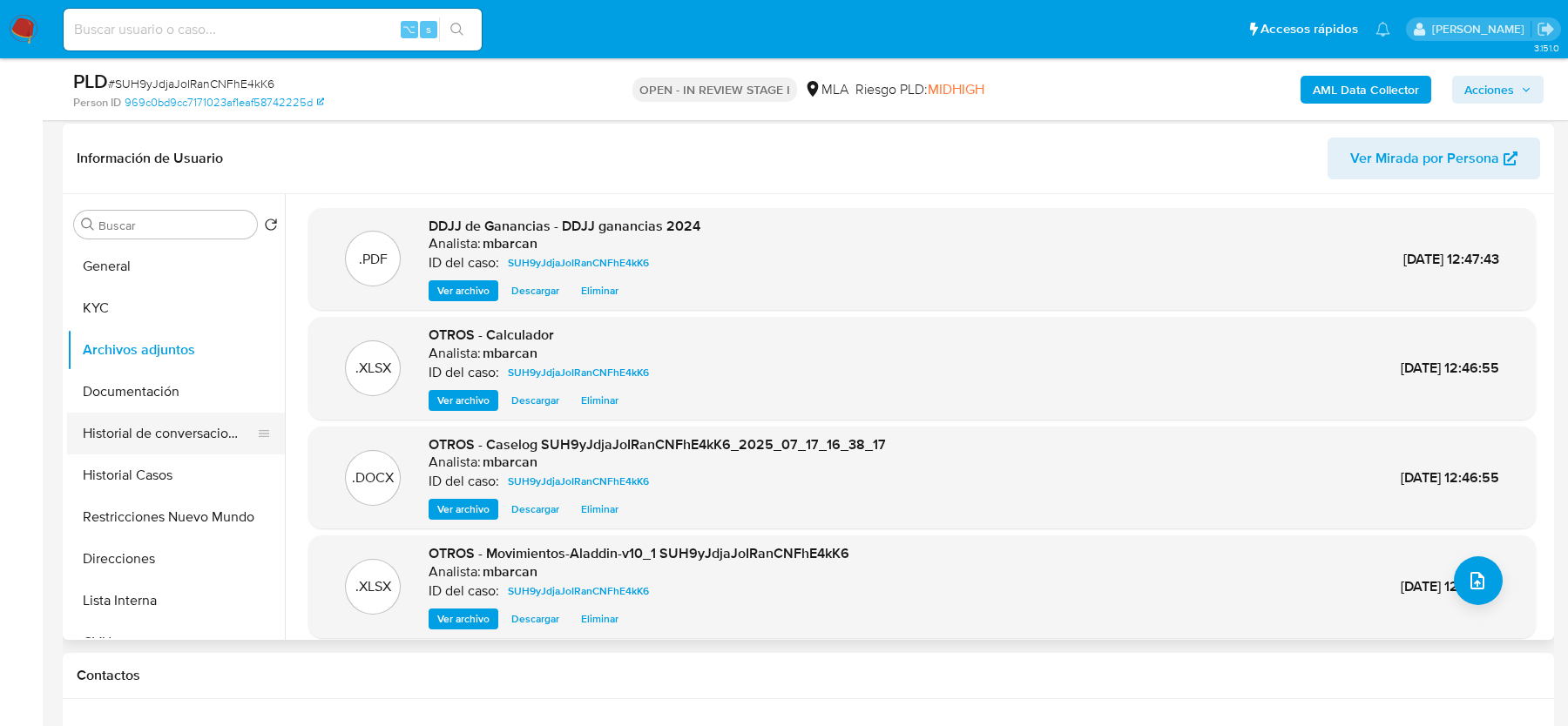
click at [95, 418] on button "Historial de conversaciones" at bounding box center [169, 433] width 203 height 41
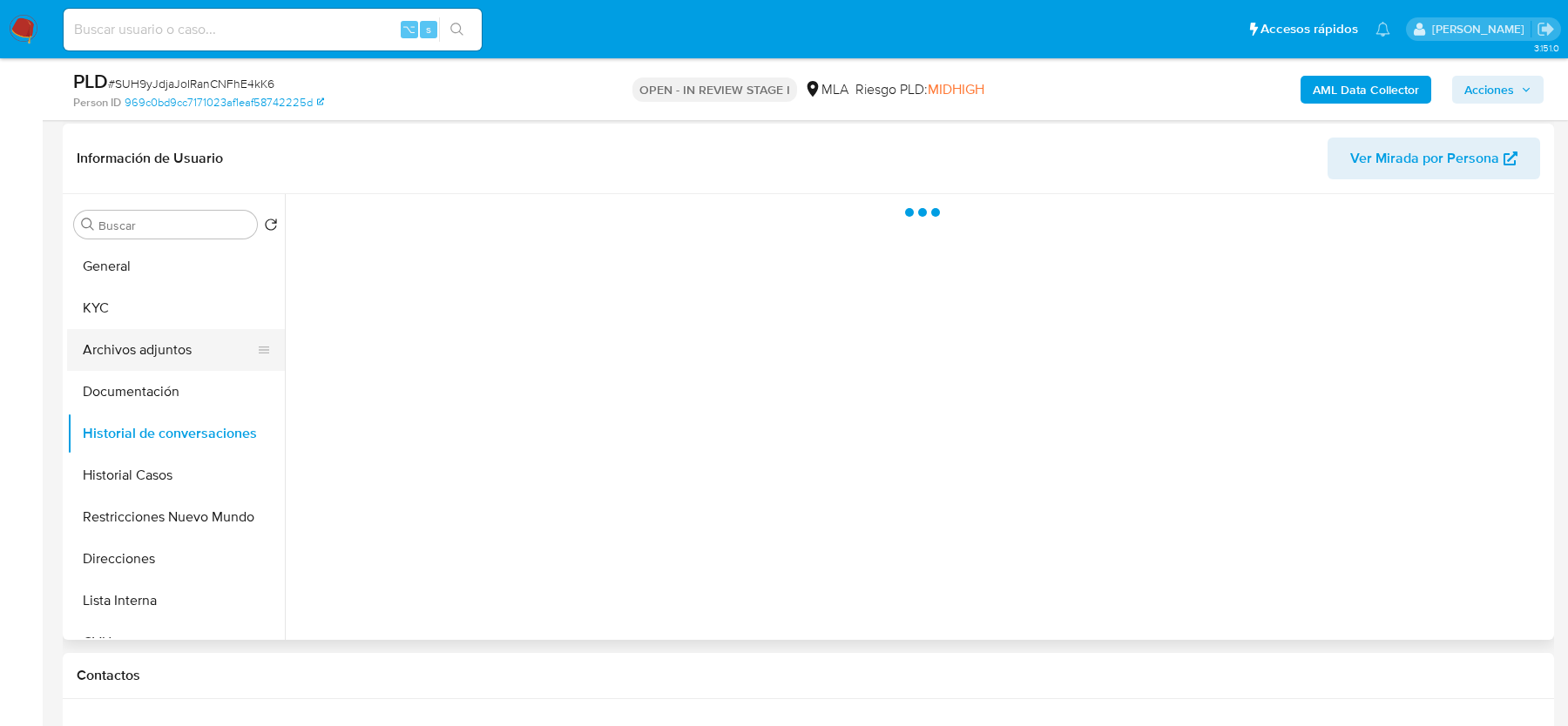
click at [141, 332] on button "Archivos adjuntos" at bounding box center [169, 349] width 203 height 41
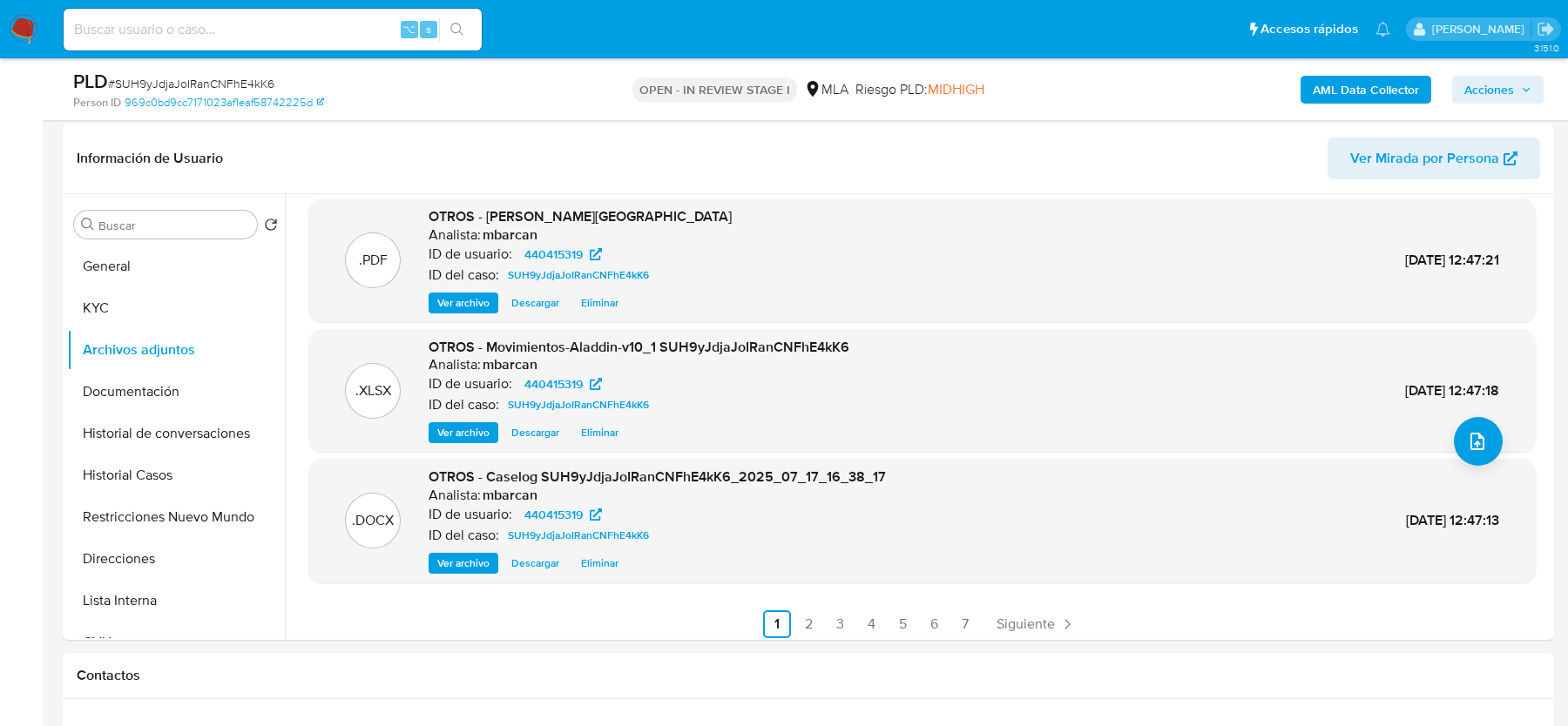
scroll to position [147, 0]
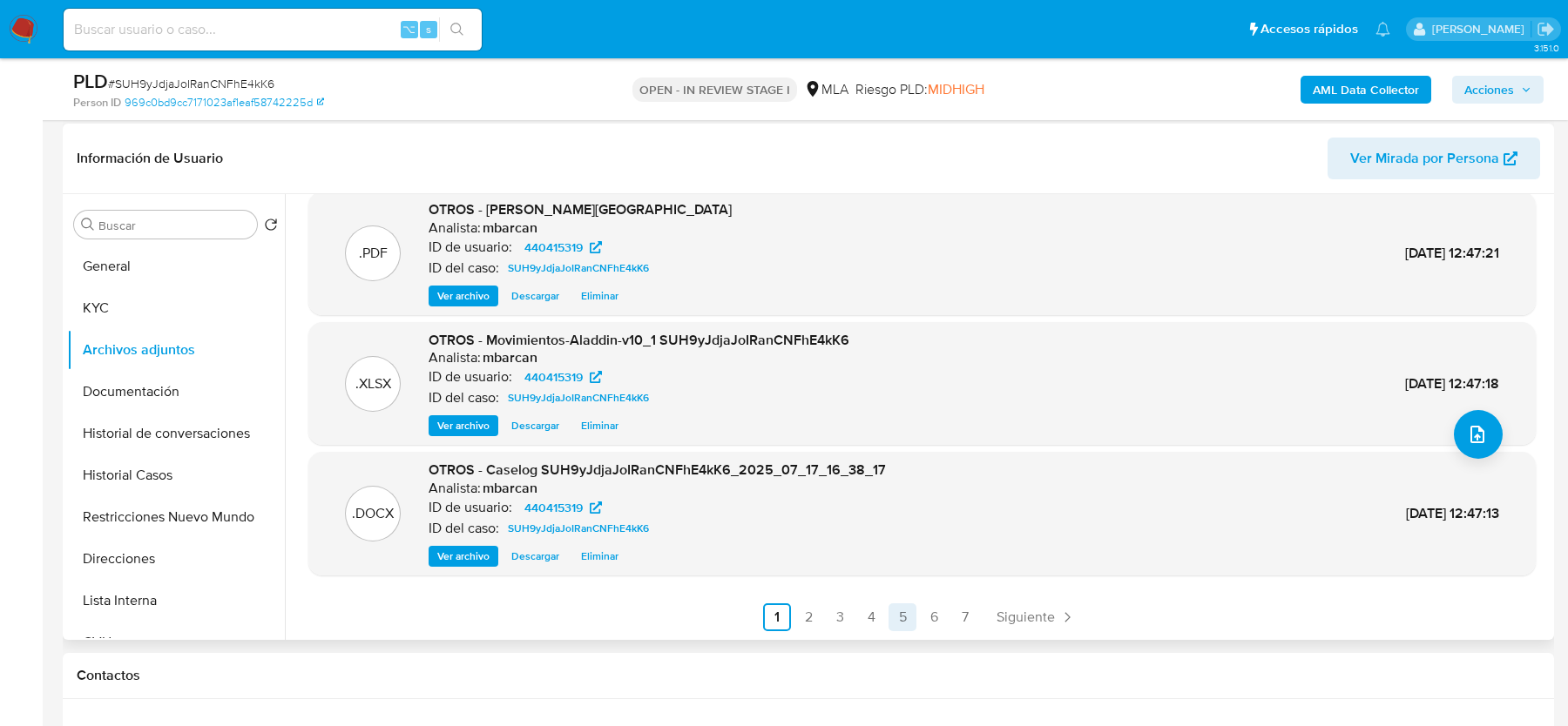
click at [888, 607] on link "5" at bounding box center [902, 617] width 28 height 28
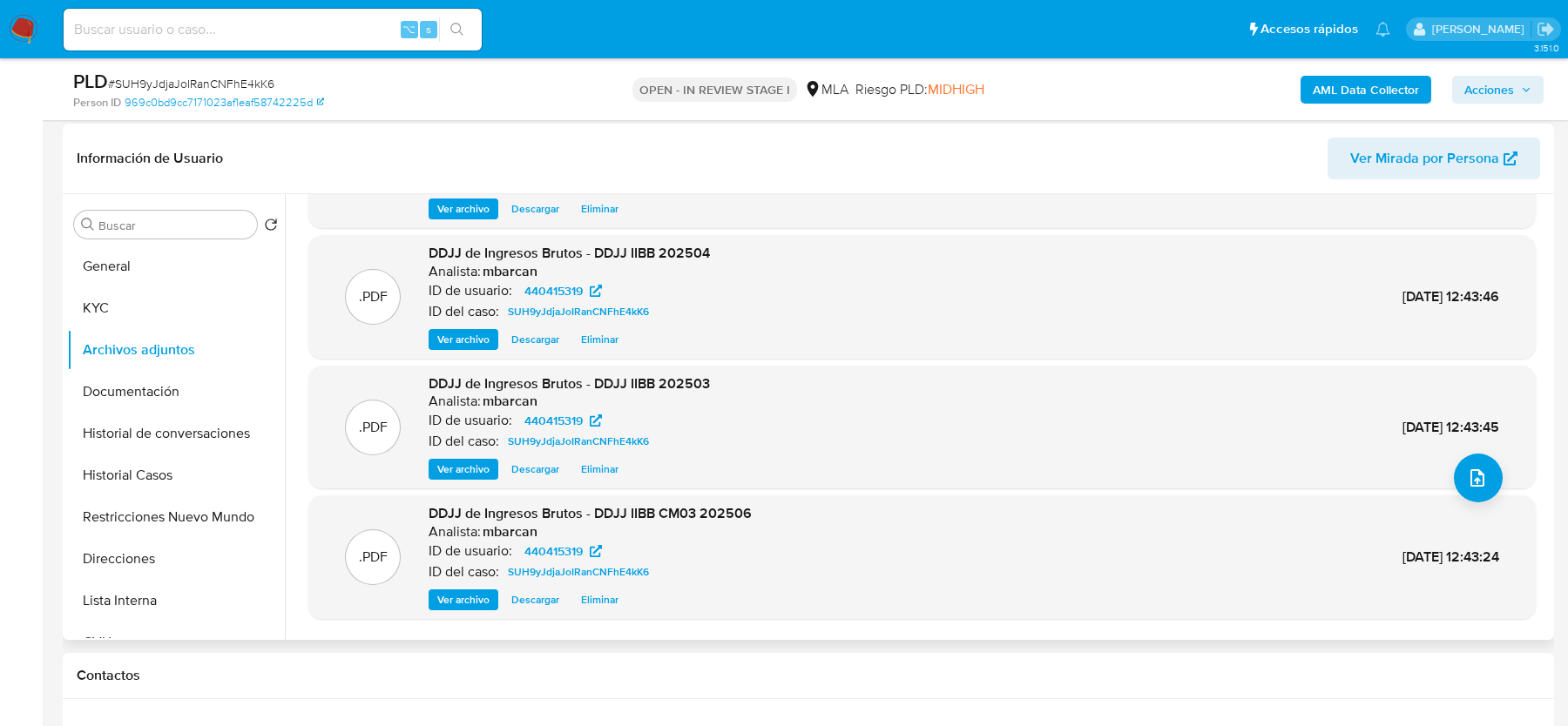
scroll to position [110, 0]
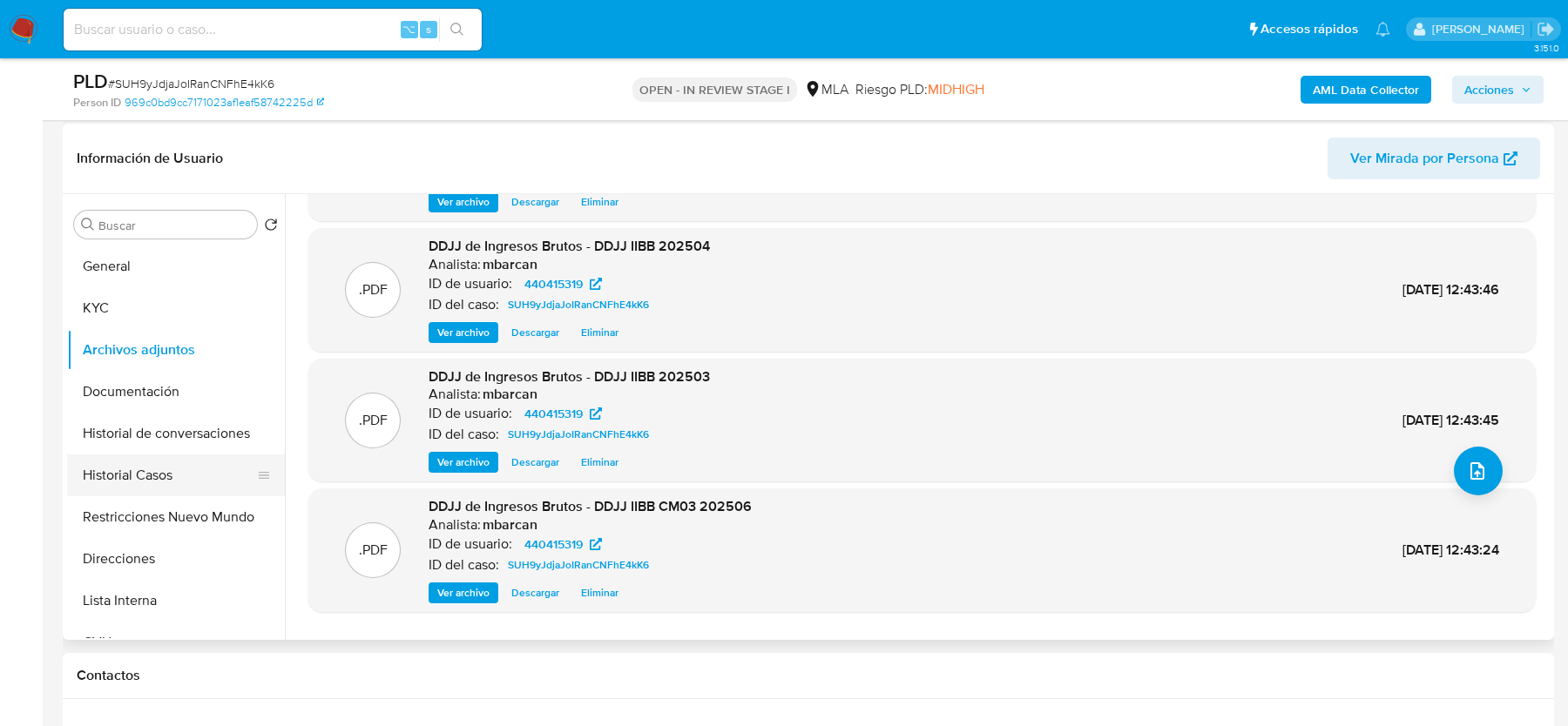
click at [141, 482] on button "Historial Casos" at bounding box center [169, 475] width 203 height 41
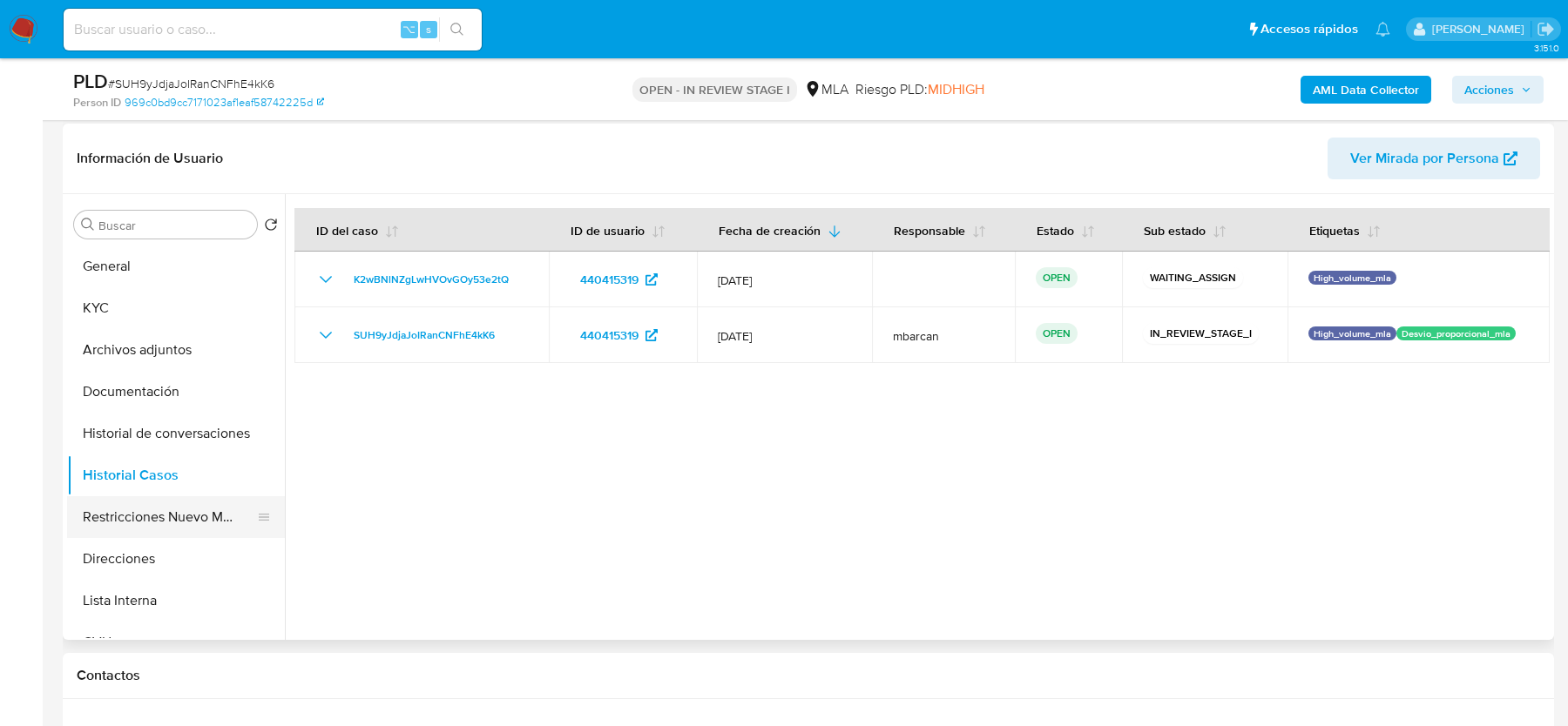
click at [135, 508] on button "Restricciones Nuevo Mundo" at bounding box center [169, 517] width 203 height 41
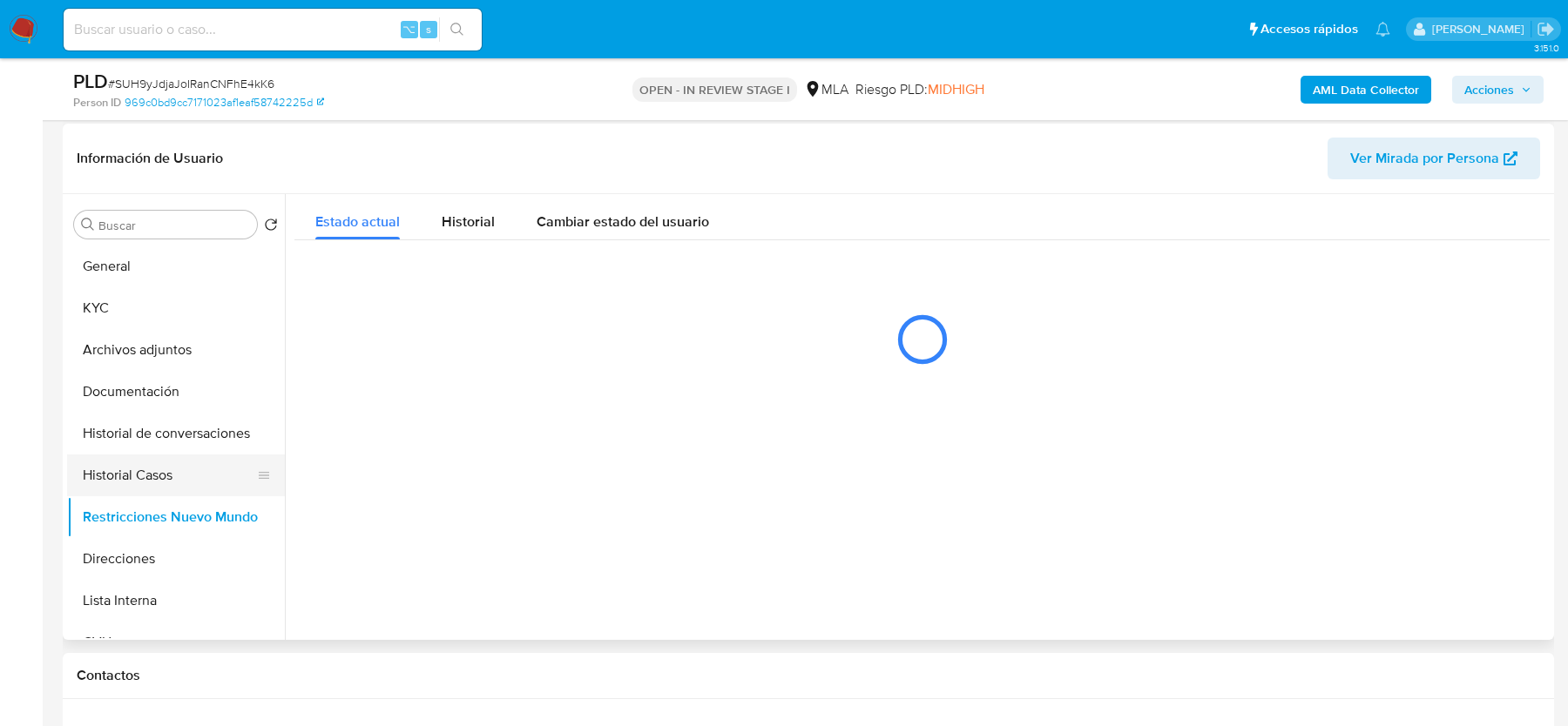
click at [137, 482] on button "Historial Casos" at bounding box center [169, 475] width 203 height 41
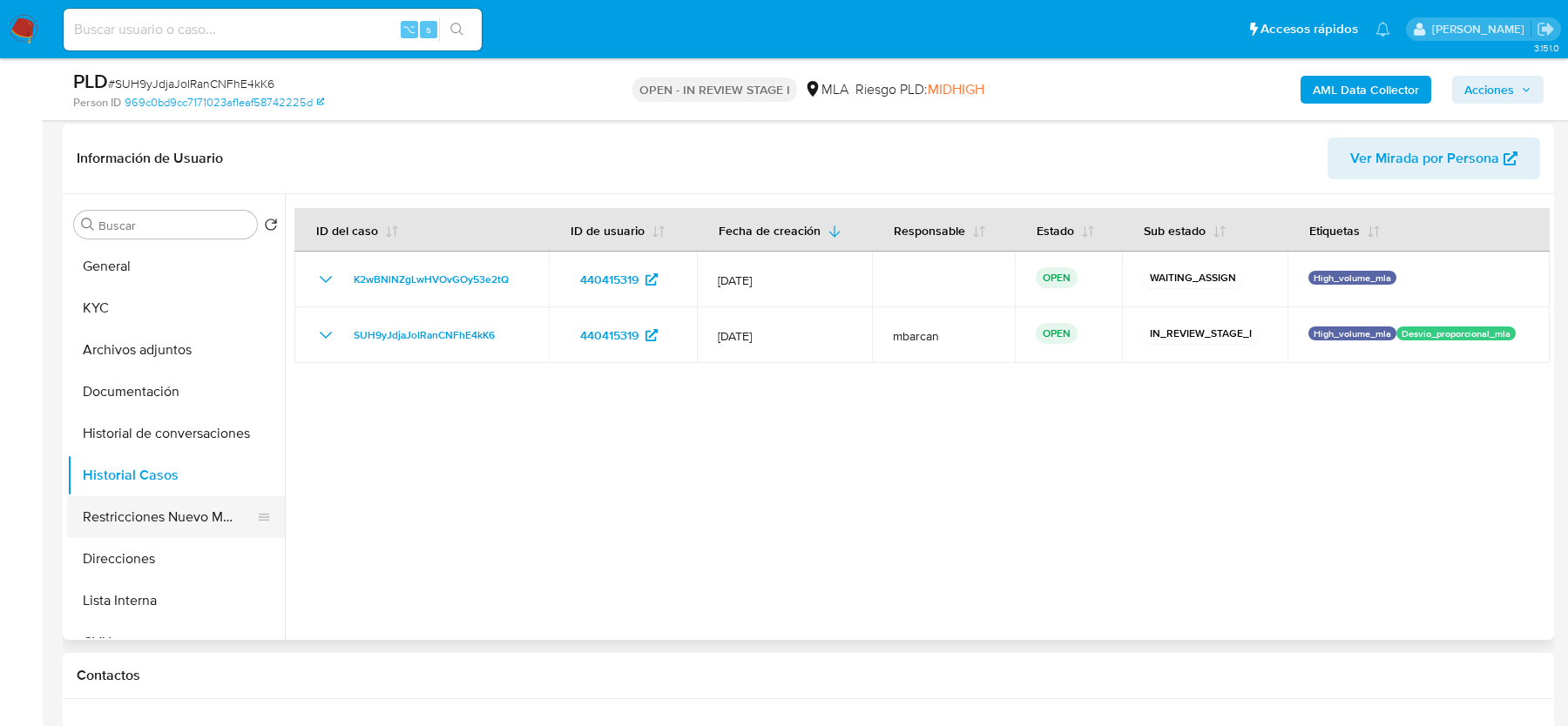
click at [142, 512] on button "Restricciones Nuevo Mundo" at bounding box center [169, 517] width 203 height 41
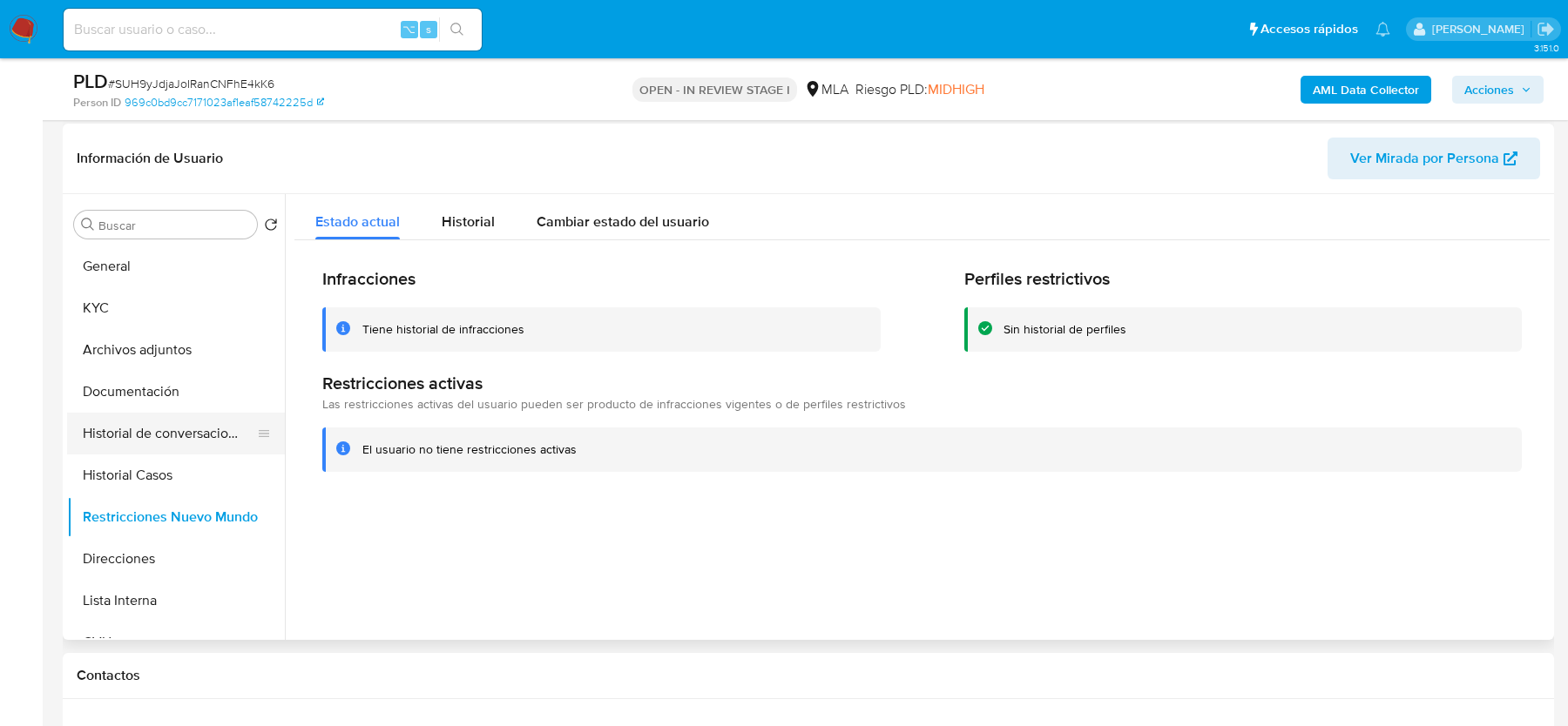
click at [154, 424] on button "Historial de conversaciones" at bounding box center [169, 433] width 203 height 41
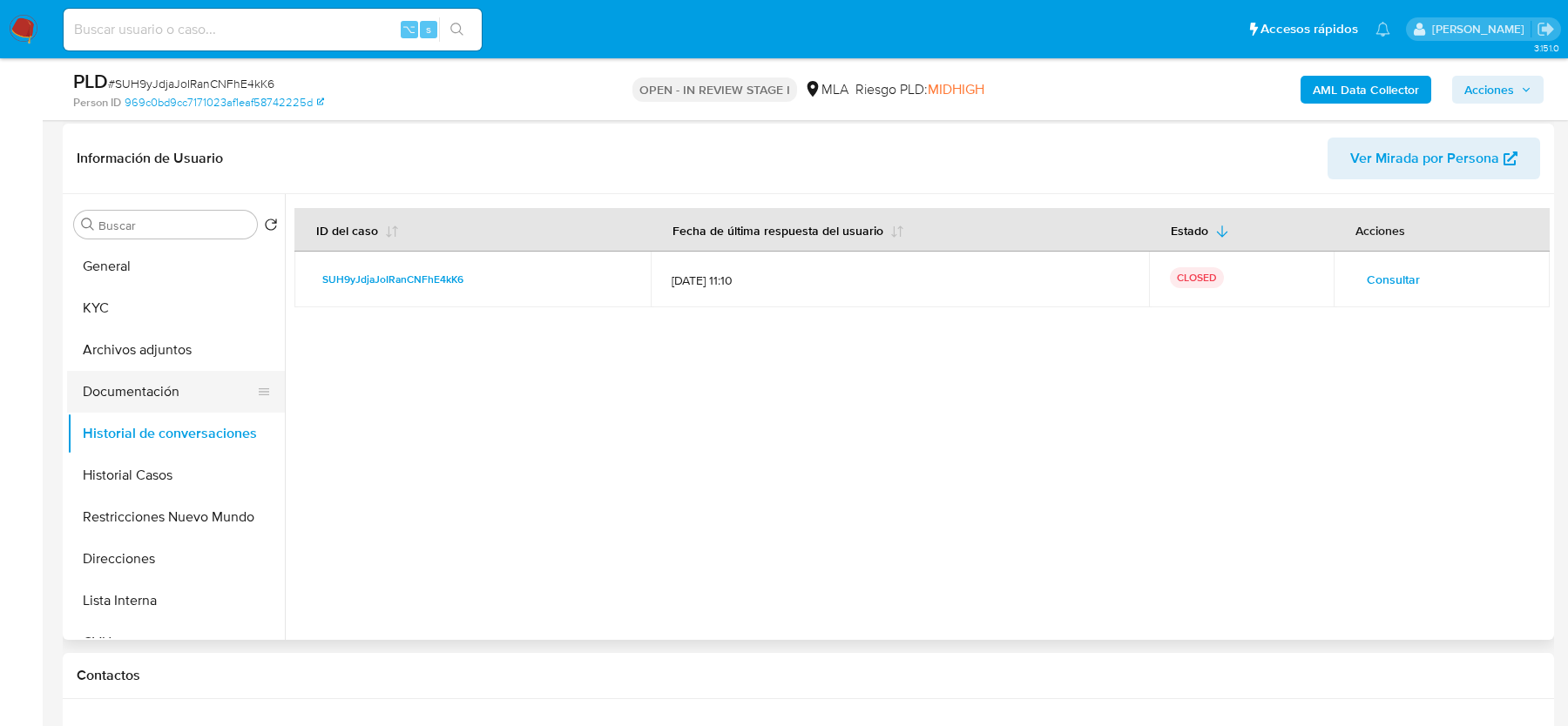
click at [156, 382] on button "Documentación" at bounding box center [169, 391] width 203 height 41
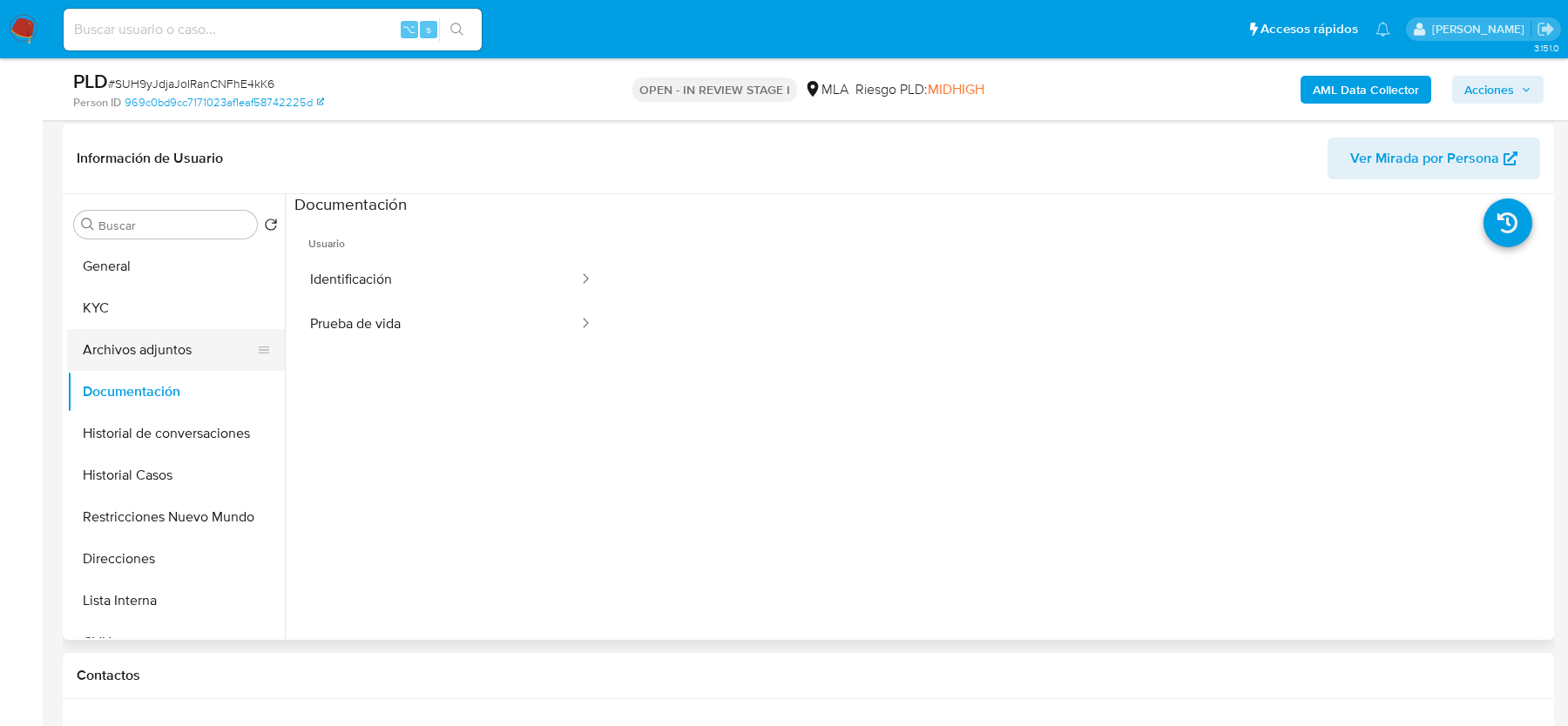
click at [157, 354] on button "Archivos adjuntos" at bounding box center [169, 349] width 203 height 41
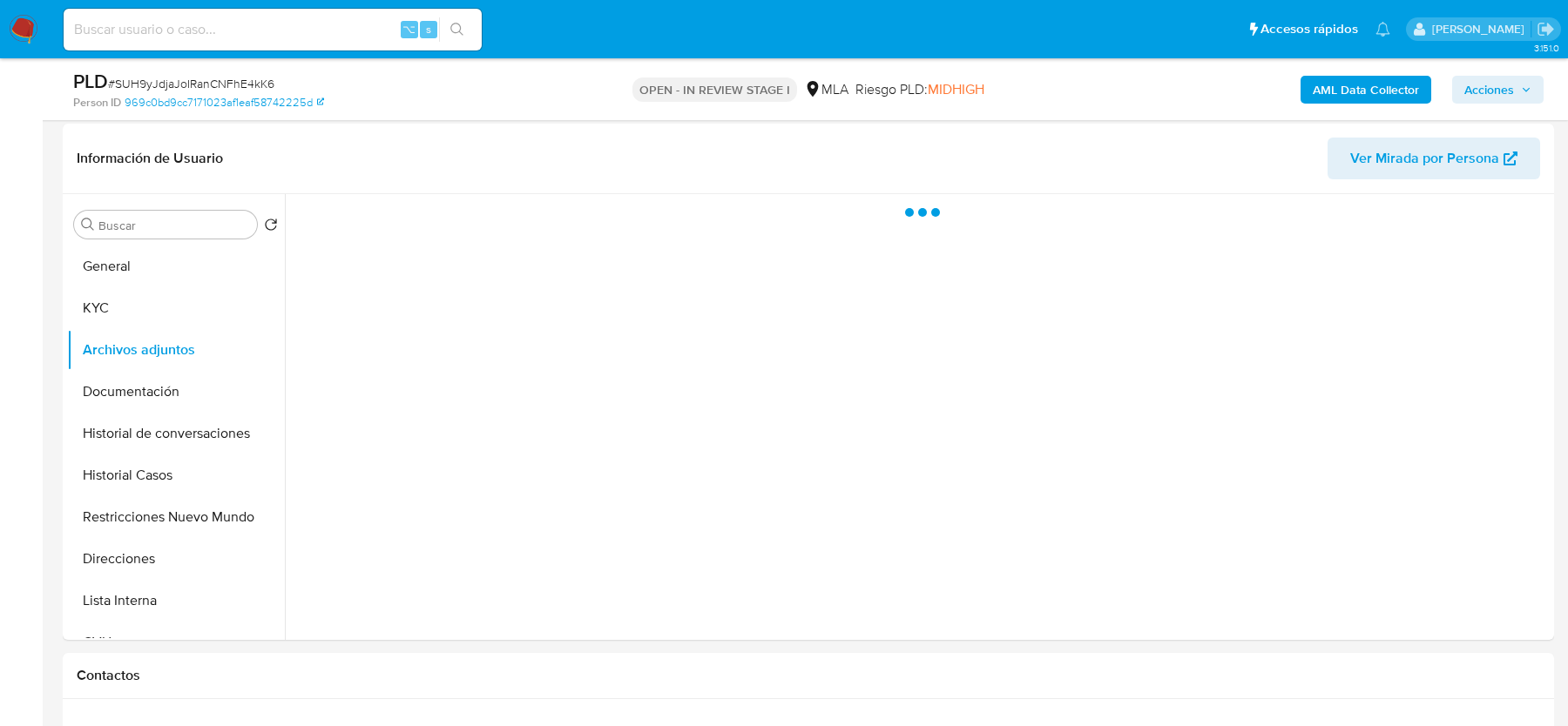
click at [1485, 94] on span "Acciones" at bounding box center [1488, 90] width 49 height 28
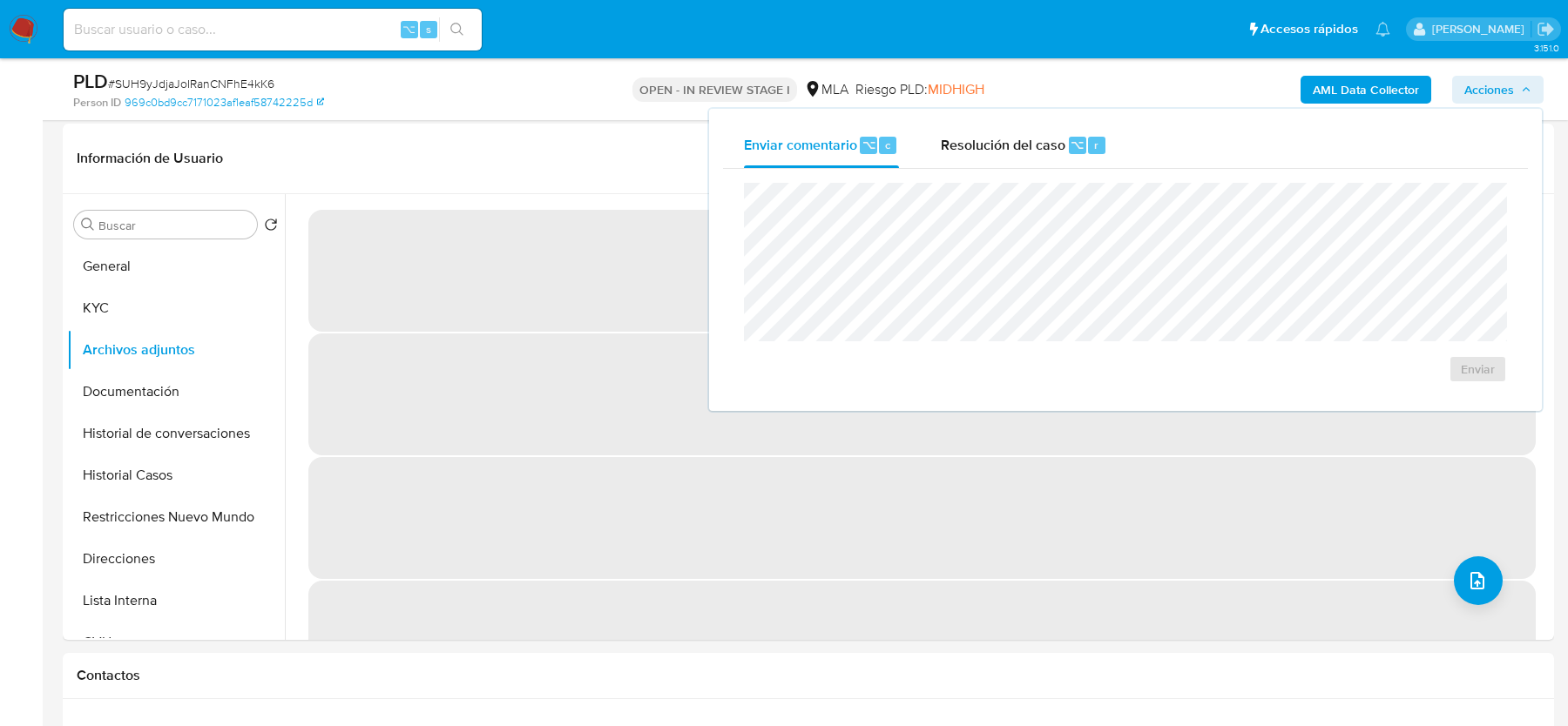
click at [1005, 174] on div "Enviar" at bounding box center [1125, 282] width 805 height 229
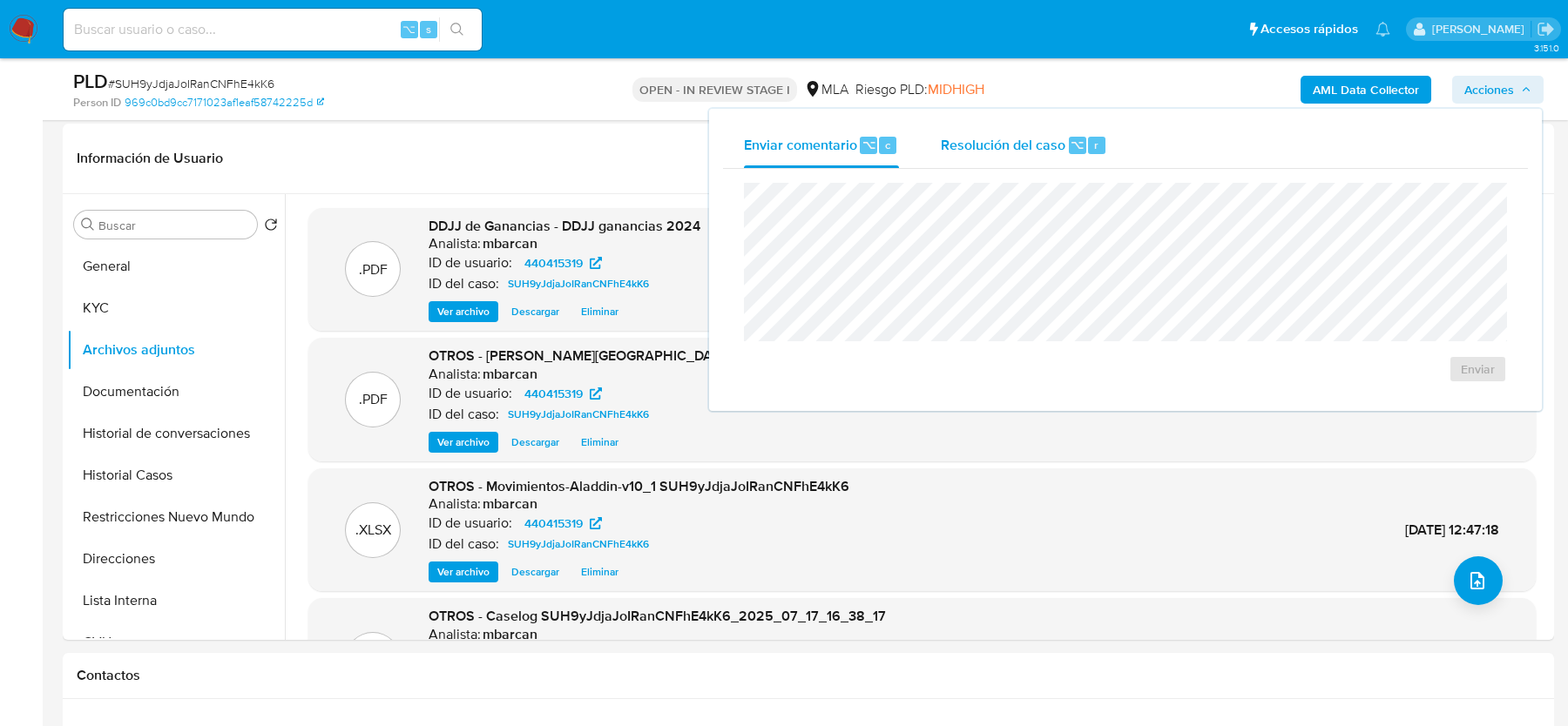
click at [1005, 158] on div "Resolución del caso ⌥ r" at bounding box center [1024, 145] width 167 height 45
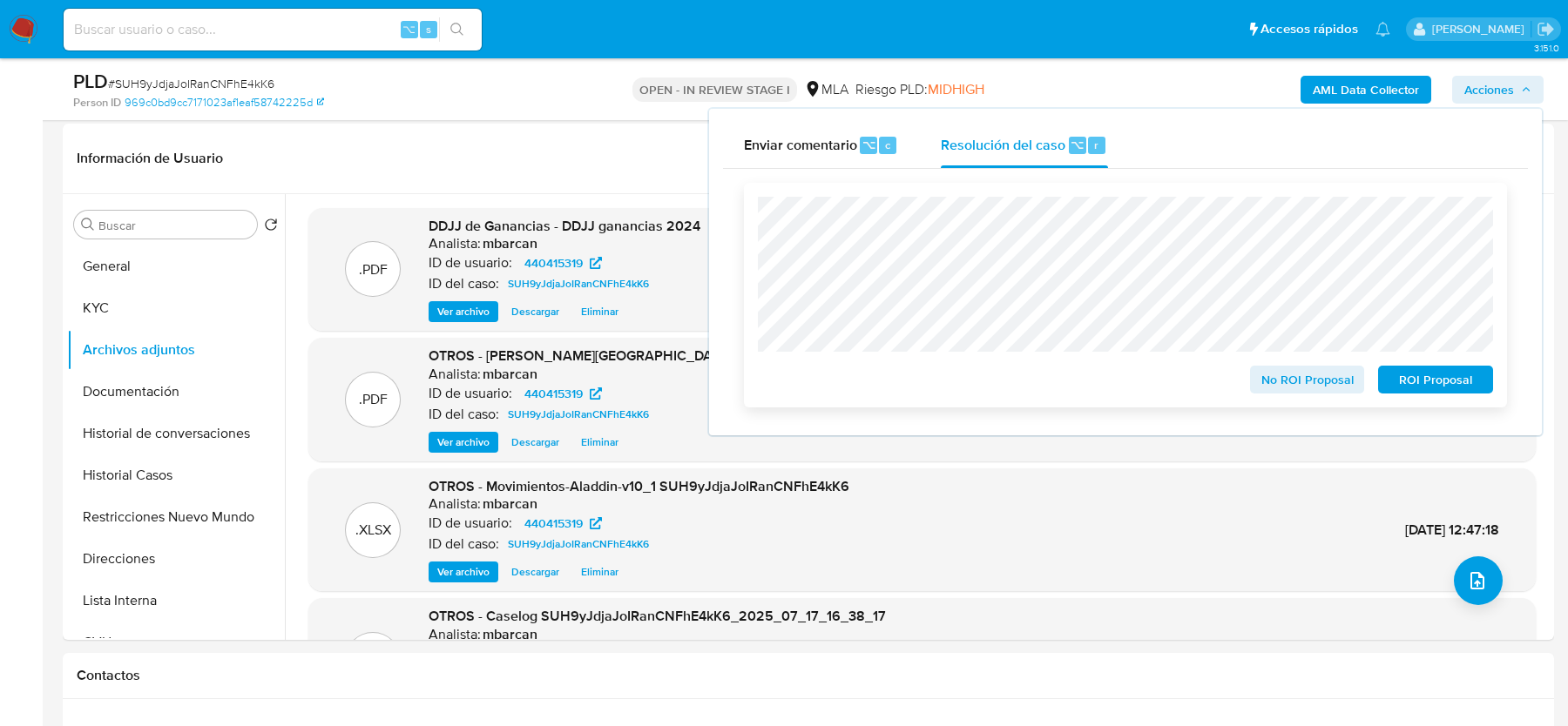
click at [1264, 381] on span "No ROI Proposal" at bounding box center [1308, 379] width 91 height 24
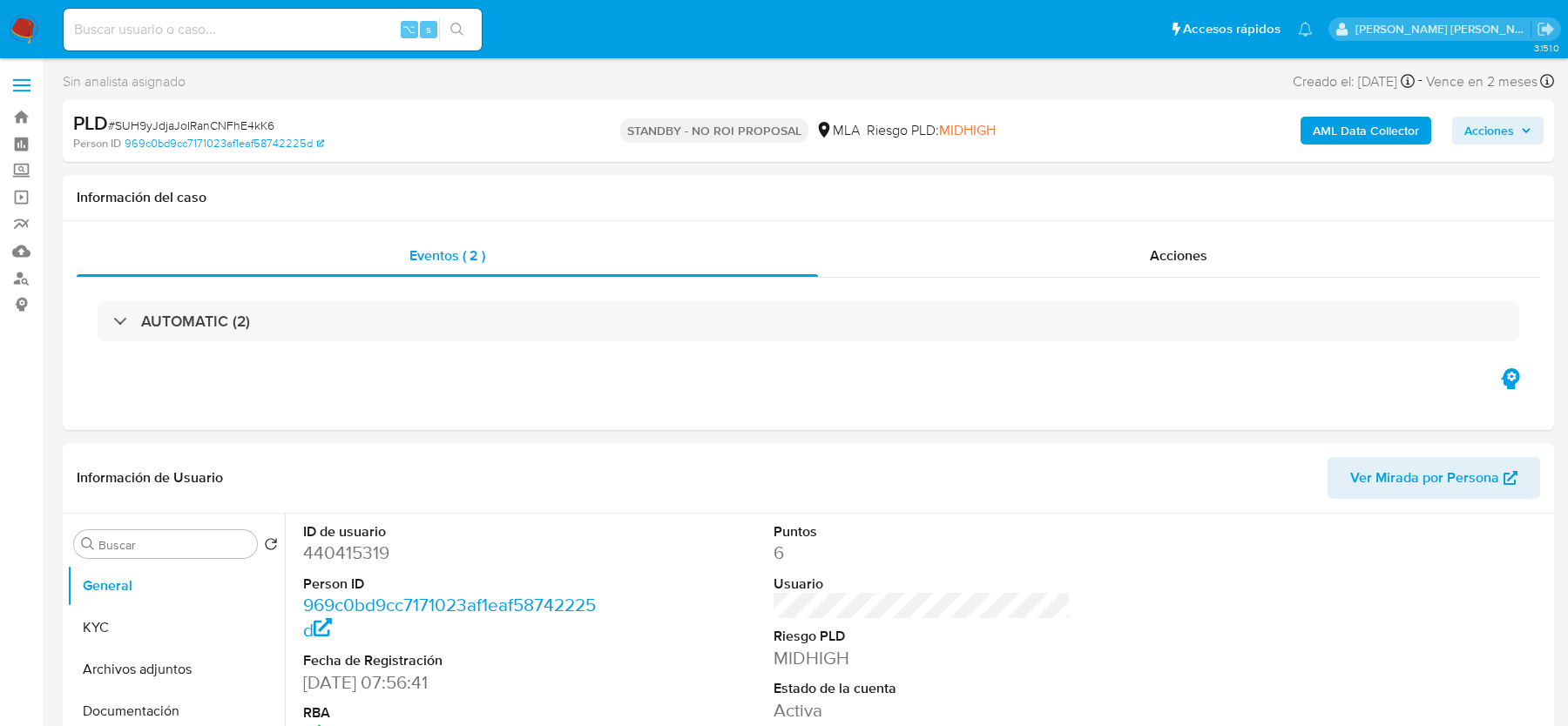
select select "10"
